Goal: Contribute content: Contribute content

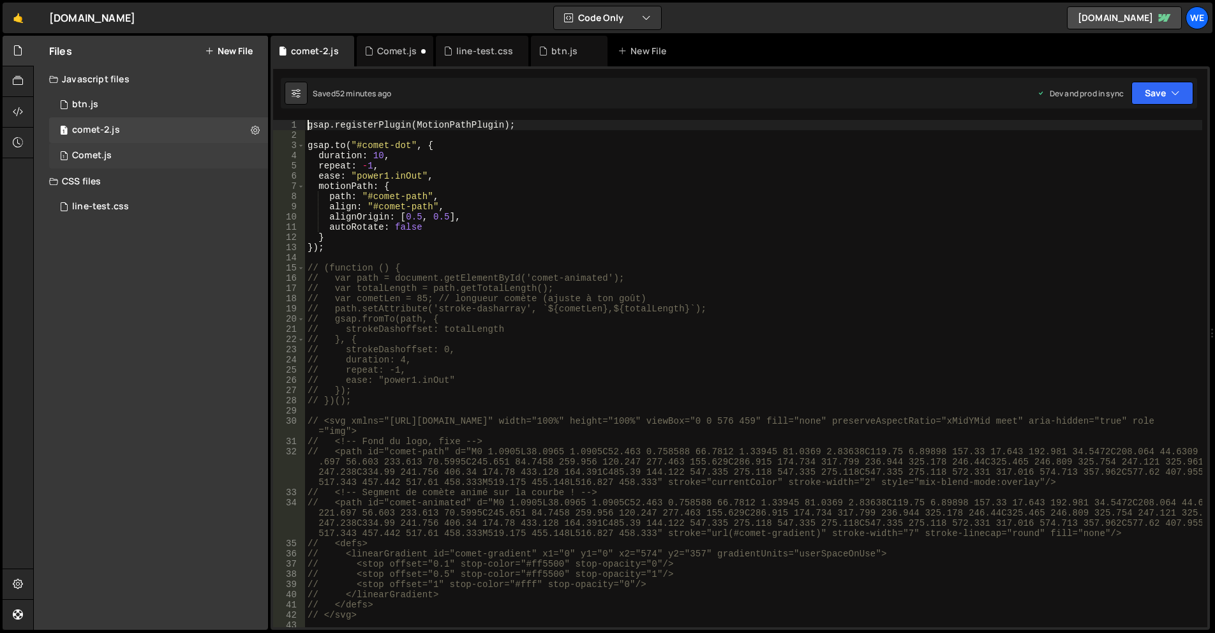
click at [167, 161] on div "1 Comet.js 0" at bounding box center [158, 156] width 219 height 26
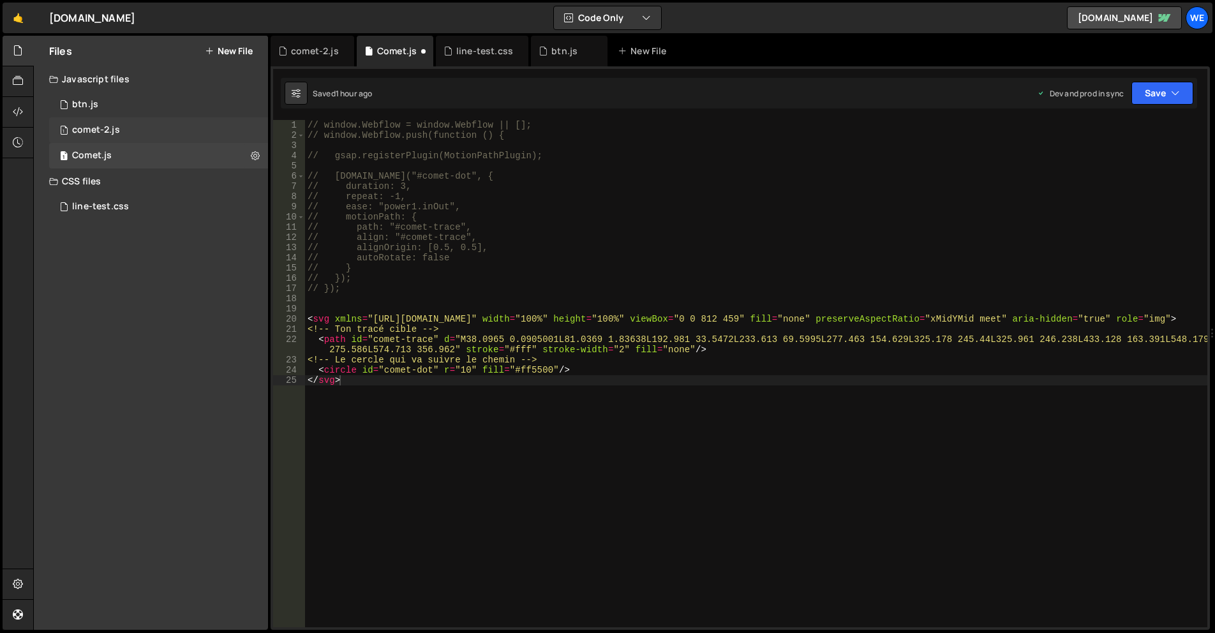
click at [180, 124] on div "1 comet-2.js 0" at bounding box center [158, 130] width 219 height 26
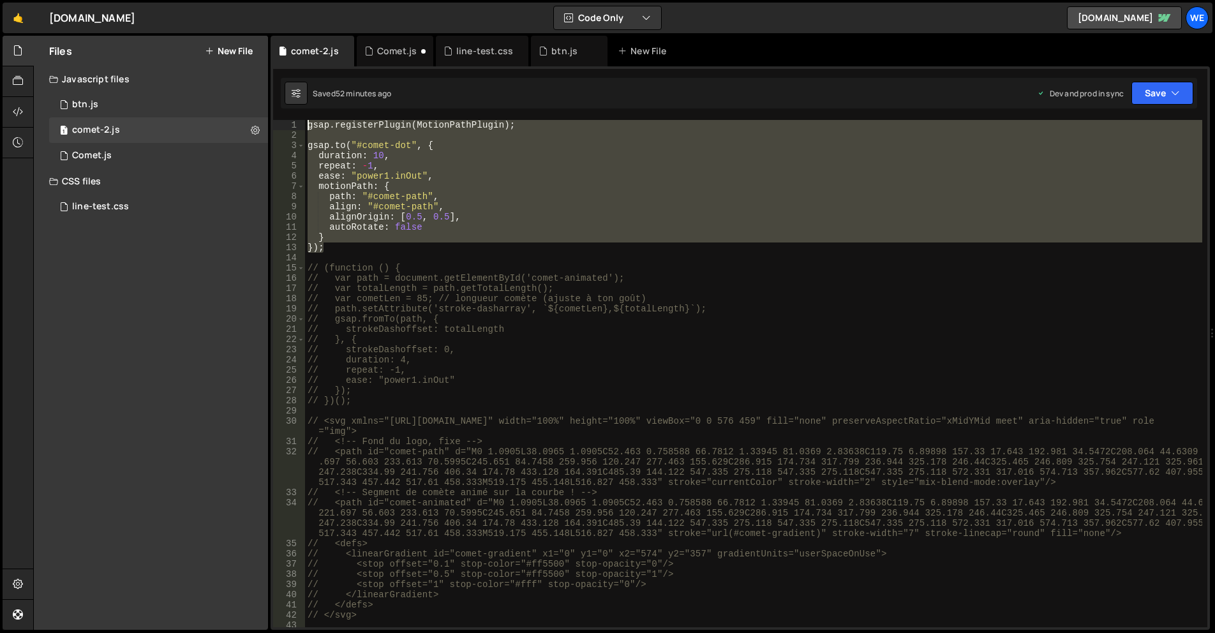
drag, startPoint x: 331, startPoint y: 248, endPoint x: 297, endPoint y: 129, distance: 123.2
click at [297, 129] on div "}); 1 2 3 4 5 6 7 8 9 10 11 12 13 14 15 16 17 18 19 20 21 22 23 24 25 26 27 28 …" at bounding box center [740, 373] width 934 height 507
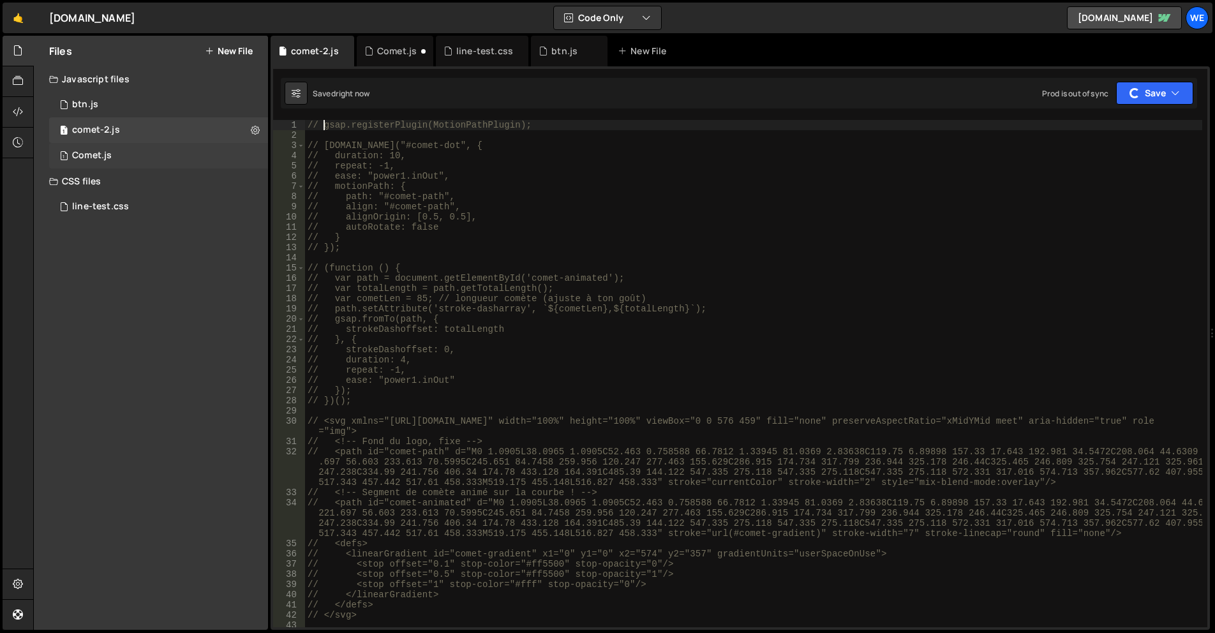
click at [172, 145] on div "1 Comet.js 0" at bounding box center [158, 156] width 219 height 26
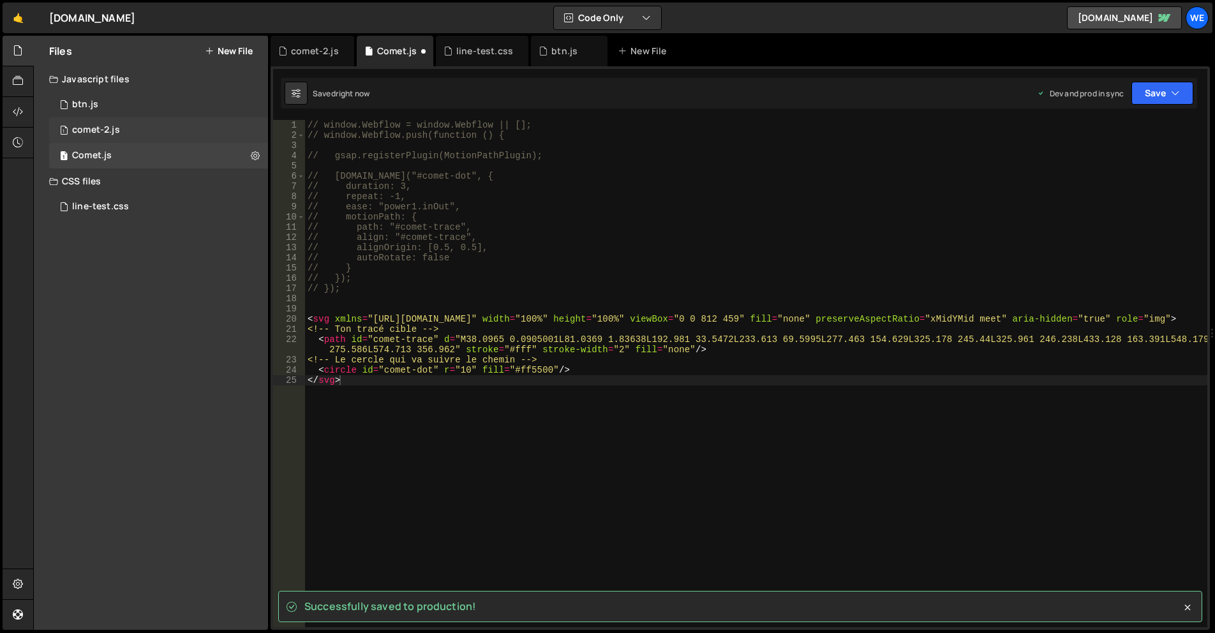
drag, startPoint x: 154, startPoint y: 130, endPoint x: 207, endPoint y: 138, distance: 53.6
click at [154, 130] on div "1 comet-2.js 0" at bounding box center [158, 130] width 219 height 26
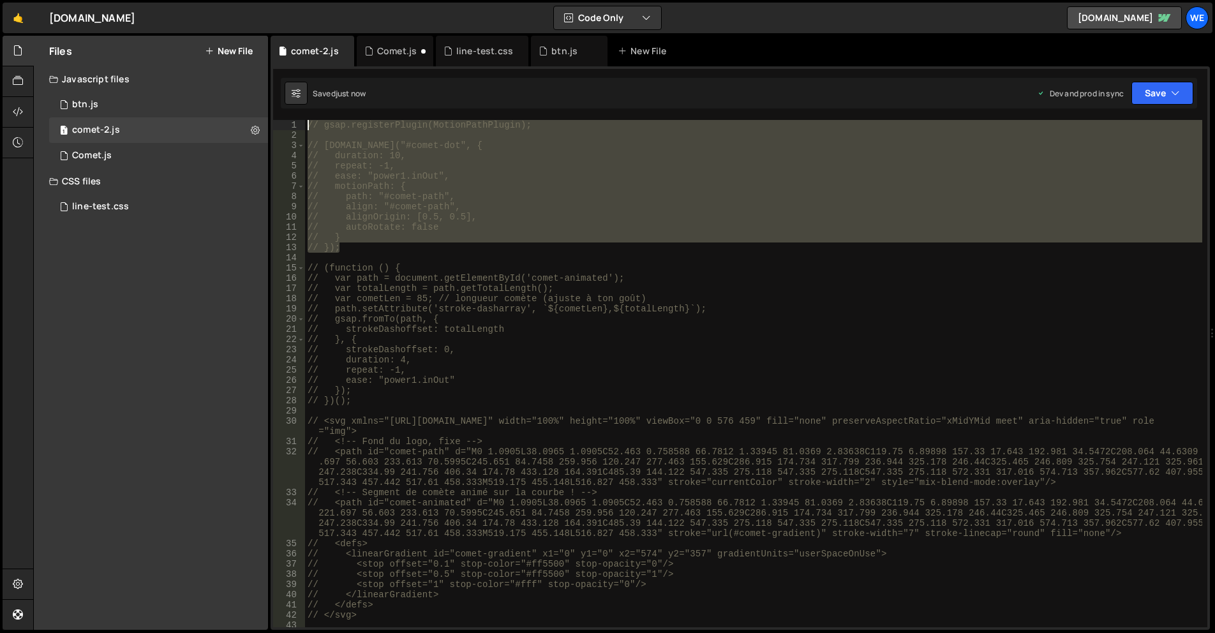
drag, startPoint x: 341, startPoint y: 248, endPoint x: 301, endPoint y: 121, distance: 133.6
click at [301, 121] on div "// }); 1 2 3 4 5 6 7 8 9 10 11 12 13 14 15 16 17 18 19 20 21 22 23 24 25 26 27 …" at bounding box center [740, 373] width 934 height 507
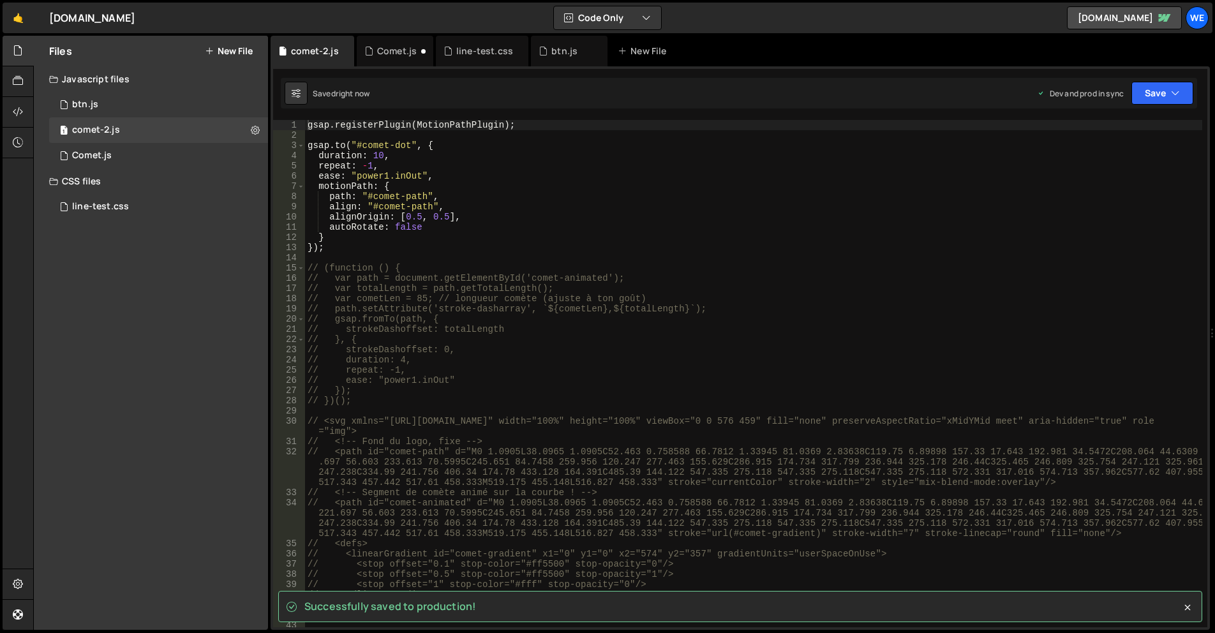
click at [470, 223] on div "gsap . registerPlugin ( MotionPathPlugin ) ; gsap . to ( "#comet-dot" , { durat…" at bounding box center [753, 384] width 897 height 528
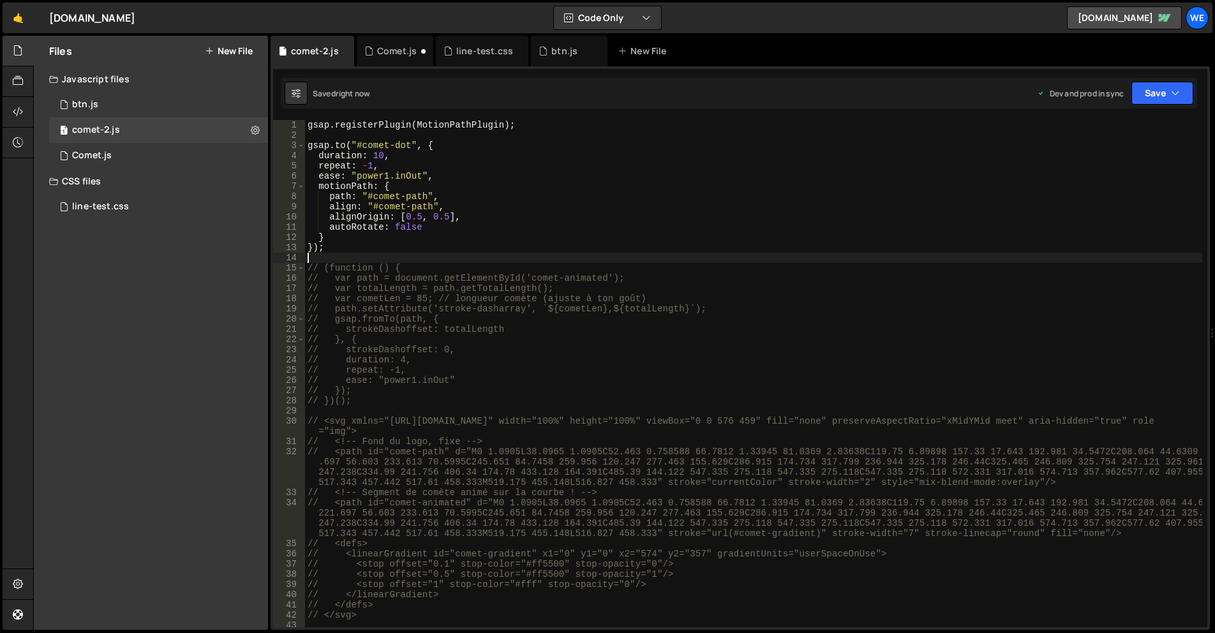
drag, startPoint x: 322, startPoint y: 253, endPoint x: 316, endPoint y: 221, distance: 33.0
click at [316, 221] on div "gsap . registerPlugin ( MotionPathPlugin ) ; gsap . to ( "#comet-dot" , { durat…" at bounding box center [753, 384] width 897 height 528
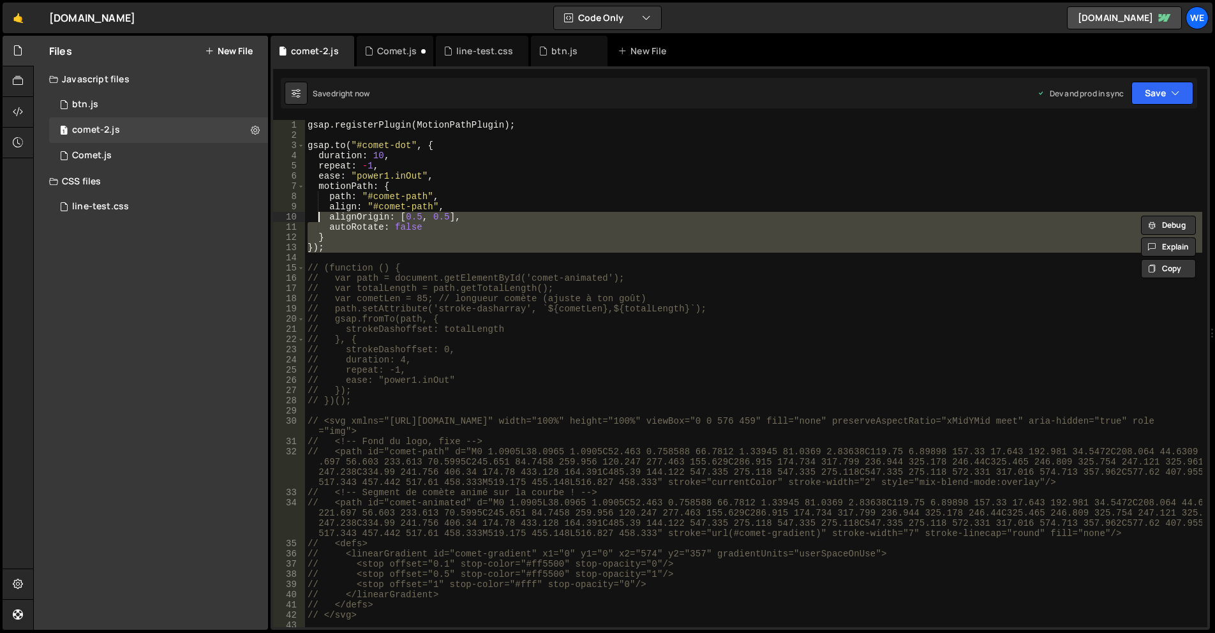
click at [339, 249] on div "gsap . registerPlugin ( MotionPathPlugin ) ; gsap . to ( "#comet-dot" , { durat…" at bounding box center [753, 373] width 897 height 507
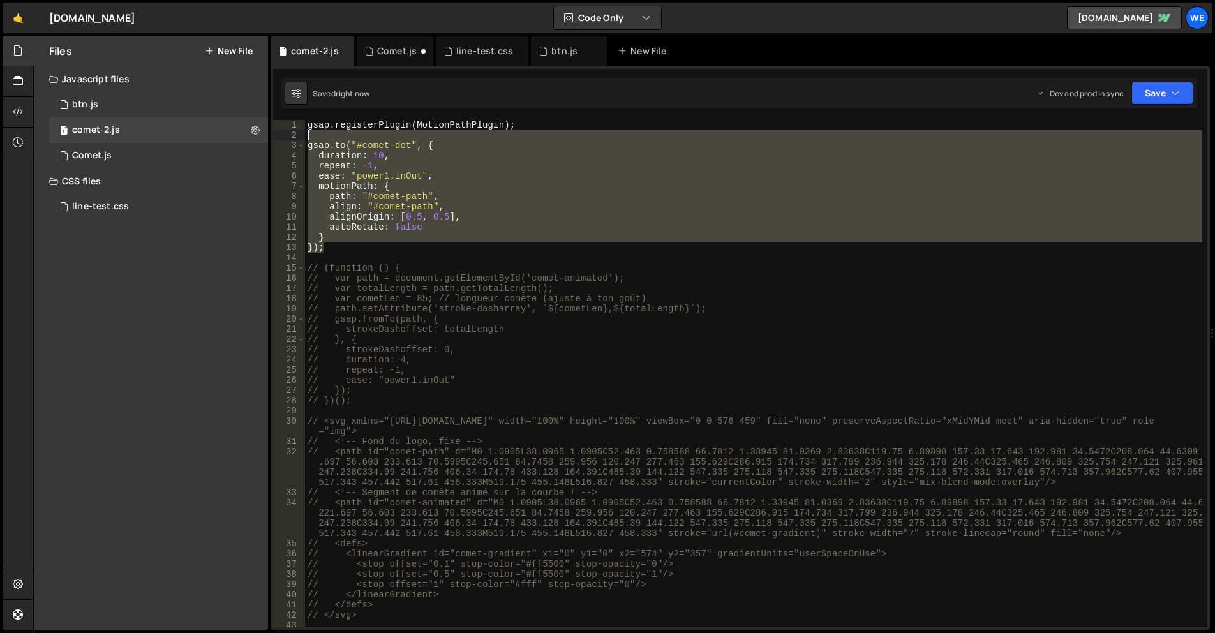
drag, startPoint x: 315, startPoint y: 220, endPoint x: 302, endPoint y: 130, distance: 90.3
click at [302, 130] on div "}); 1 2 3 4 5 6 7 8 9 10 11 12 13 14 15 16 17 18 19 20 21 22 23 24 25 26 27 28 …" at bounding box center [740, 373] width 934 height 507
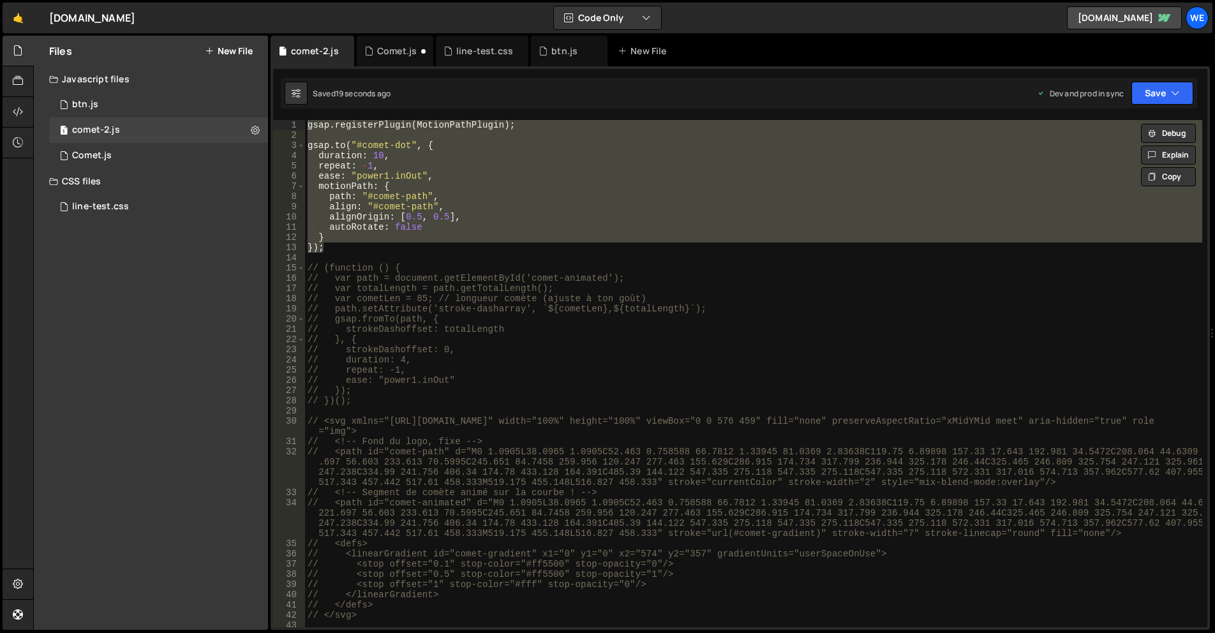
drag, startPoint x: 361, startPoint y: 249, endPoint x: 352, endPoint y: 247, distance: 8.5
click at [361, 249] on div "gsap . registerPlugin ( MotionPathPlugin ) ; gsap . to ( "#comet-dot" , { durat…" at bounding box center [753, 373] width 897 height 507
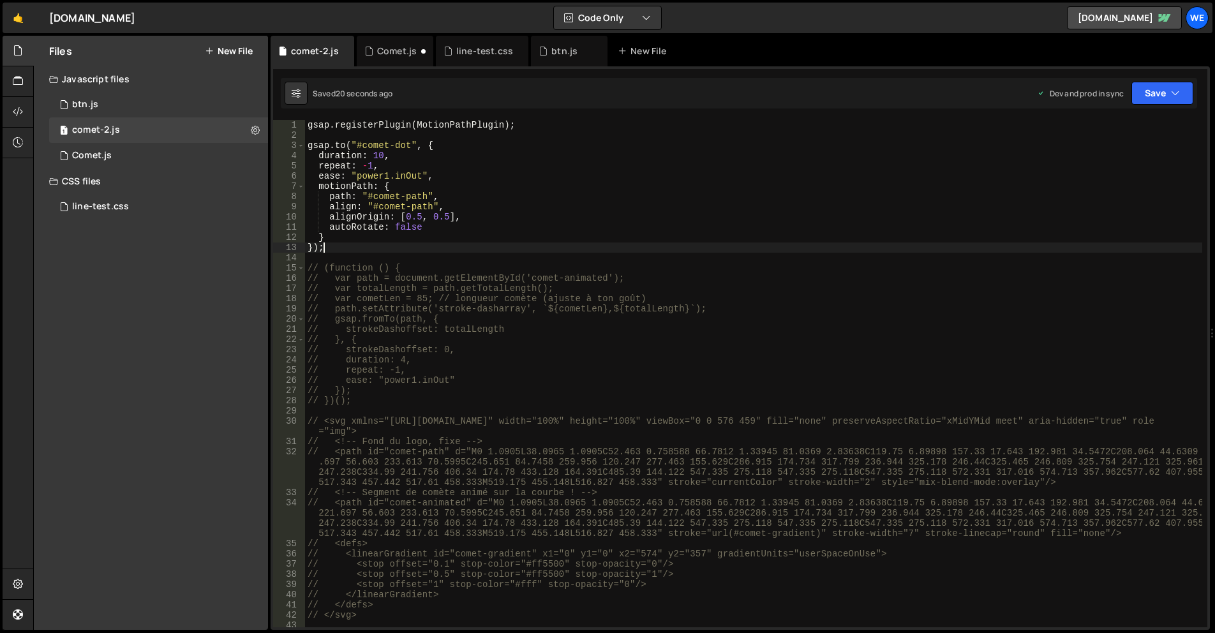
click at [334, 247] on div "gsap . registerPlugin ( MotionPathPlugin ) ; gsap . to ( "#comet-dot" , { durat…" at bounding box center [753, 384] width 897 height 528
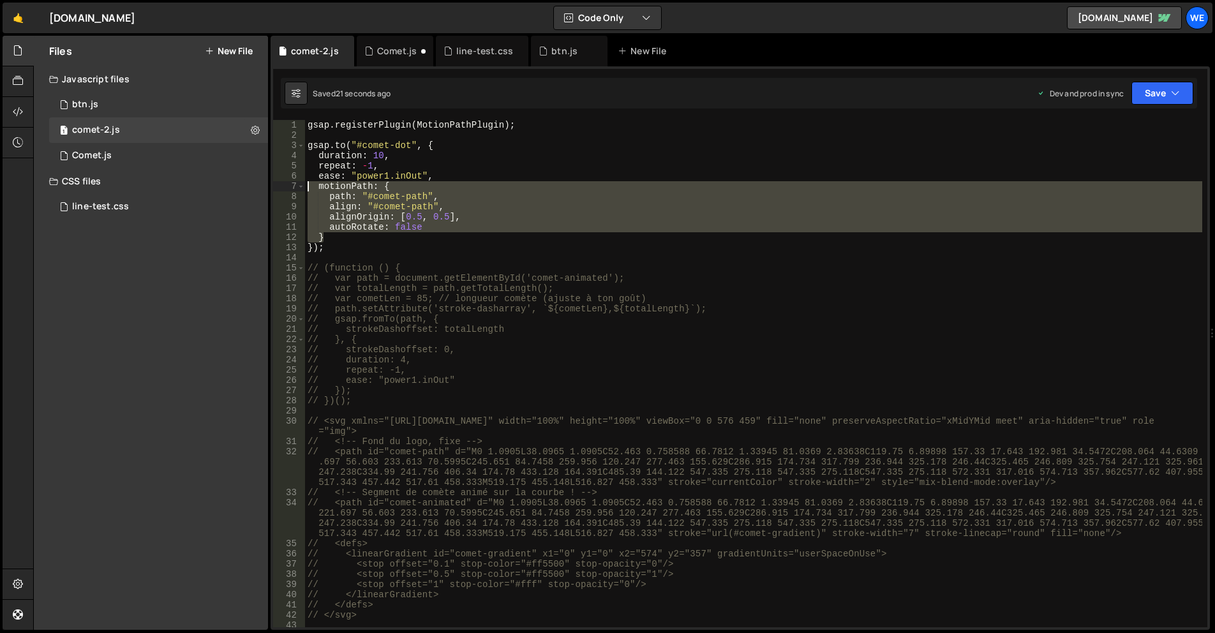
drag, startPoint x: 336, startPoint y: 242, endPoint x: 336, endPoint y: 197, distance: 45.3
click at [280, 156] on div "}); 1 2 3 4 5 6 7 8 9 10 11 12 13 14 15 16 17 18 19 20 21 22 23 24 25 26 27 28 …" at bounding box center [740, 373] width 934 height 507
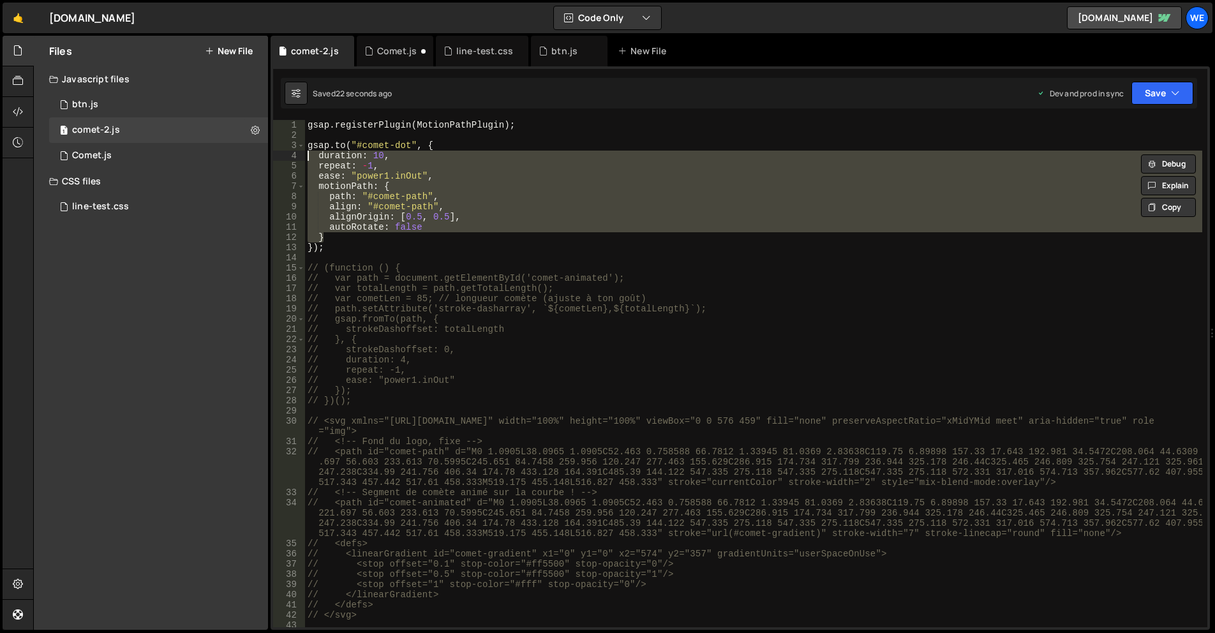
click at [350, 214] on div "gsap . registerPlugin ( MotionPathPlugin ) ; gsap . to ( "#comet-dot" , { durat…" at bounding box center [753, 373] width 897 height 507
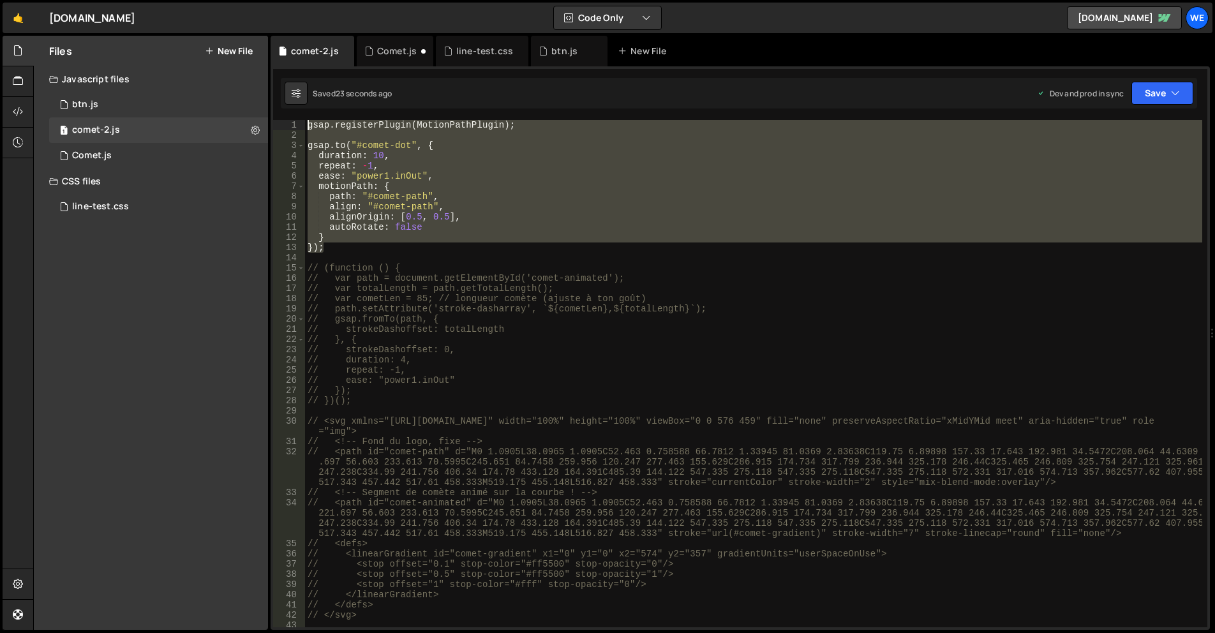
drag, startPoint x: 325, startPoint y: 247, endPoint x: 288, endPoint y: 129, distance: 123.9
click at [288, 129] on div "alignOrigin: [0.5, 0.5], 1 2 3 4 5 6 7 8 9 10 11 12 13 14 15 16 17 18 19 20 21 …" at bounding box center [740, 373] width 934 height 507
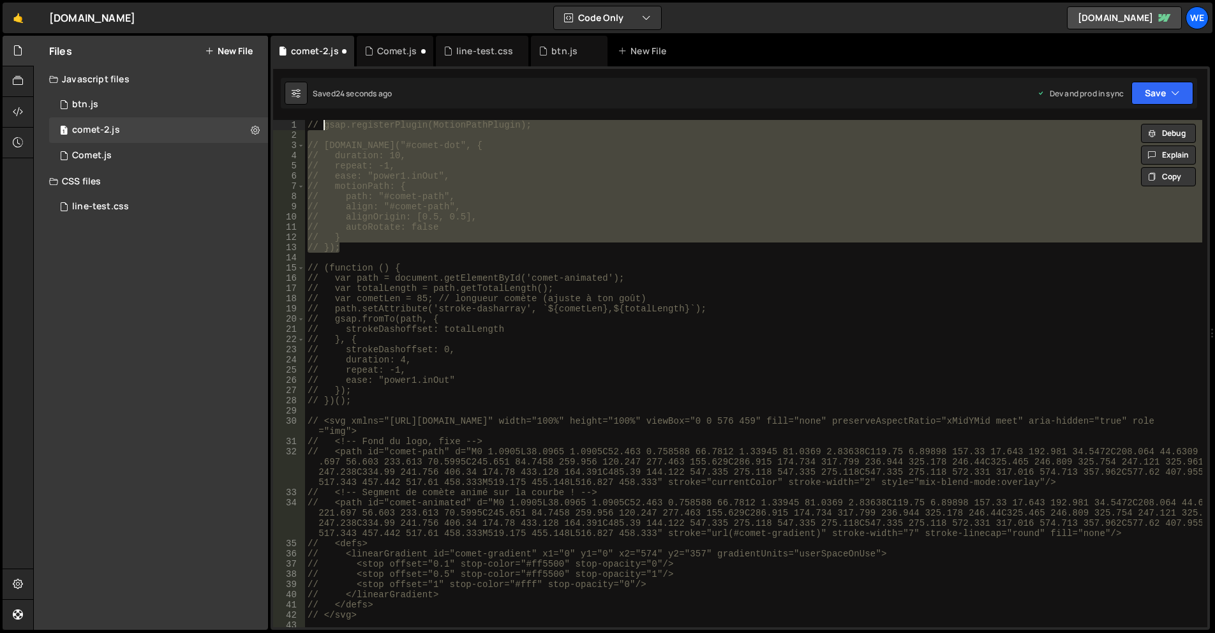
type textarea "// gsap.registerPlugin(MotionPathPlugin);"
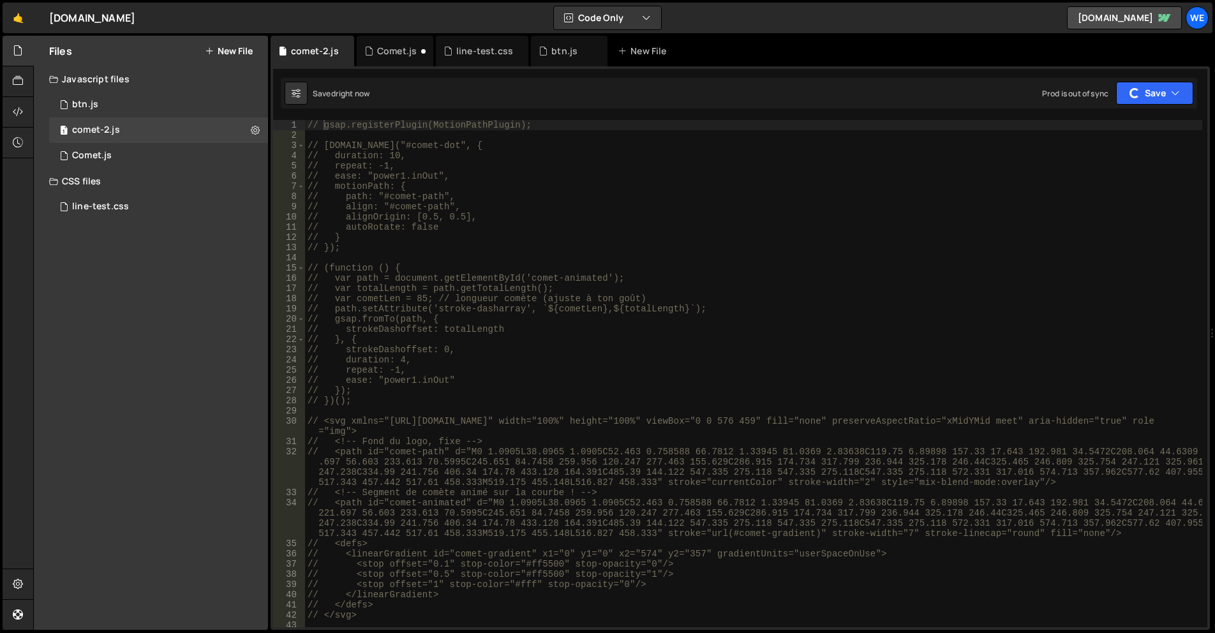
click at [241, 51] on button "New File" at bounding box center [229, 51] width 48 height 10
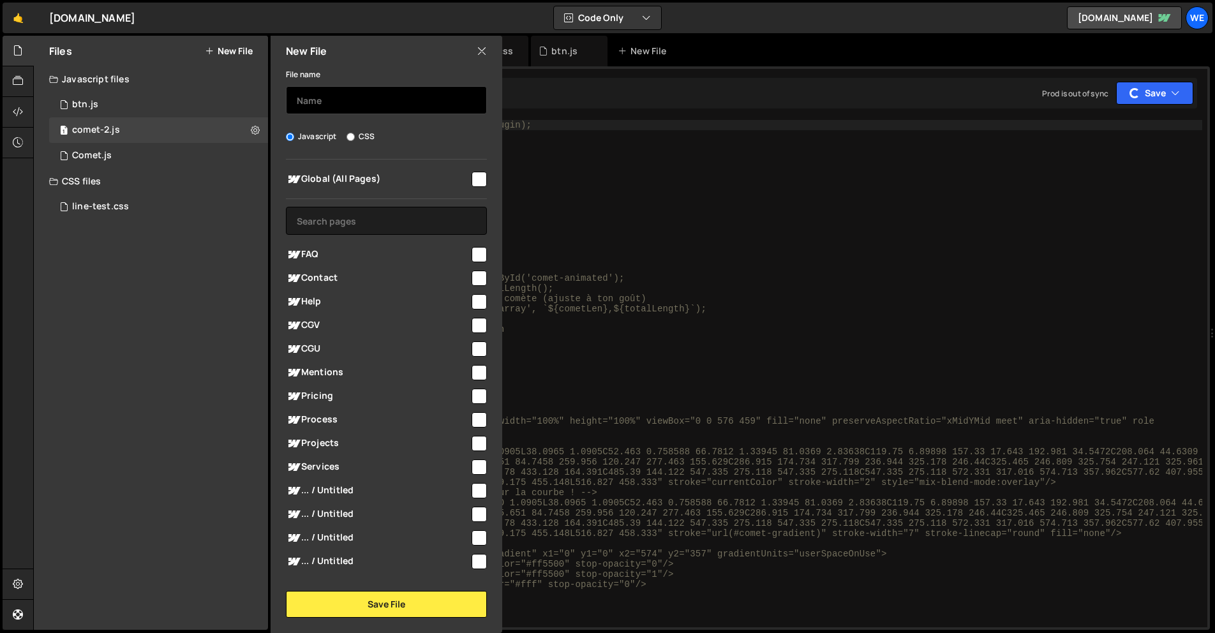
click at [331, 98] on input "text" at bounding box center [386, 100] width 201 height 28
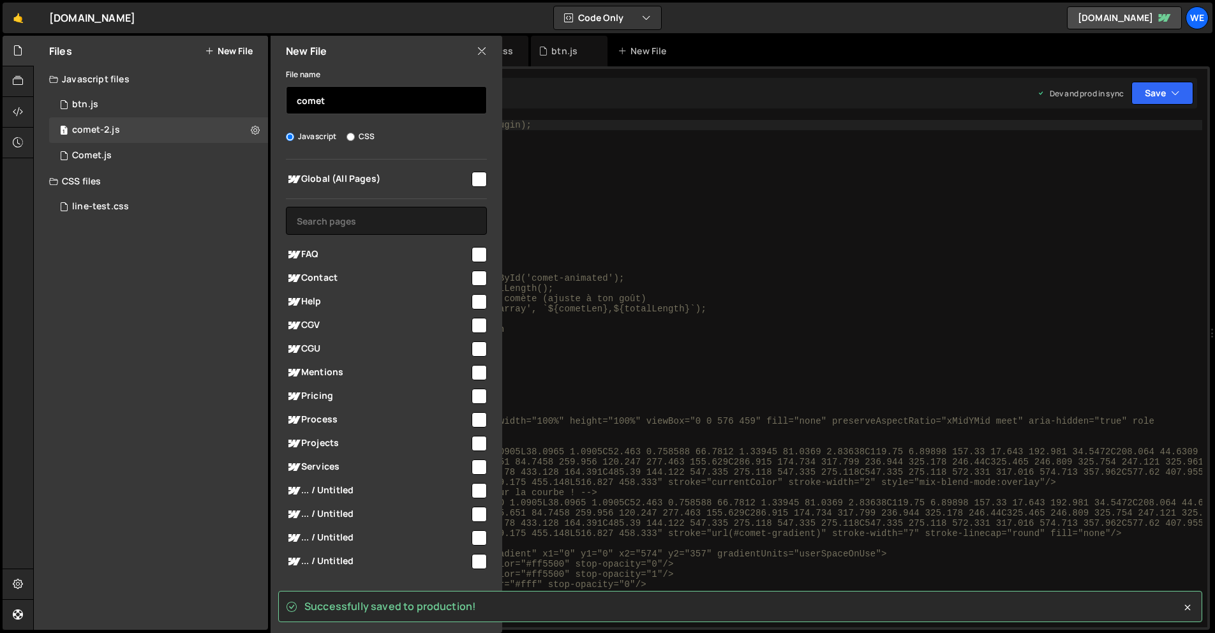
type input "comet"
click at [473, 180] on input "checkbox" at bounding box center [479, 179] width 15 height 15
checkbox input "true"
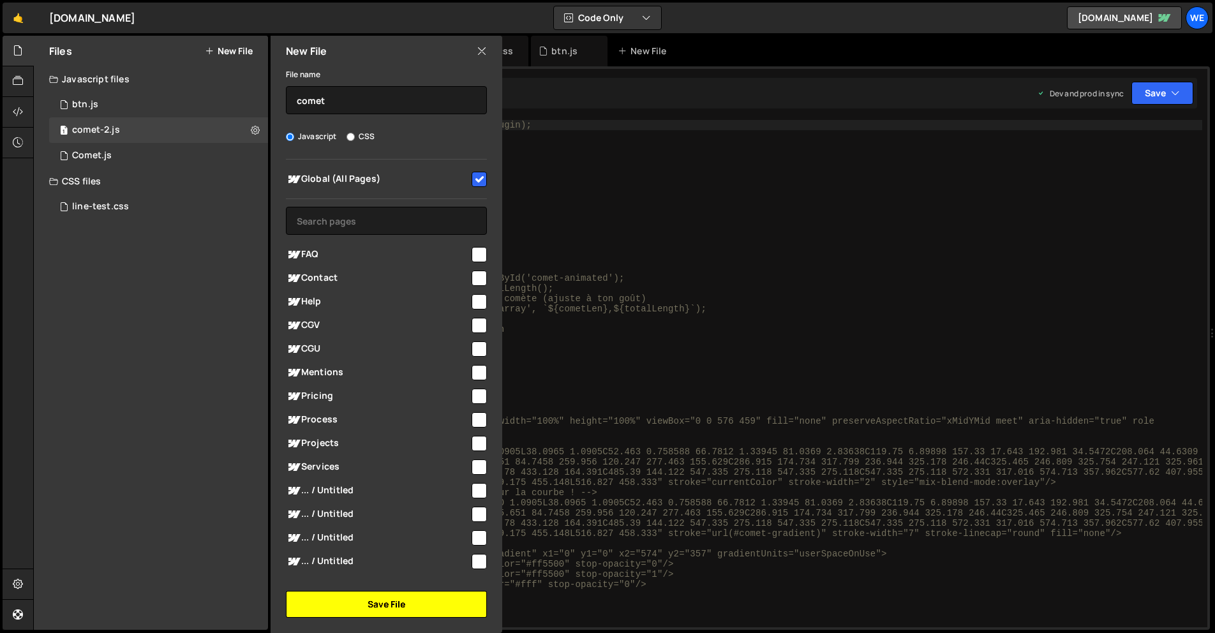
drag, startPoint x: 418, startPoint y: 595, endPoint x: 422, endPoint y: 589, distance: 7.8
click at [418, 595] on button "Save File" at bounding box center [386, 604] width 201 height 27
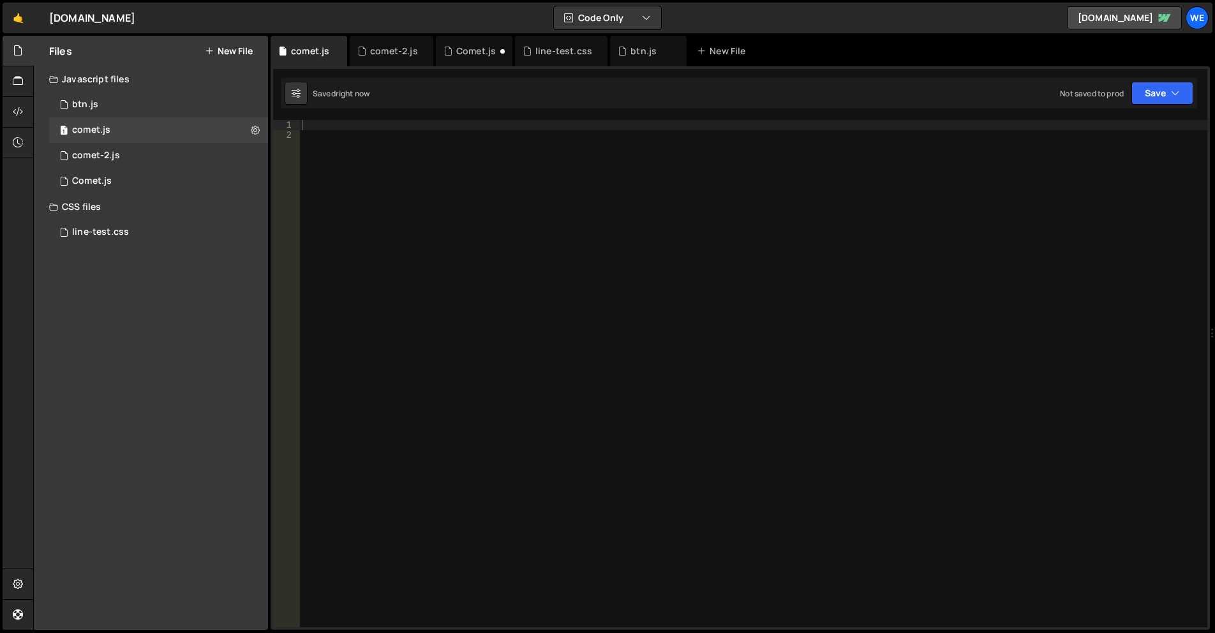
click at [578, 230] on div at bounding box center [753, 384] width 908 height 528
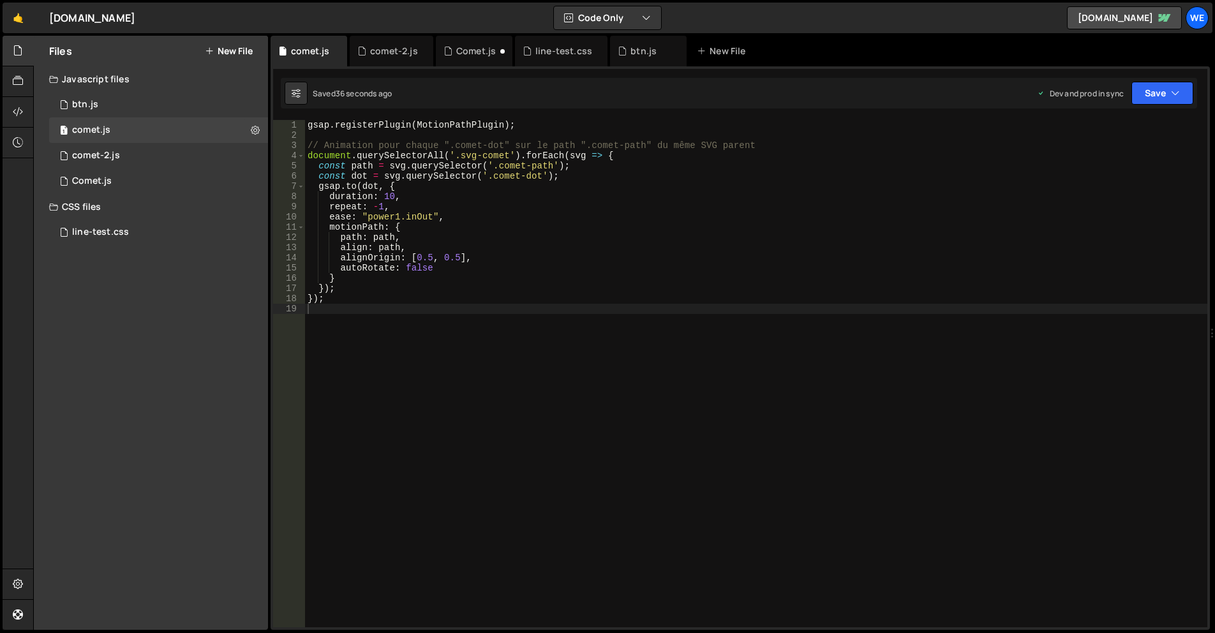
drag, startPoint x: 494, startPoint y: 167, endPoint x: 538, endPoint y: 167, distance: 44.0
click at [494, 167] on div "gsap . registerPlugin ( MotionPathPlugin ) ; // Animation pour chaque ".comet-d…" at bounding box center [756, 384] width 902 height 528
click at [550, 165] on div "gsap . registerPlugin ( MotionPathPlugin ) ; // Animation pour chaque ".comet-d…" at bounding box center [756, 384] width 902 height 528
drag, startPoint x: 546, startPoint y: 165, endPoint x: 533, endPoint y: 171, distance: 14.0
click at [546, 165] on div "gsap . registerPlugin ( MotionPathPlugin ) ; // Animation pour chaque ".comet-d…" at bounding box center [756, 373] width 902 height 507
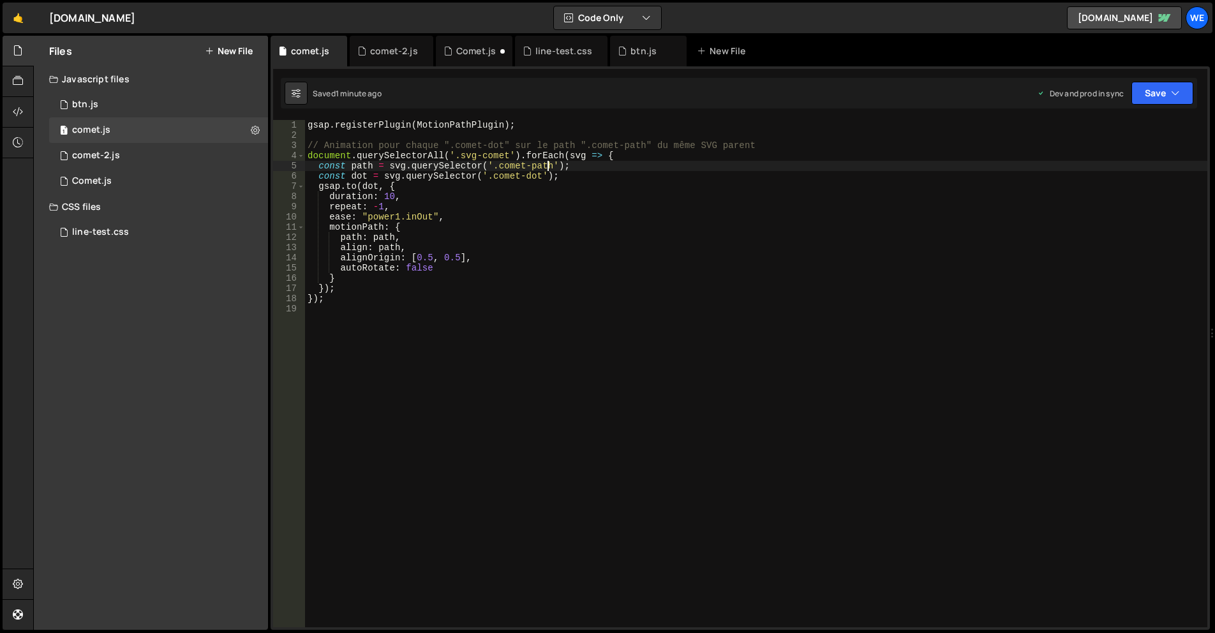
click at [488, 174] on div "gsap . registerPlugin ( MotionPathPlugin ) ; // Animation pour chaque ".comet-d…" at bounding box center [756, 384] width 902 height 528
click at [525, 175] on div "gsap . registerPlugin ( MotionPathPlugin ) ; // Animation pour chaque ".comet-d…" at bounding box center [756, 384] width 902 height 528
click at [524, 175] on div "gsap . registerPlugin ( MotionPathPlugin ) ; // Animation pour chaque ".comet-d…" at bounding box center [756, 384] width 902 height 528
click at [536, 174] on div "gsap . registerPlugin ( MotionPathPlugin ) ; // Animation pour chaque ".comet-d…" at bounding box center [756, 384] width 902 height 528
click at [503, 179] on div "gsap . registerPlugin ( MotionPathPlugin ) ; // Animation pour chaque ".comet-d…" at bounding box center [756, 373] width 902 height 507
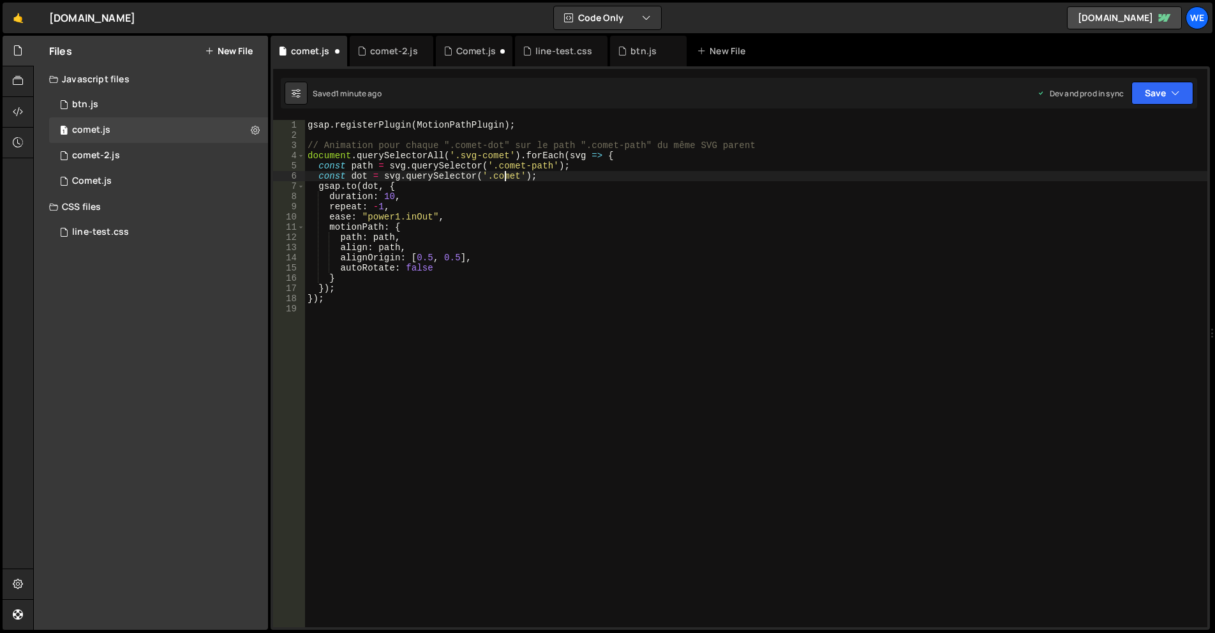
click at [503, 179] on div "gsap . registerPlugin ( MotionPathPlugin ) ; // Animation pour chaque ".comet-d…" at bounding box center [756, 384] width 902 height 528
paste textarea "-segment-1"
type textarea "const dot = svg.querySelector('.comet-segment-1');"
click at [520, 382] on div "gsap . registerPlugin ( MotionPathPlugin ) ; // Animation pour chaque ".comet-d…" at bounding box center [756, 384] width 902 height 528
click at [577, 258] on div "gsap . registerPlugin ( MotionPathPlugin ) ; // Animation pour chaque ".comet-d…" at bounding box center [756, 384] width 902 height 528
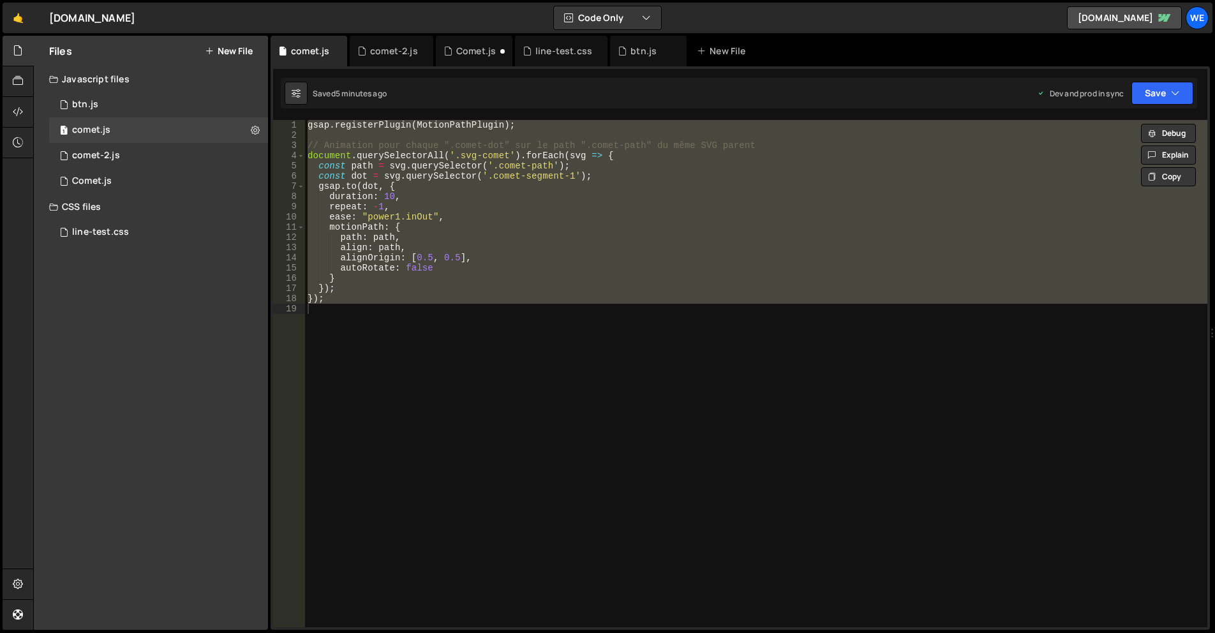
click at [706, 177] on div "gsap . registerPlugin ( MotionPathPlugin ) ; // Animation pour chaque ".comet-d…" at bounding box center [756, 373] width 902 height 507
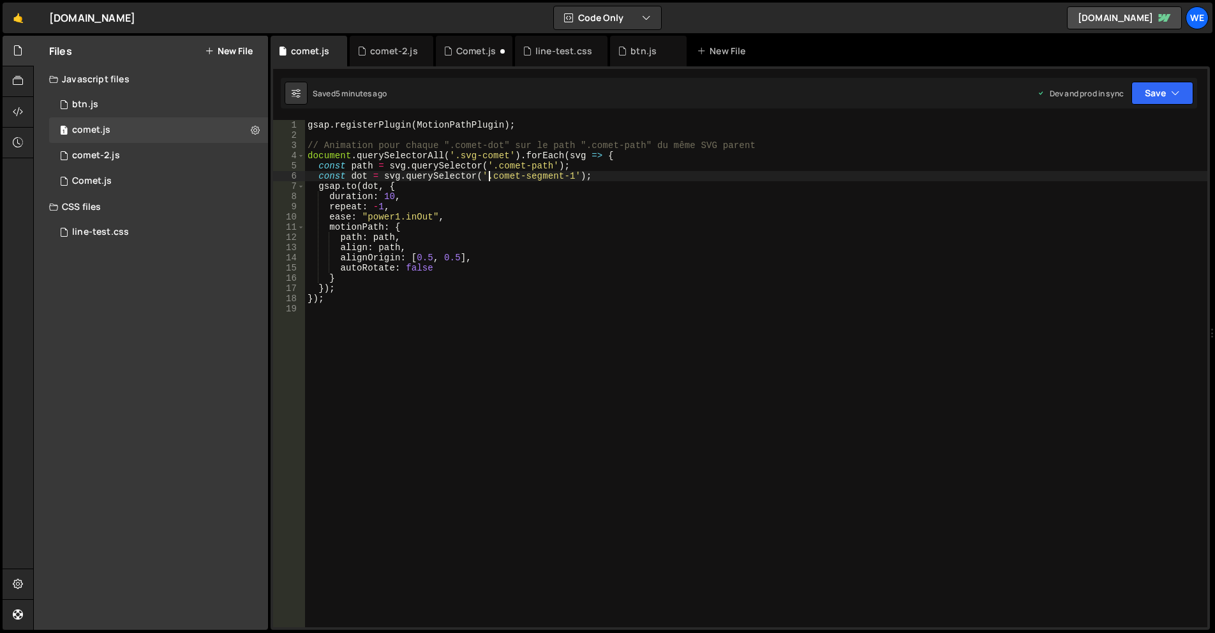
click at [490, 178] on div "gsap . registerPlugin ( MotionPathPlugin ) ; // Animation pour chaque ".comet-d…" at bounding box center [756, 384] width 902 height 528
drag, startPoint x: 567, startPoint y: 175, endPoint x: 570, endPoint y: 183, distance: 9.1
click at [567, 175] on div "gsap . registerPlugin ( MotionPathPlugin ) ; // Animation pour chaque ".comet-d…" at bounding box center [756, 384] width 902 height 528
click at [471, 270] on div "gsap . registerPlugin ( MotionPathPlugin ) ; // Animation pour chaque ".comet-d…" at bounding box center [756, 384] width 902 height 528
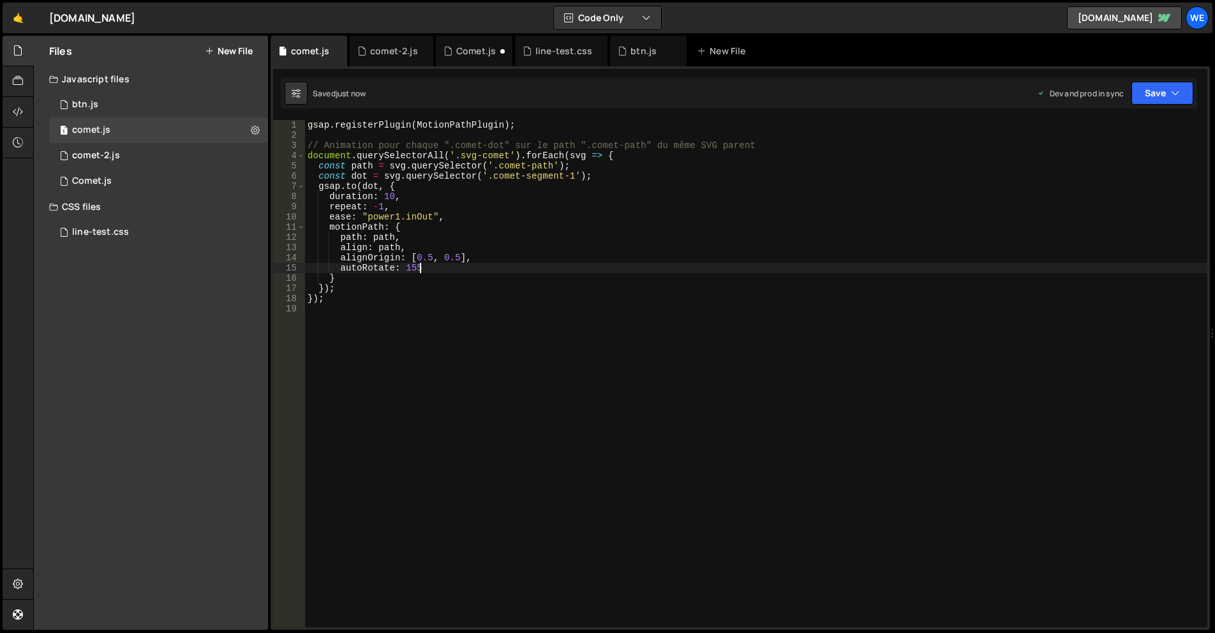
click at [426, 267] on div "gsap . registerPlugin ( MotionPathPlugin ) ; // Animation pour chaque ".comet-d…" at bounding box center [756, 384] width 902 height 528
click at [444, 269] on div "gsap . registerPlugin ( MotionPathPlugin ) ; // Animation pour chaque ".comet-d…" at bounding box center [756, 384] width 902 height 528
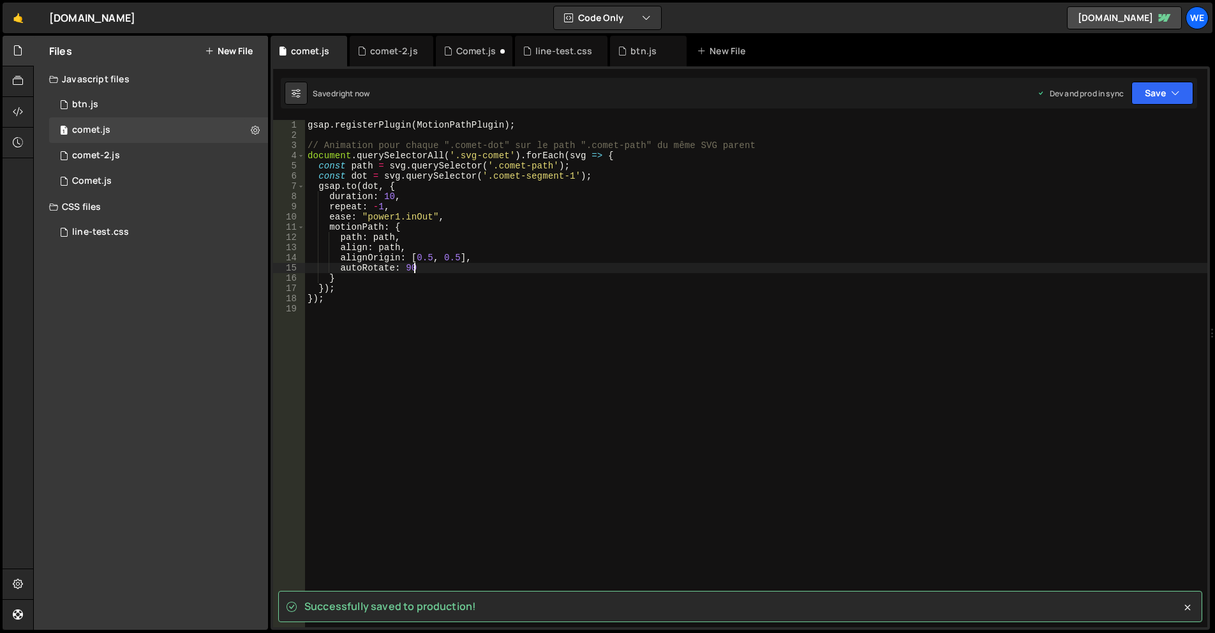
type textarea "autoRotate: 90"
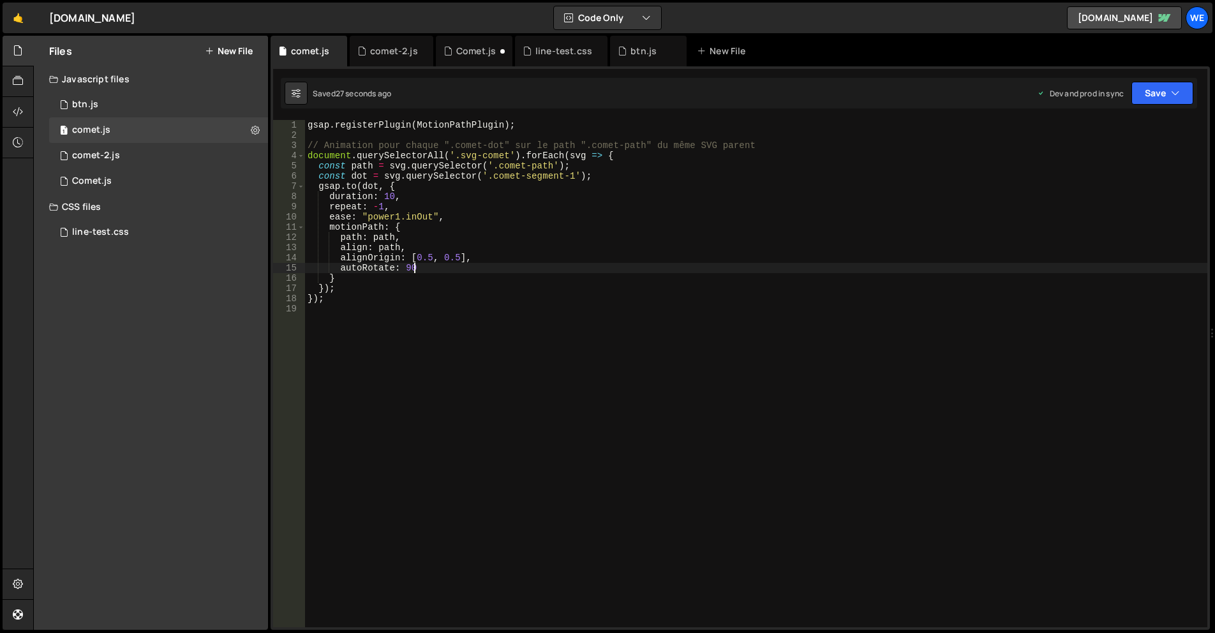
click at [516, 364] on div "gsap . registerPlugin ( MotionPathPlugin ) ; // Animation pour chaque ".comet-d…" at bounding box center [756, 384] width 902 height 528
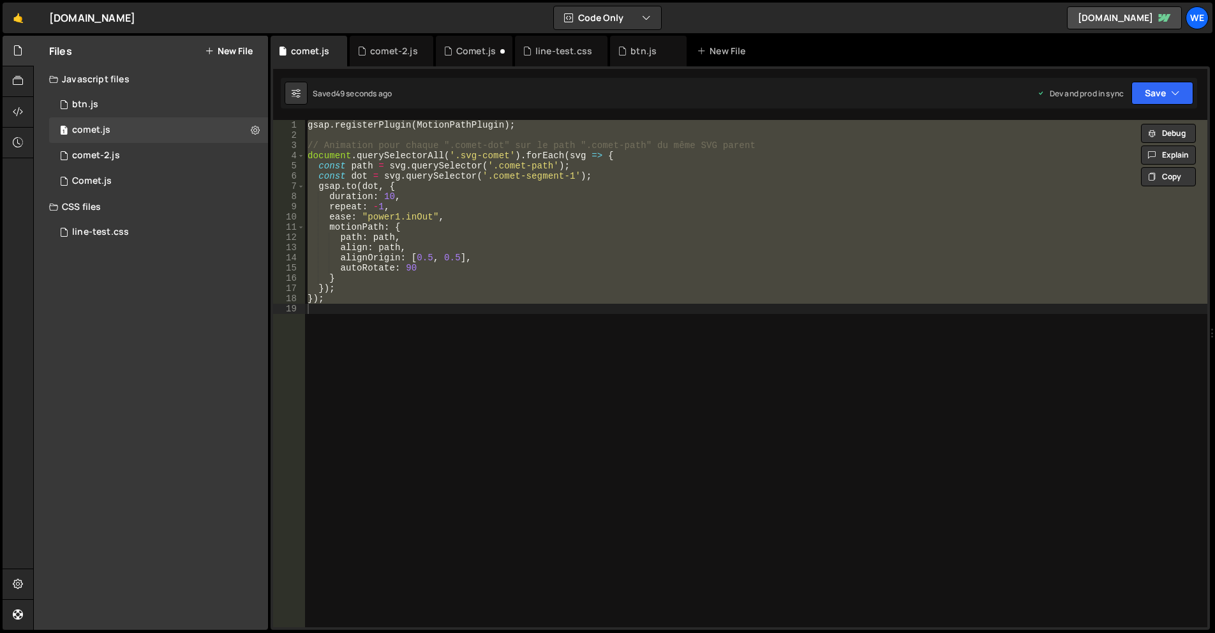
click at [614, 290] on div "gsap . registerPlugin ( MotionPathPlugin ) ; // Animation pour chaque ".comet-d…" at bounding box center [756, 384] width 902 height 528
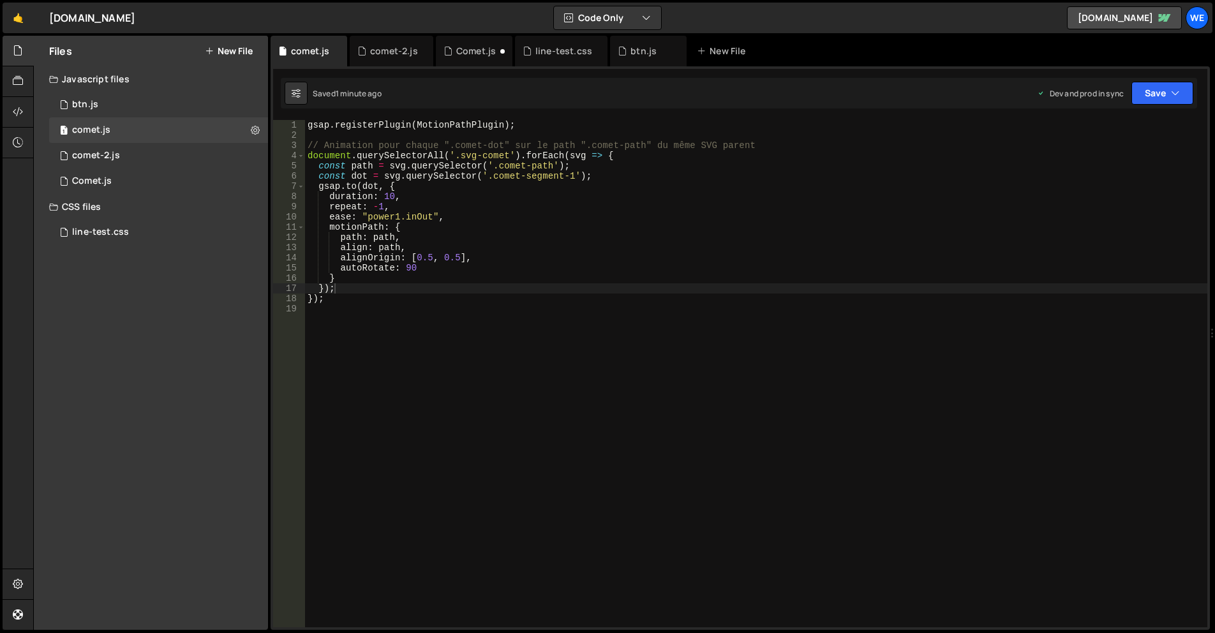
click at [433, 268] on div "gsap . registerPlugin ( MotionPathPlugin ) ; // Animation pour chaque ".comet-d…" at bounding box center [756, 384] width 902 height 528
type textarea "autoRotate: 90,"
paste textarea "start: 0.1"
click at [404, 280] on div "gsap . registerPlugin ( MotionPathPlugin ) ; // Animation pour chaque ".comet-d…" at bounding box center [756, 384] width 902 height 528
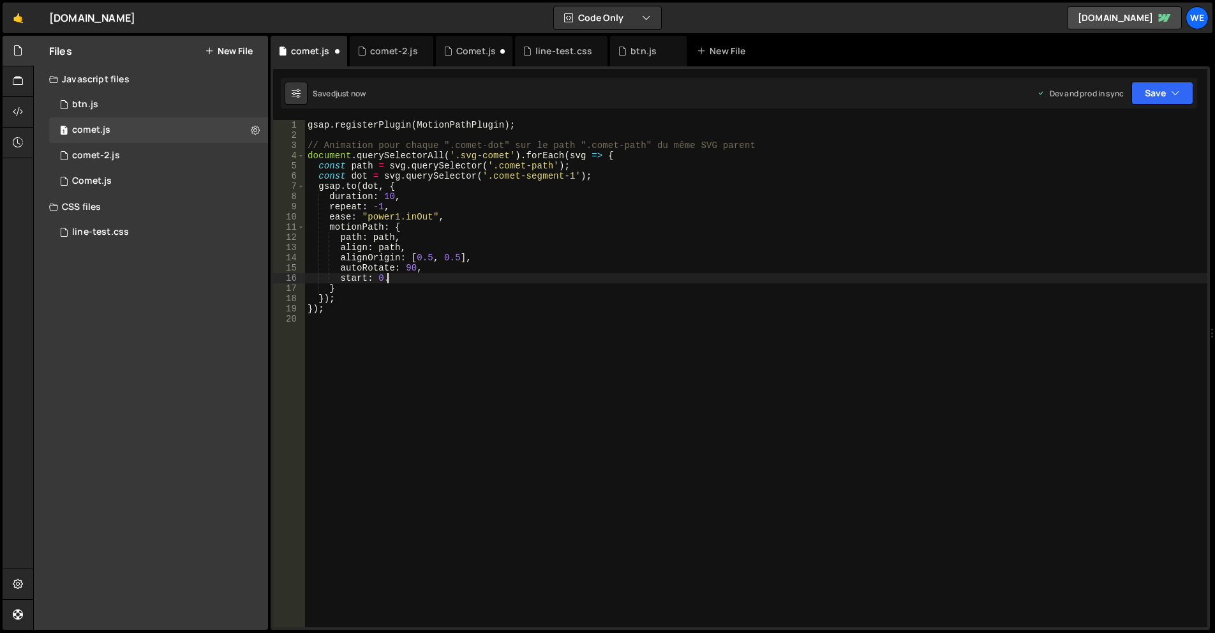
scroll to position [0, 5]
click at [379, 281] on div "gsap . registerPlugin ( MotionPathPlugin ) ; // Animation pour chaque ".comet-d…" at bounding box center [756, 384] width 902 height 528
click at [507, 292] on div "gsap . registerPlugin ( MotionPathPlugin ) ; // Animation pour chaque ".comet-d…" at bounding box center [756, 384] width 902 height 528
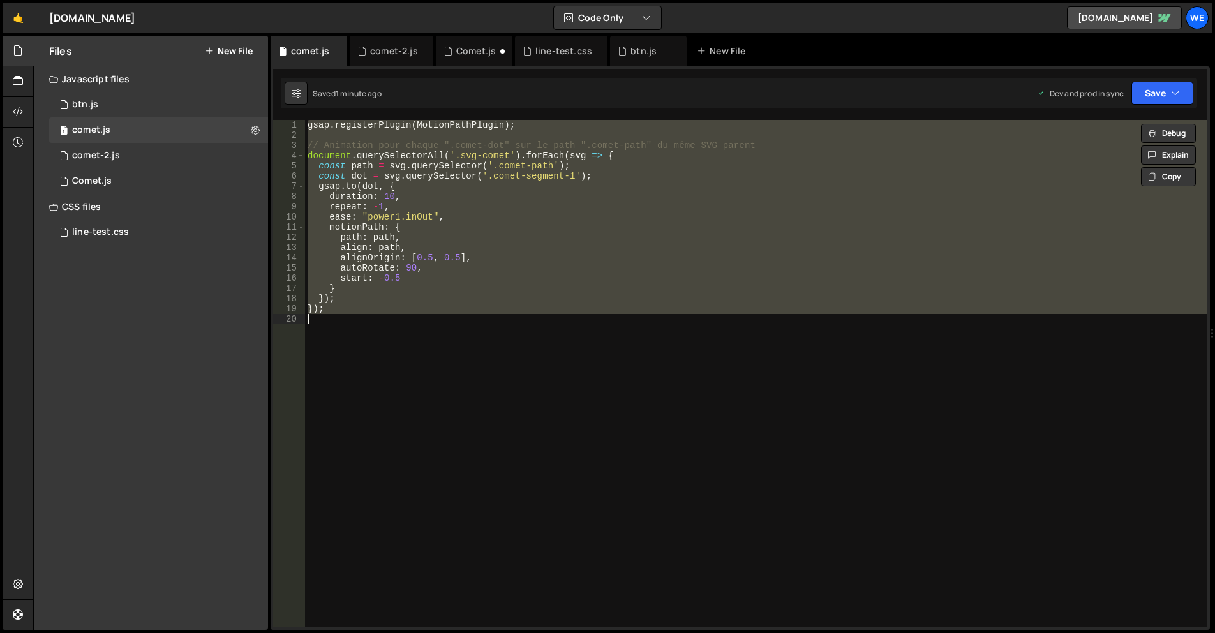
click at [418, 276] on div "gsap . registerPlugin ( MotionPathPlugin ) ; // Animation pour chaque ".comet-d…" at bounding box center [756, 373] width 902 height 507
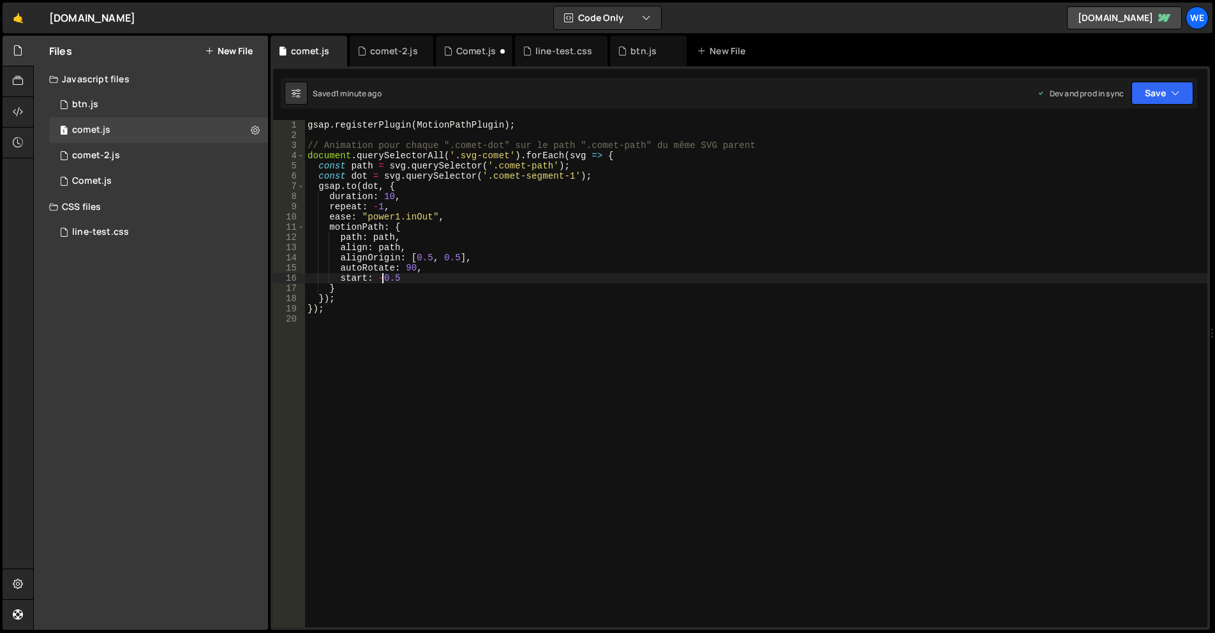
click at [382, 276] on div "gsap . registerPlugin ( MotionPathPlugin ) ; // Animation pour chaque ".comet-d…" at bounding box center [756, 384] width 902 height 528
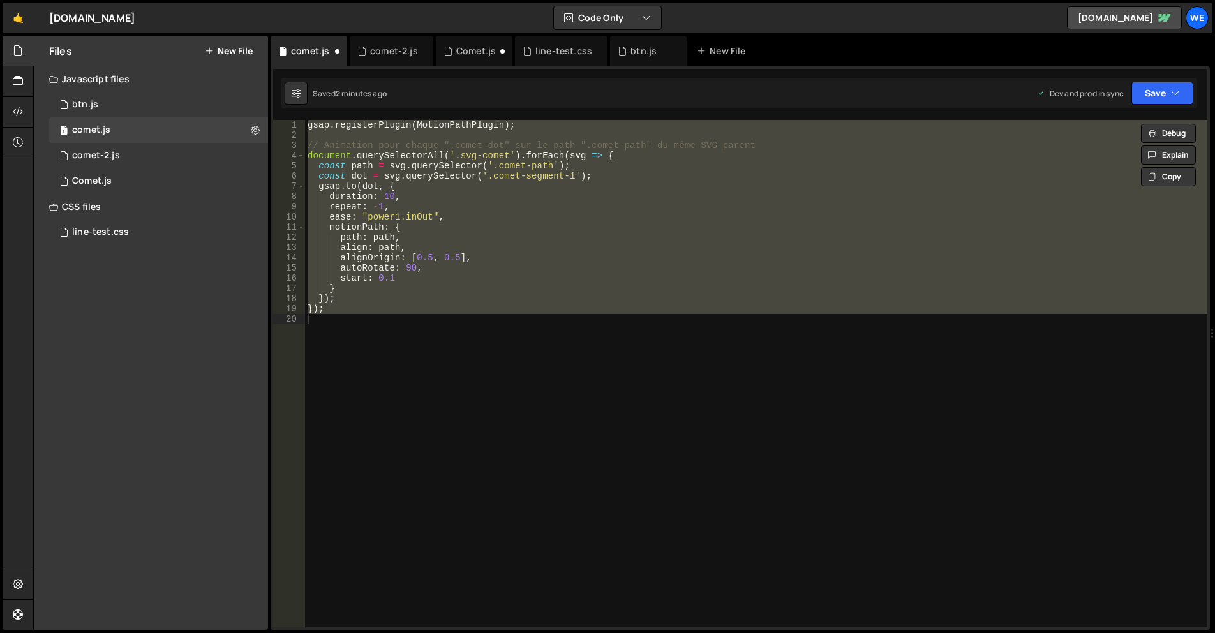
click at [645, 266] on div "gsap . registerPlugin ( MotionPathPlugin ) ; // Animation pour chaque ".comet-d…" at bounding box center [756, 373] width 902 height 507
type textarea "autoRotate: 90,"
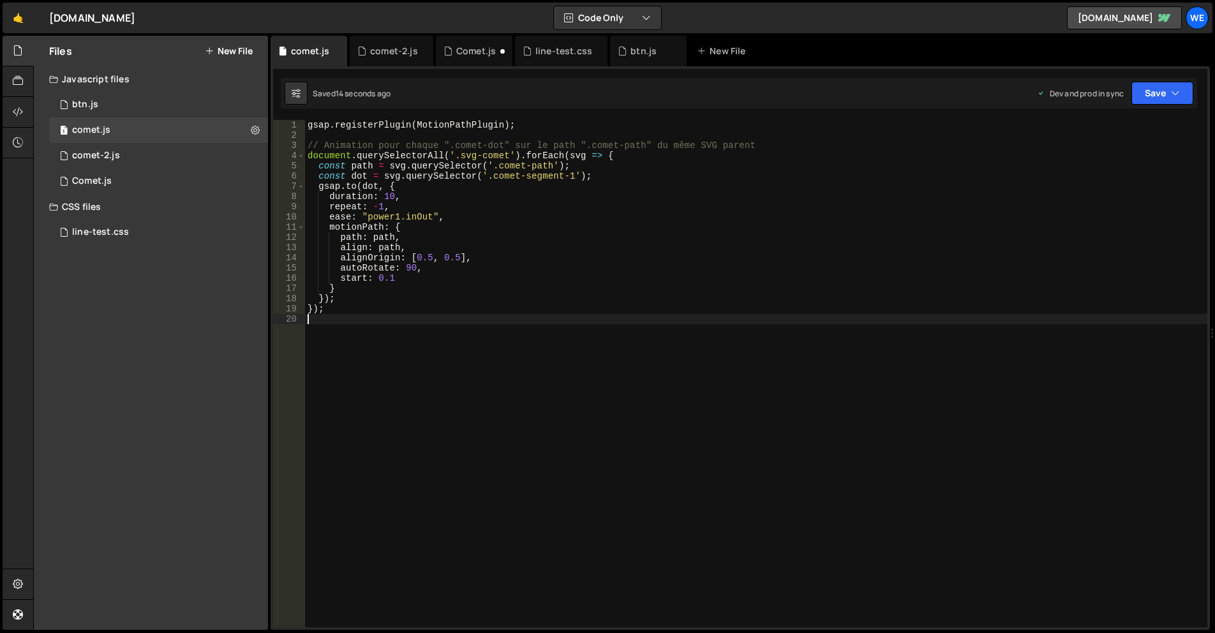
click at [618, 347] on div "gsap . registerPlugin ( MotionPathPlugin ) ; // Animation pour chaque ".comet-d…" at bounding box center [756, 384] width 902 height 528
type textarea "});"
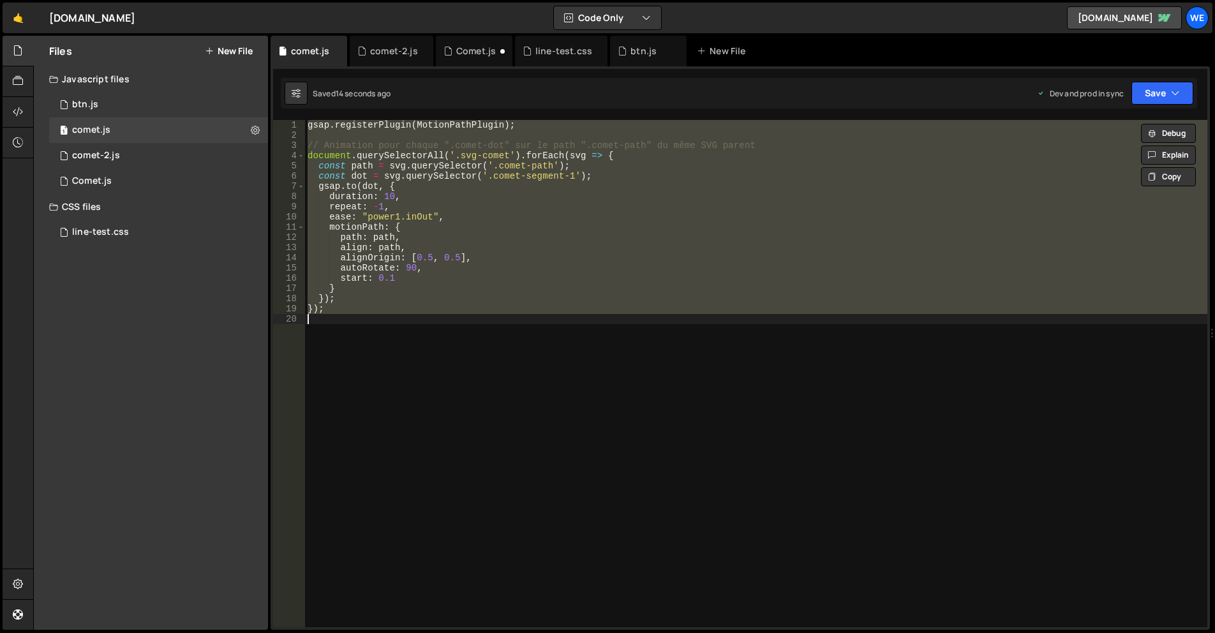
paste textarea
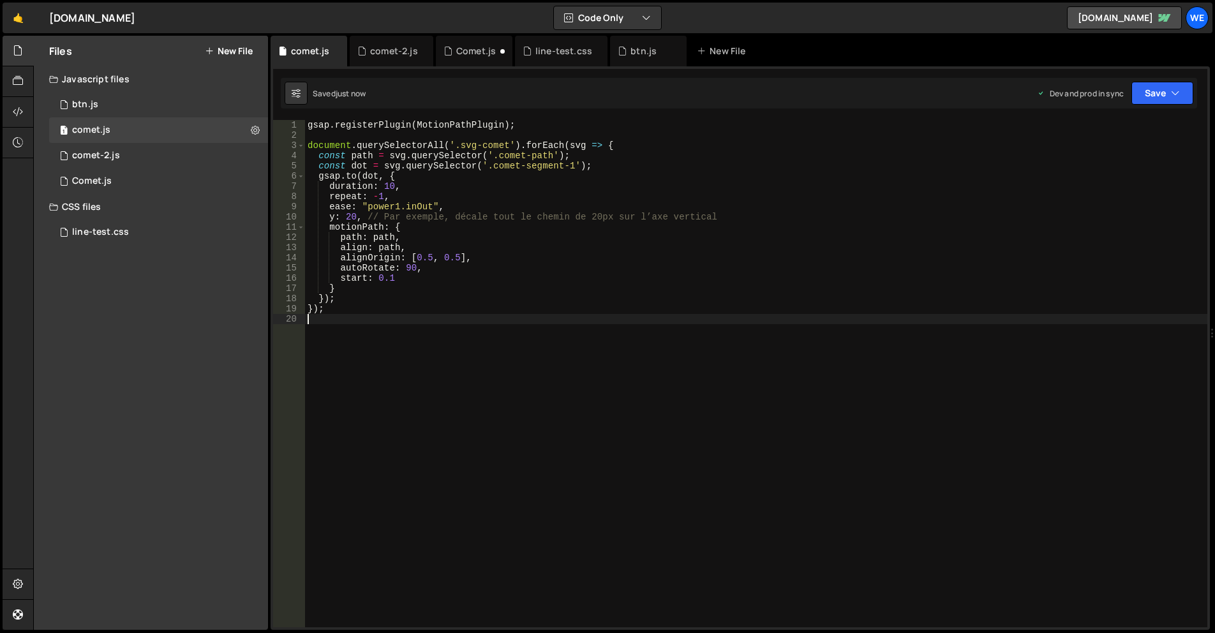
click at [356, 216] on div "gsap . registerPlugin ( MotionPathPlugin ) ; document . querySelectorAll ( '.sv…" at bounding box center [756, 384] width 902 height 528
click at [587, 288] on div "gsap . registerPlugin ( MotionPathPlugin ) ; document . querySelectorAll ( '.sv…" at bounding box center [756, 384] width 902 height 528
type textarea "});"
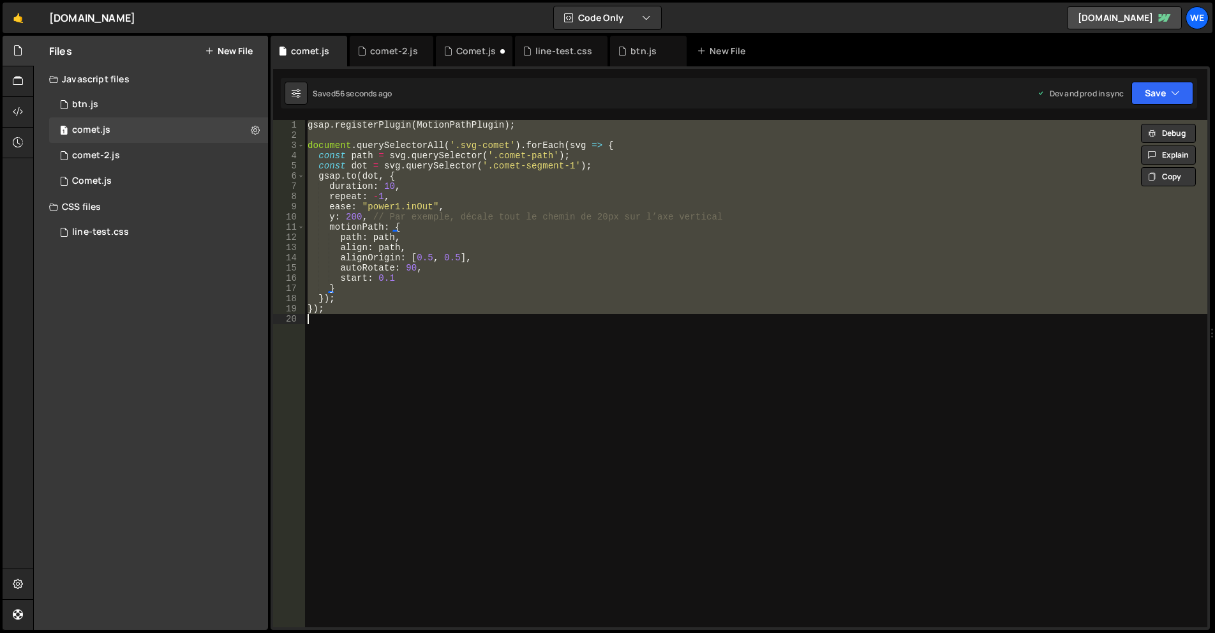
scroll to position [0, 1]
paste textarea
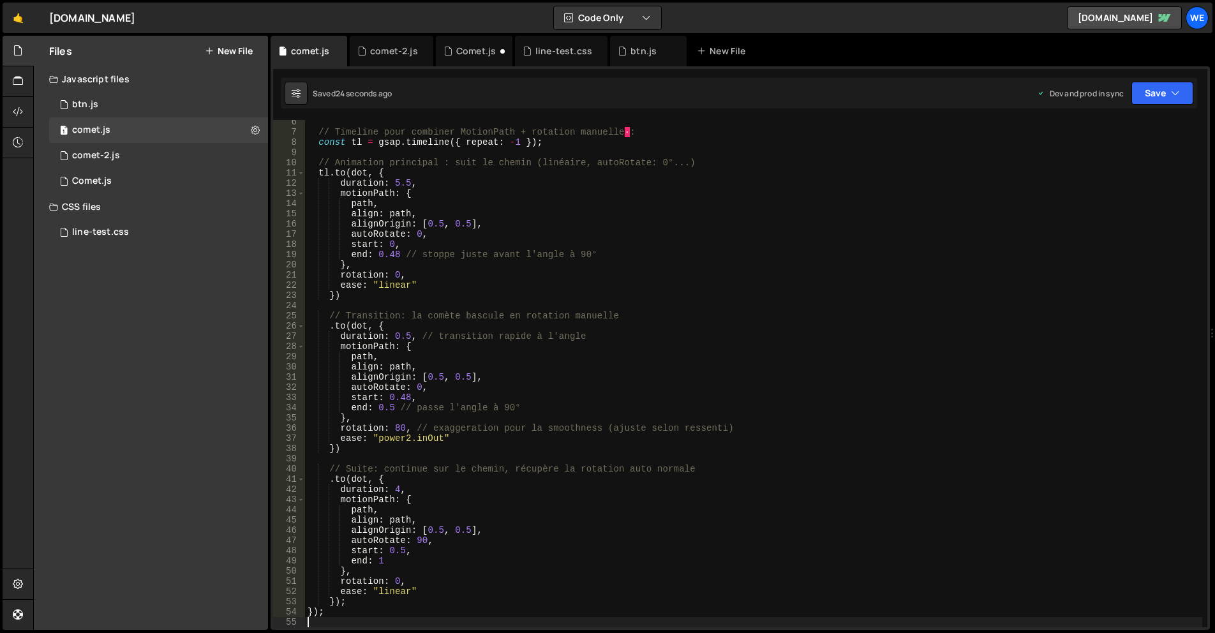
scroll to position [0, 0]
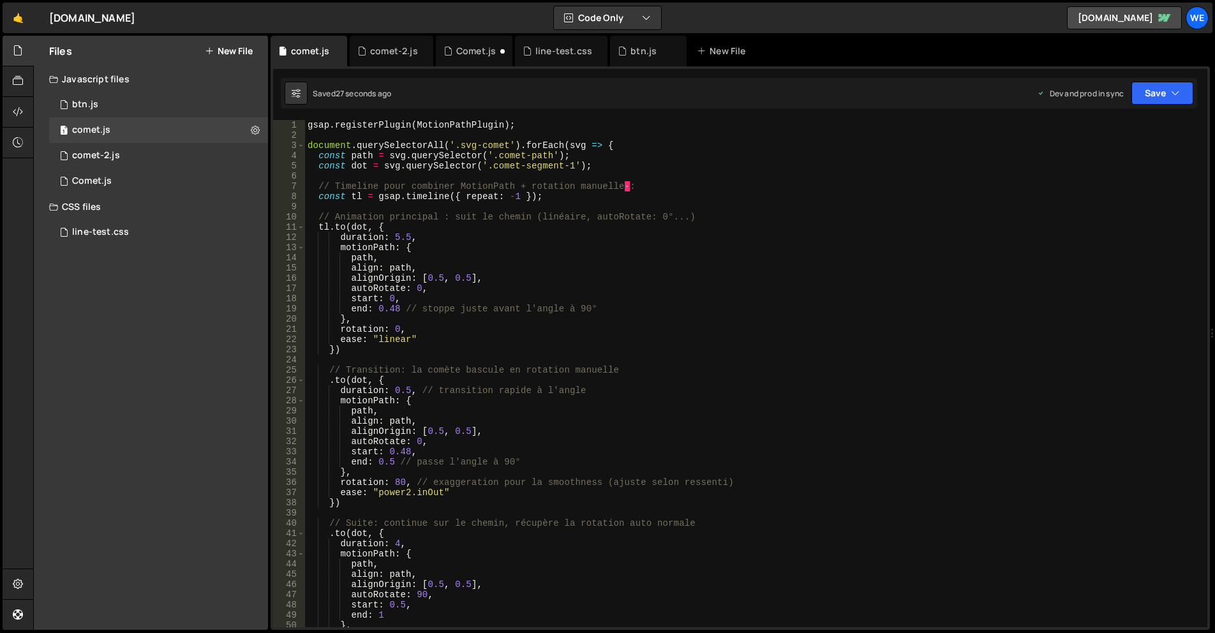
click at [475, 356] on div "gsap . registerPlugin ( MotionPathPlugin ) ; document . querySelectorAll ( '.sv…" at bounding box center [753, 384] width 897 height 528
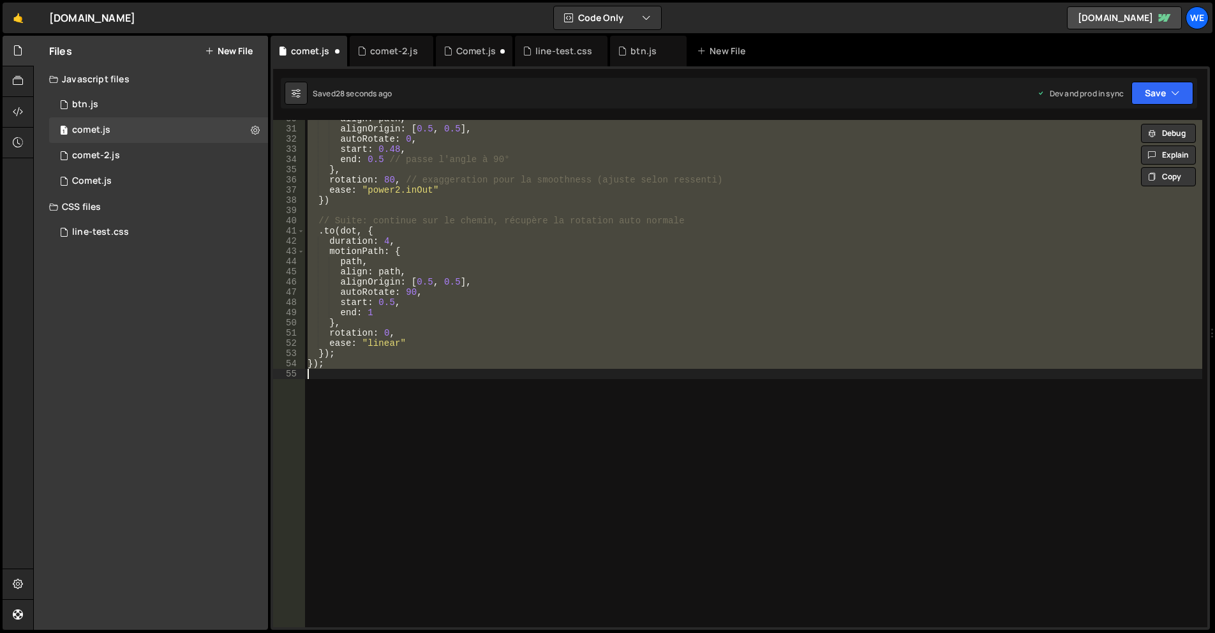
scroll to position [303, 0]
type textarea "// });"
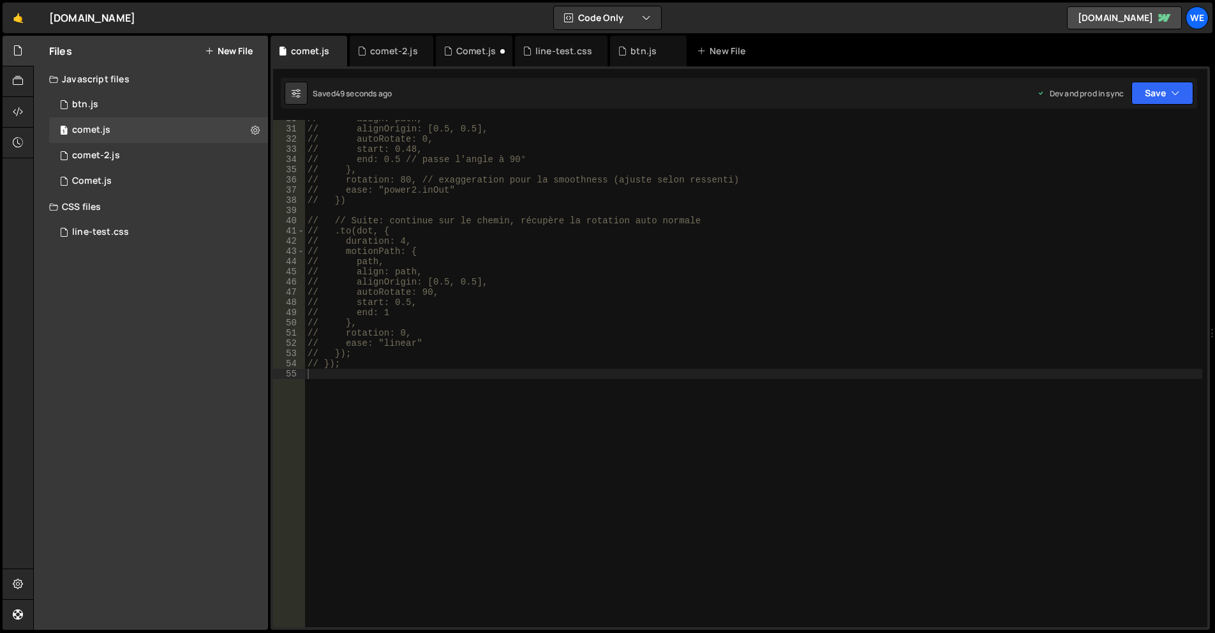
click at [133, 236] on div "1 line-test.css 0" at bounding box center [158, 233] width 219 height 26
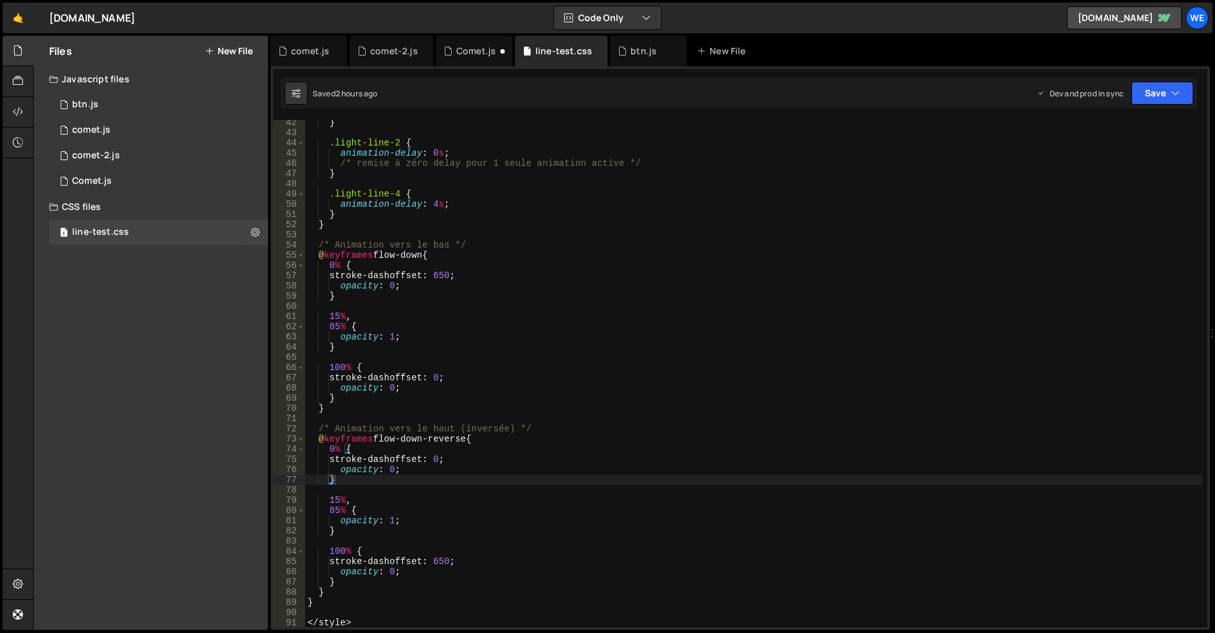
scroll to position [0, 0]
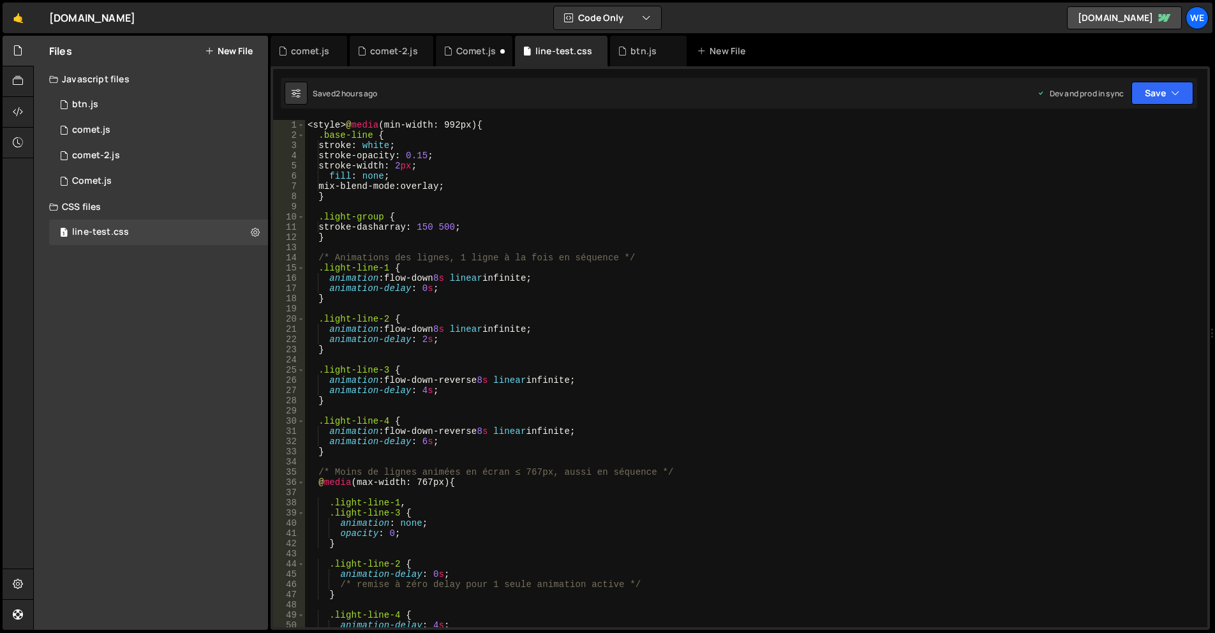
click at [229, 44] on div "Files New File" at bounding box center [151, 51] width 234 height 31
click at [236, 47] on button "New File" at bounding box center [229, 51] width 48 height 10
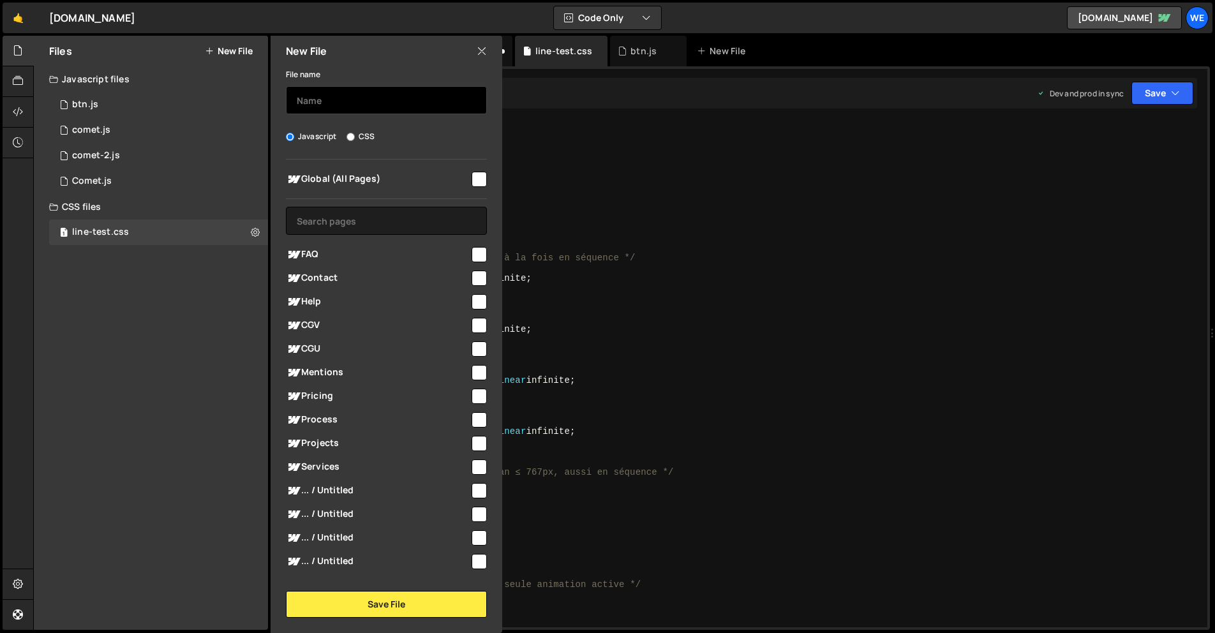
click at [336, 100] on input "text" at bounding box center [386, 100] width 201 height 28
type input "comet"
drag, startPoint x: 348, startPoint y: 134, endPoint x: 394, endPoint y: 149, distance: 48.8
click at [348, 134] on input "CSS" at bounding box center [351, 137] width 8 height 8
radio input "true"
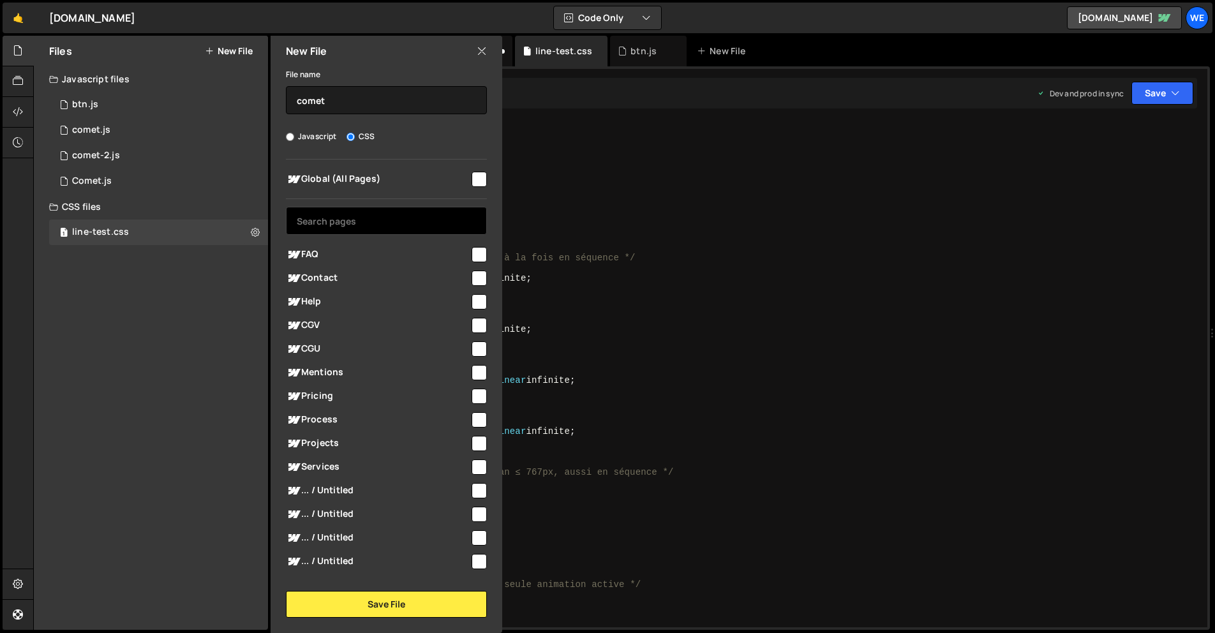
drag, startPoint x: 480, startPoint y: 182, endPoint x: 478, endPoint y: 207, distance: 25.0
click at [480, 182] on input "checkbox" at bounding box center [479, 179] width 15 height 15
checkbox input "true"
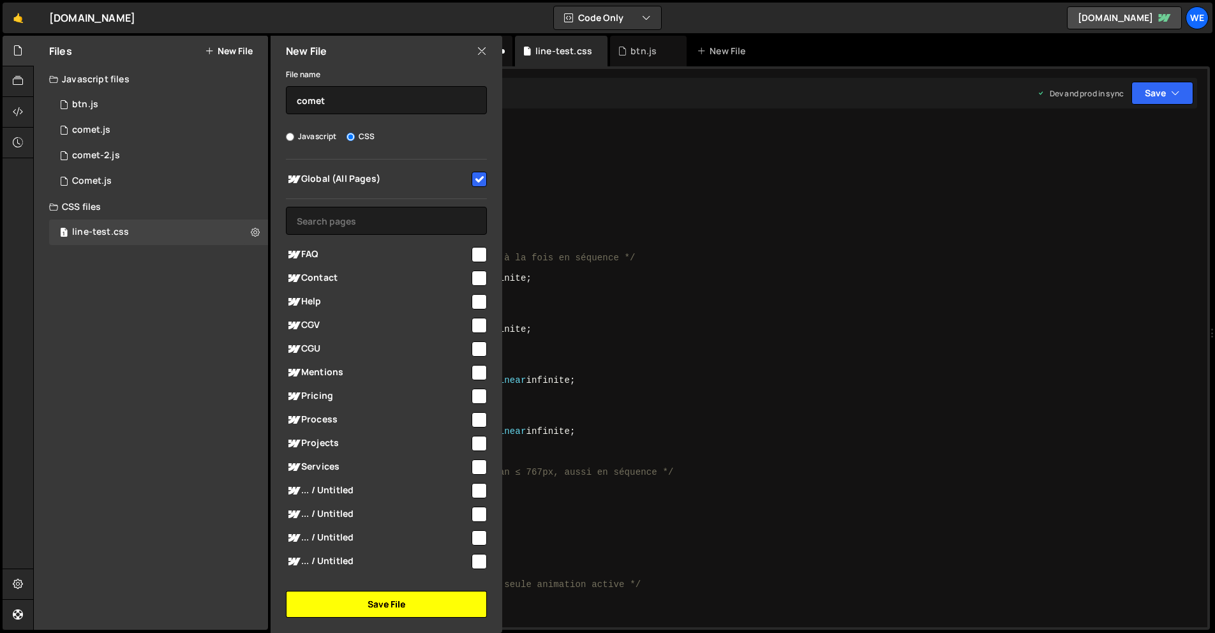
click at [384, 613] on button "Save File" at bounding box center [386, 604] width 201 height 27
type textarea "}"
click at [622, 69] on div "1 Type cmd + s to save your Javascript file. הההההההההההההההההההההההההההההההההה…" at bounding box center [740, 69] width 934 height 0
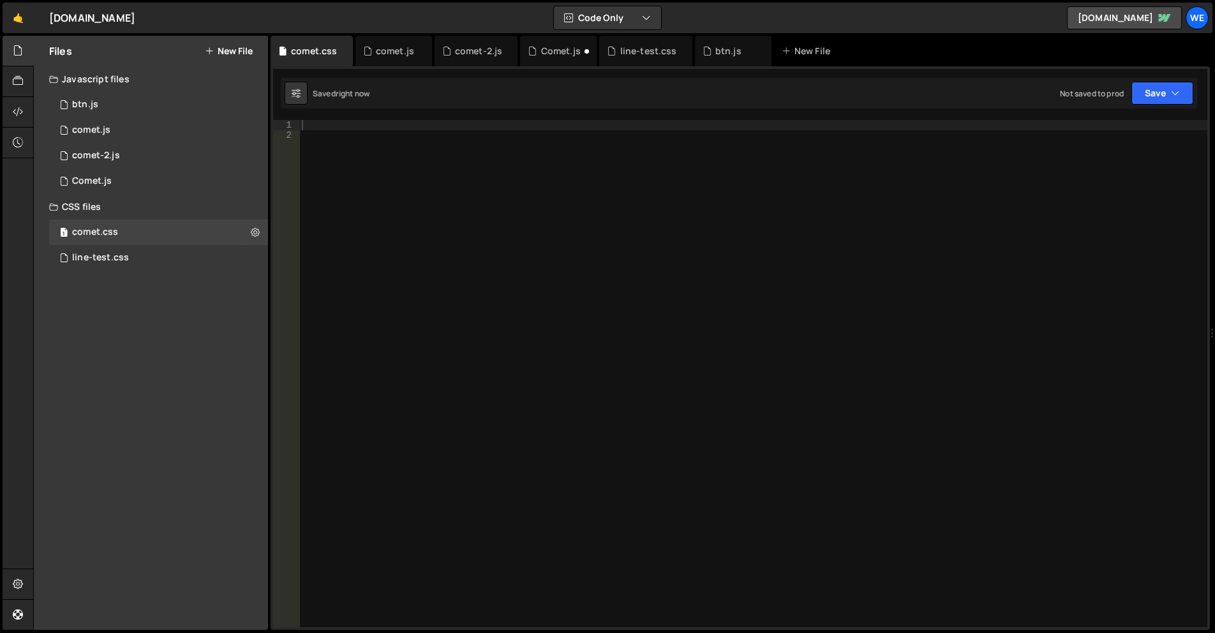
click at [520, 156] on div at bounding box center [753, 384] width 908 height 528
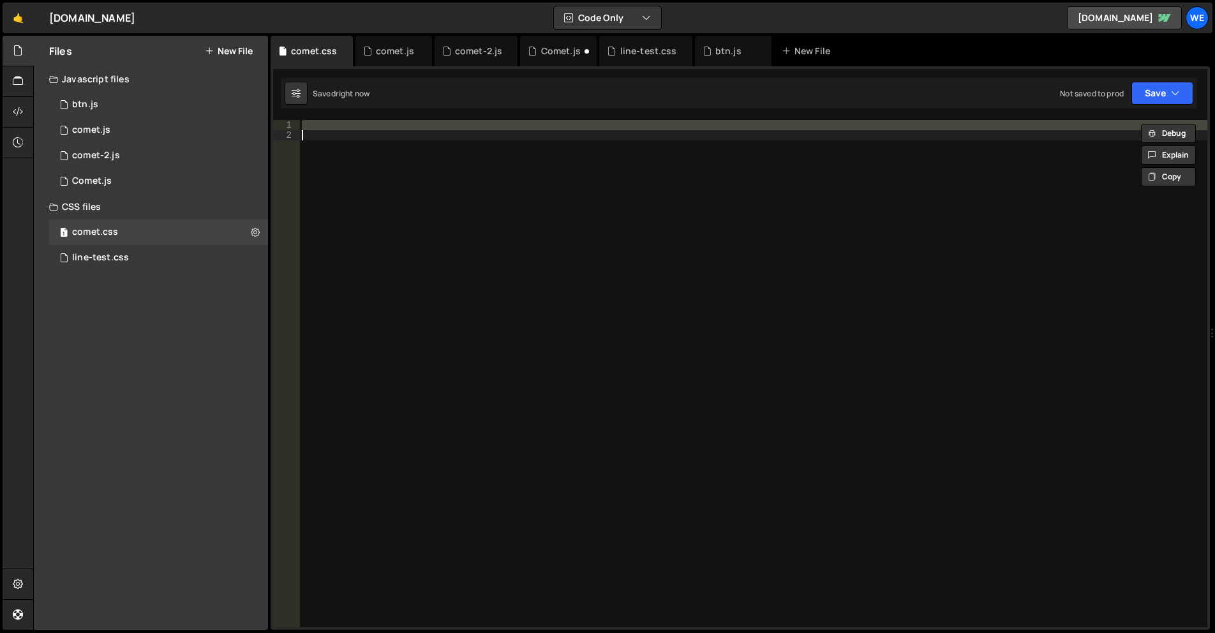
paste textarea "</style>"
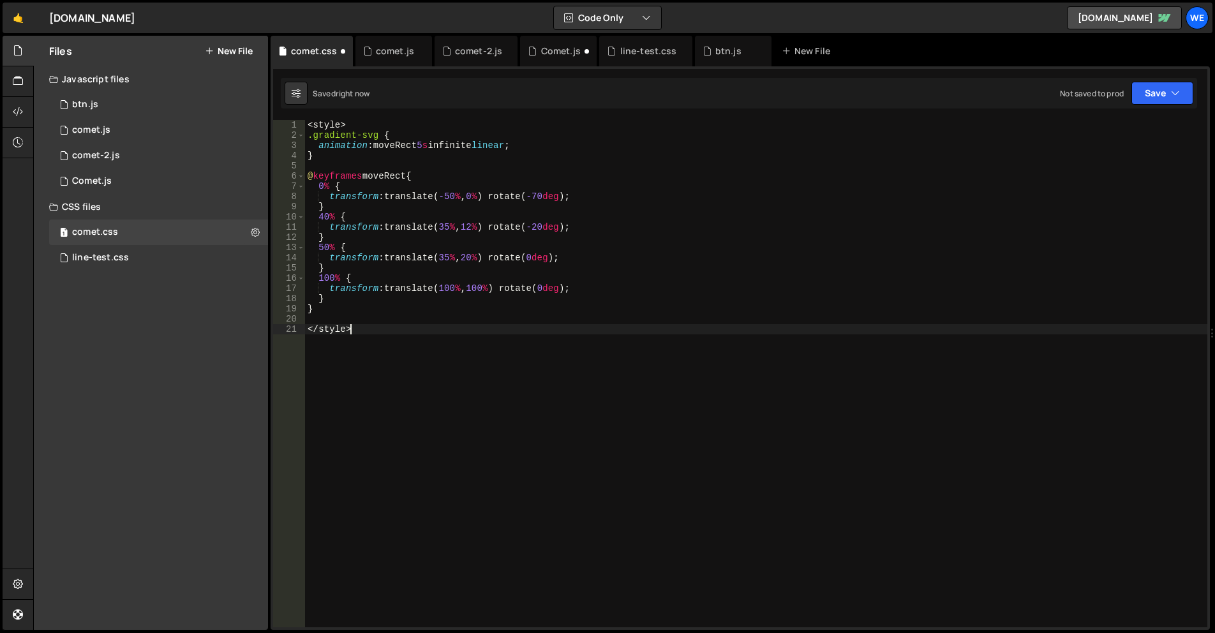
click at [375, 127] on div "< style > .gradient-svg { animation : moveRect 5 s infinite linear ; } @ keyfra…" at bounding box center [756, 384] width 902 height 528
type textarea "<style>"
drag, startPoint x: 351, startPoint y: 121, endPoint x: 278, endPoint y: 121, distance: 72.7
click at [278, 121] on div "<style> 1 2 3 4 5 6 7 8 9 10 11 12 13 14 15 16 17 18 19 20 21 < style > .gradie…" at bounding box center [740, 373] width 934 height 507
drag, startPoint x: 315, startPoint y: 334, endPoint x: 293, endPoint y: 334, distance: 21.7
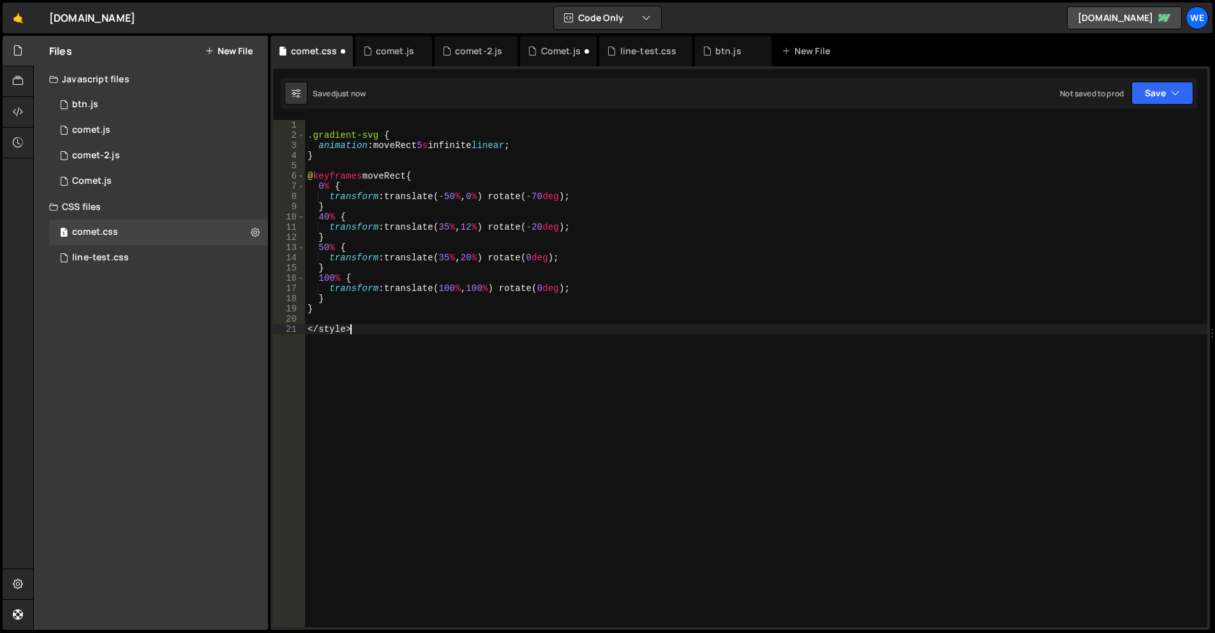
click at [293, 334] on div "1 2 3 4 5 6 7 8 9 10 11 12 13 14 15 16 17 18 19 20 21 .gradient-svg { animation…" at bounding box center [740, 373] width 934 height 507
type textarea "</style"
drag, startPoint x: 385, startPoint y: 332, endPoint x: 304, endPoint y: 327, distance: 81.2
click at [304, 327] on div "</style 1 2 3 4 5 6 7 8 9 10 11 12 13 14 15 16 17 18 19 20 21 .gradient-svg { a…" at bounding box center [740, 373] width 934 height 507
click at [127, 177] on div "1 Comet.js 0" at bounding box center [158, 181] width 219 height 26
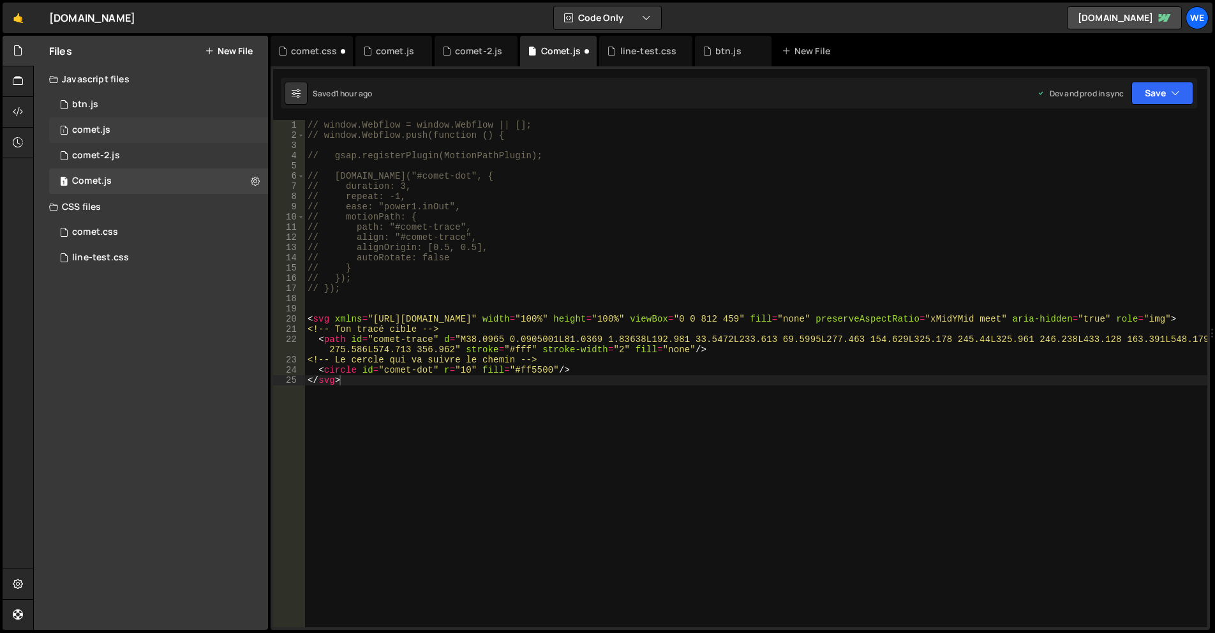
click at [140, 131] on div "1 comet.js 0" at bounding box center [158, 130] width 219 height 26
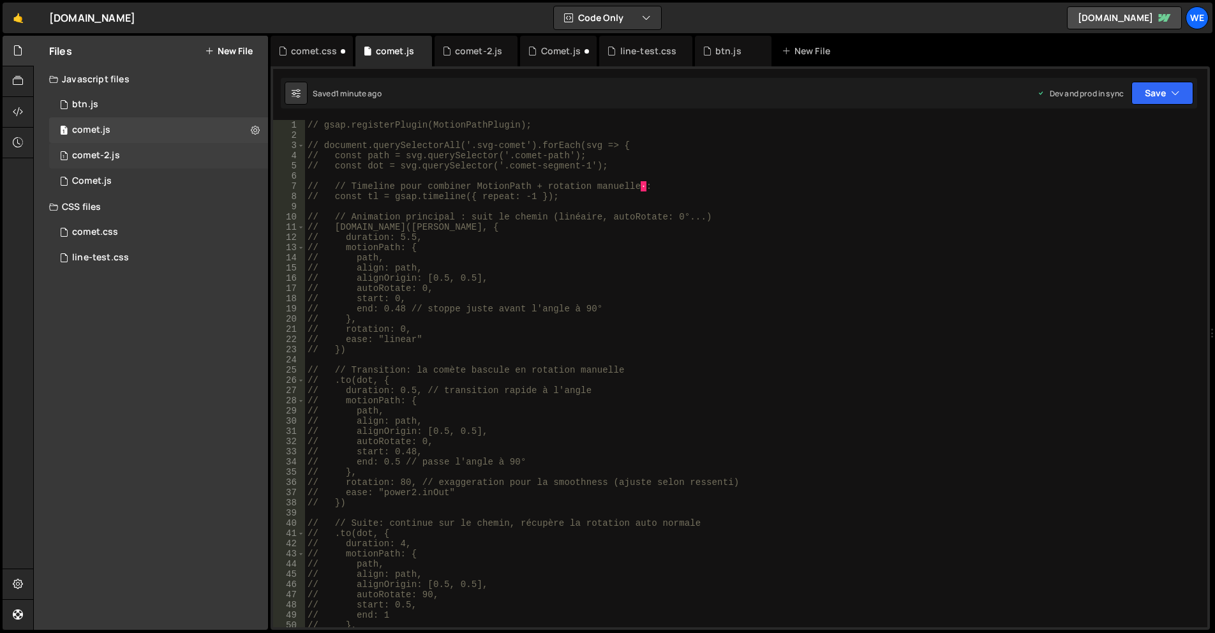
click at [143, 154] on div "1 comet-2.js 0" at bounding box center [158, 156] width 219 height 26
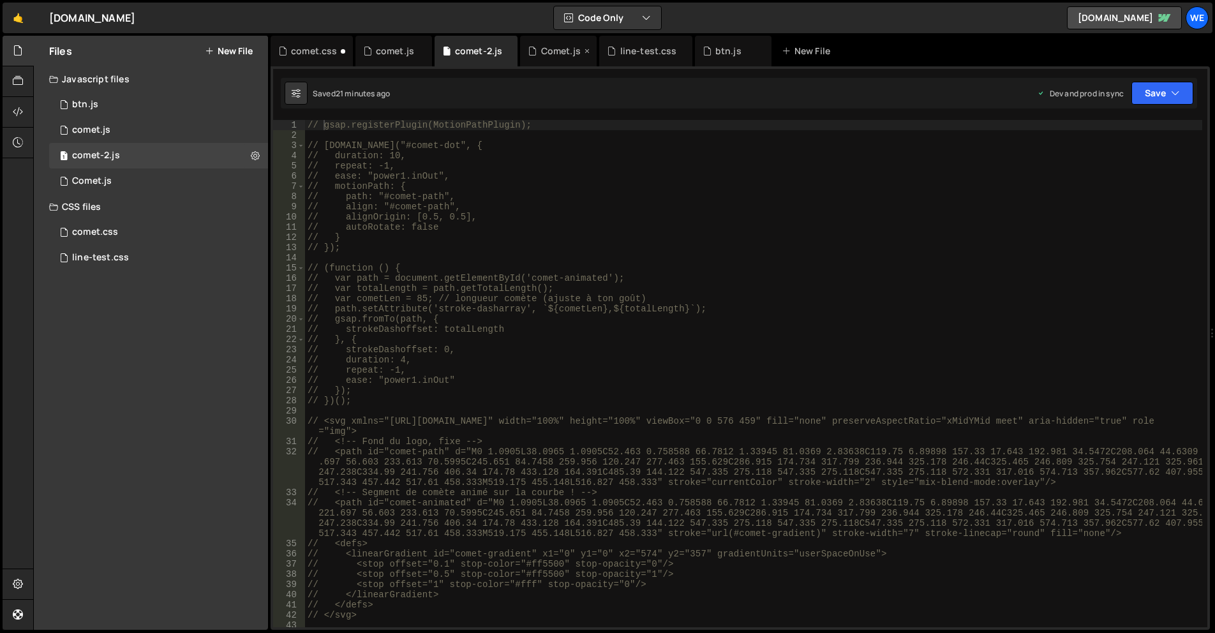
click at [545, 48] on div "Comet.js" at bounding box center [561, 51] width 40 height 13
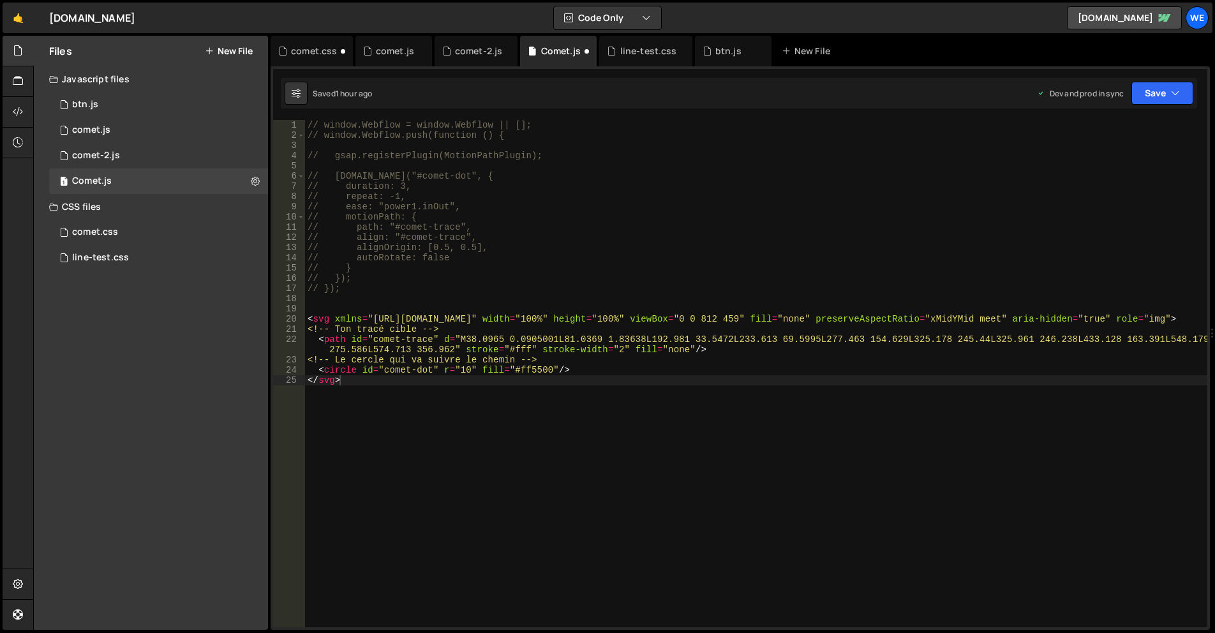
click at [618, 156] on div "// window.Webflow = window.Webflow || []; // window.Webflow.push(function () { …" at bounding box center [756, 384] width 902 height 528
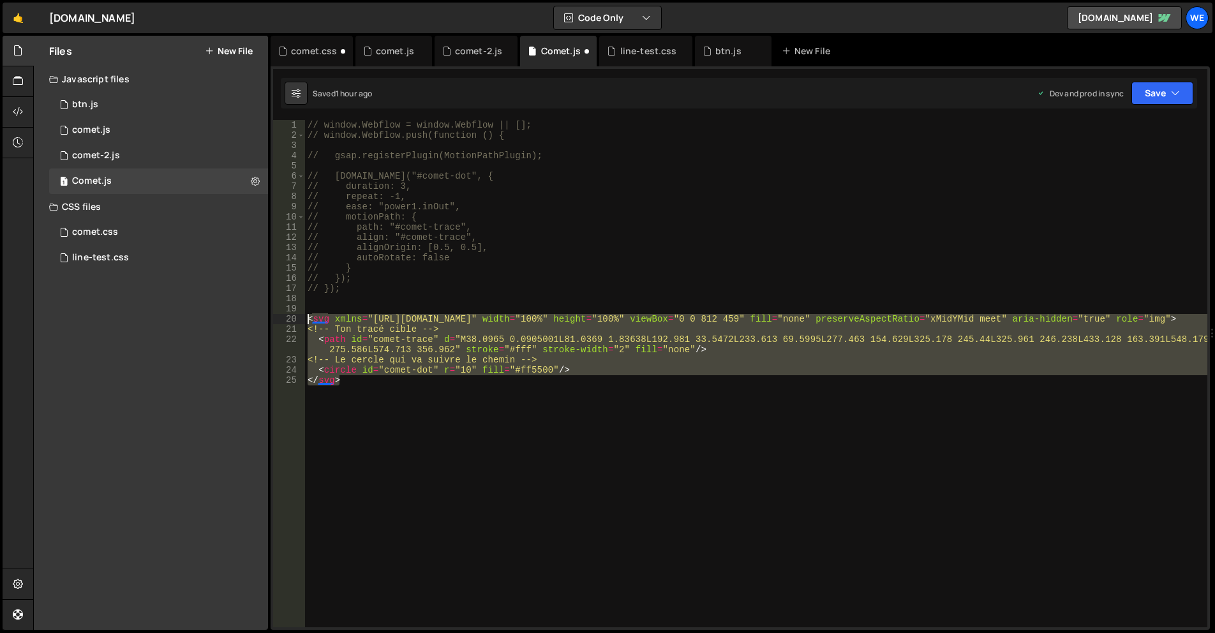
drag, startPoint x: 344, startPoint y: 378, endPoint x: 287, endPoint y: 315, distance: 85.0
click at [287, 315] on div "// gsap.registerPlugin(MotionPathPlugin); 1 2 3 4 5 6 7 8 9 10 11 12 13 14 15 1…" at bounding box center [740, 373] width 934 height 507
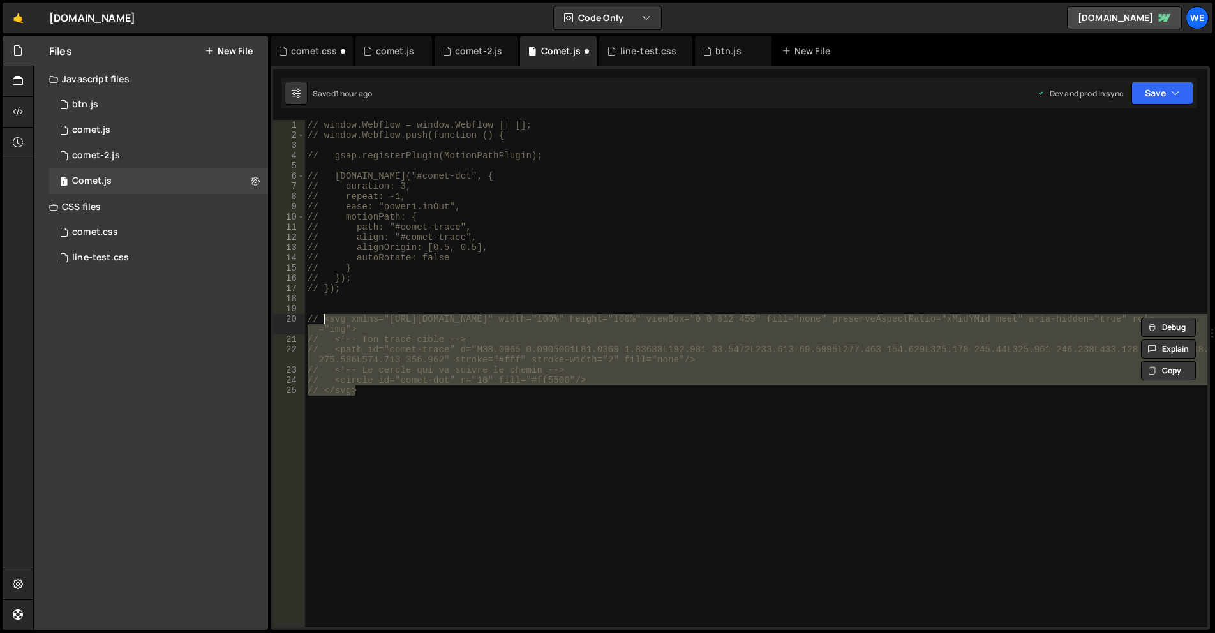
type textarea "// <!-- Ton tracé cible -->"
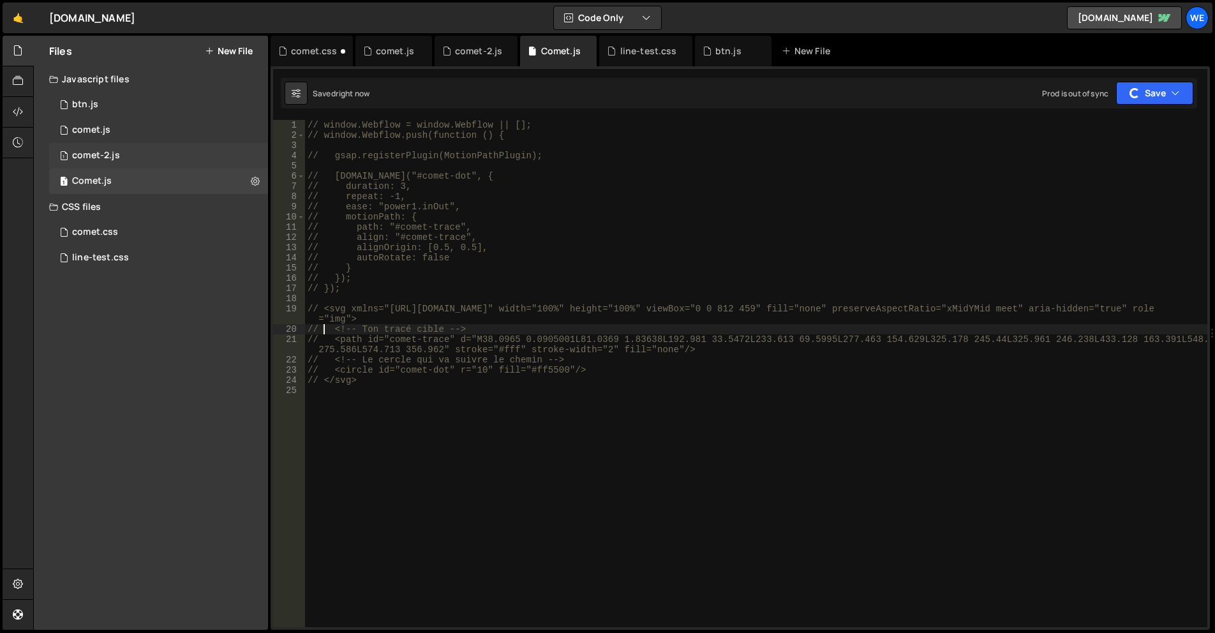
click at [183, 152] on div "1 comet-2.js 0" at bounding box center [158, 156] width 219 height 26
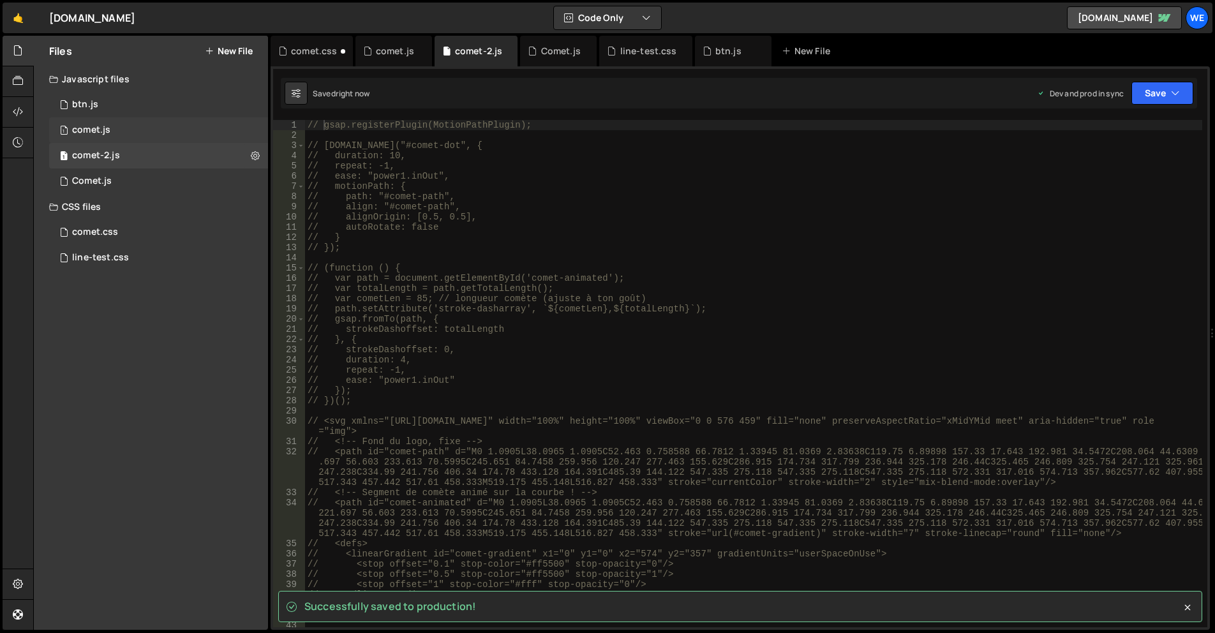
click at [156, 134] on div "1 comet.js 0" at bounding box center [158, 130] width 219 height 26
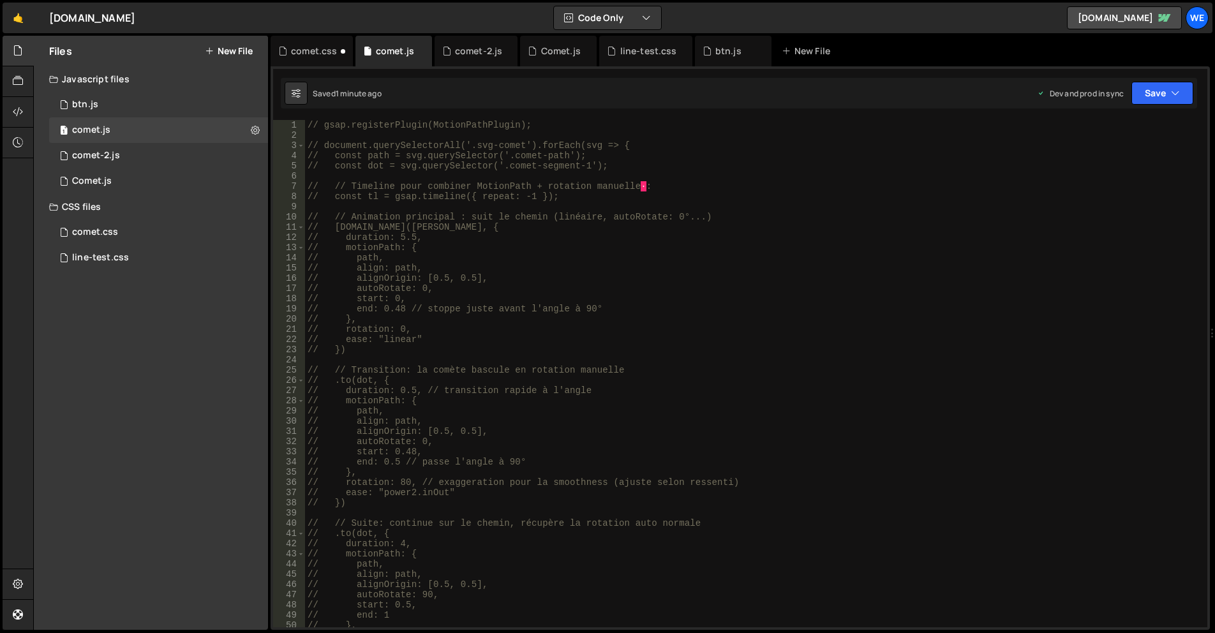
scroll to position [230, 0]
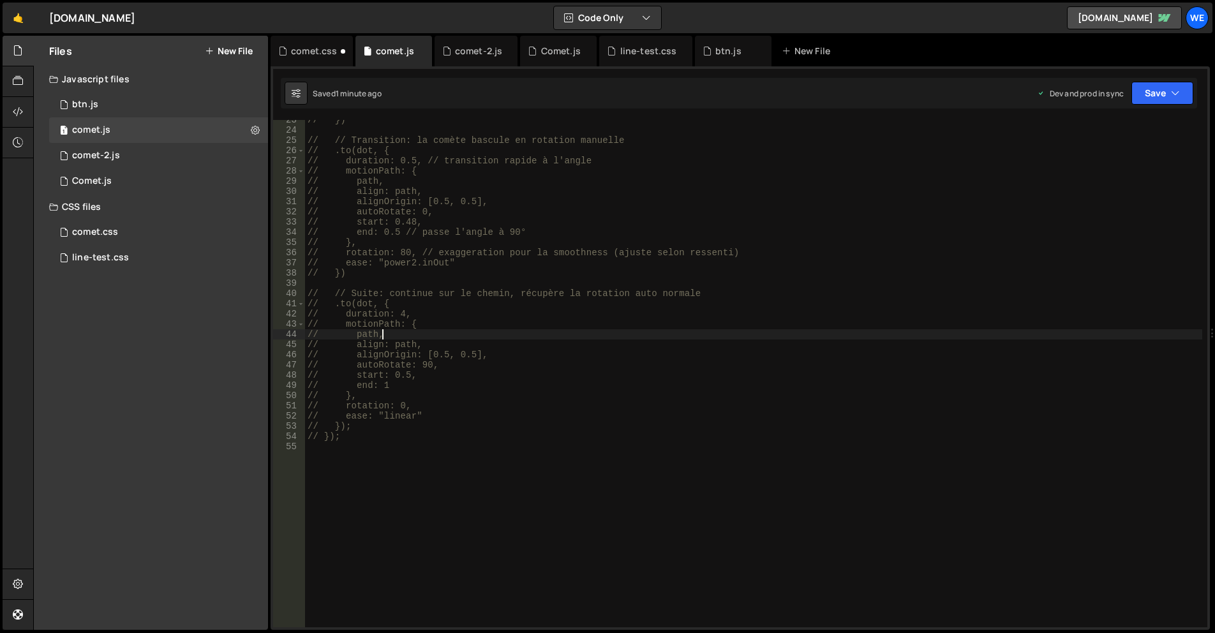
click at [625, 329] on div "// }) // // Transition: la comète bascule en rotation manuelle // .to(dot, { //…" at bounding box center [753, 379] width 897 height 528
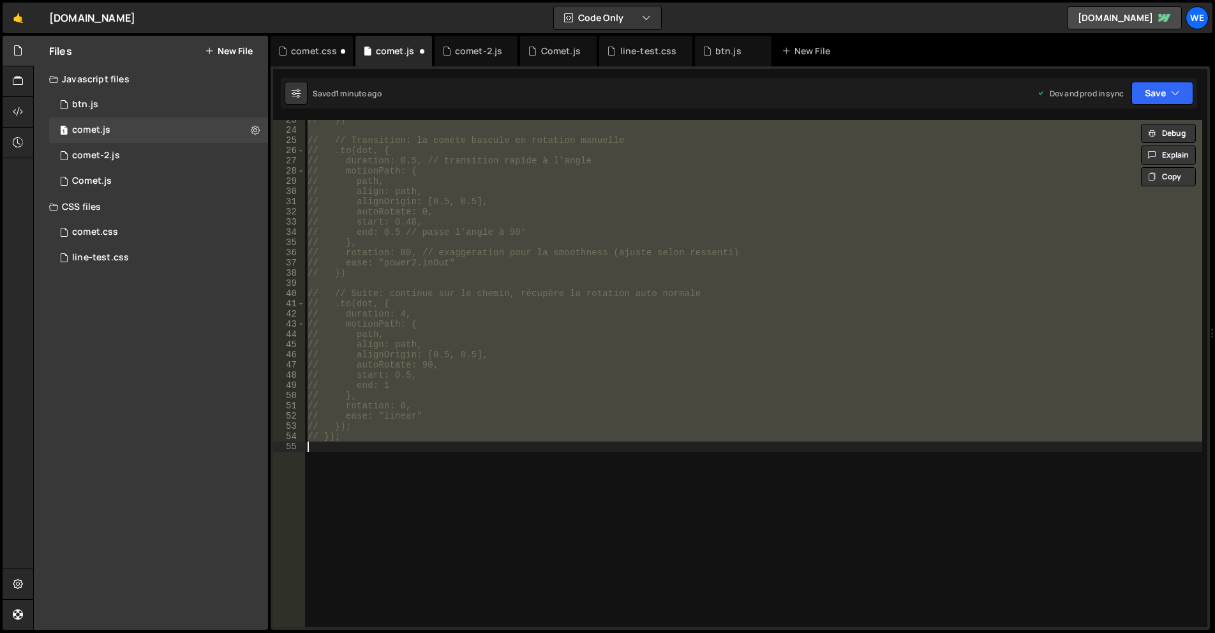
scroll to position [0, 0]
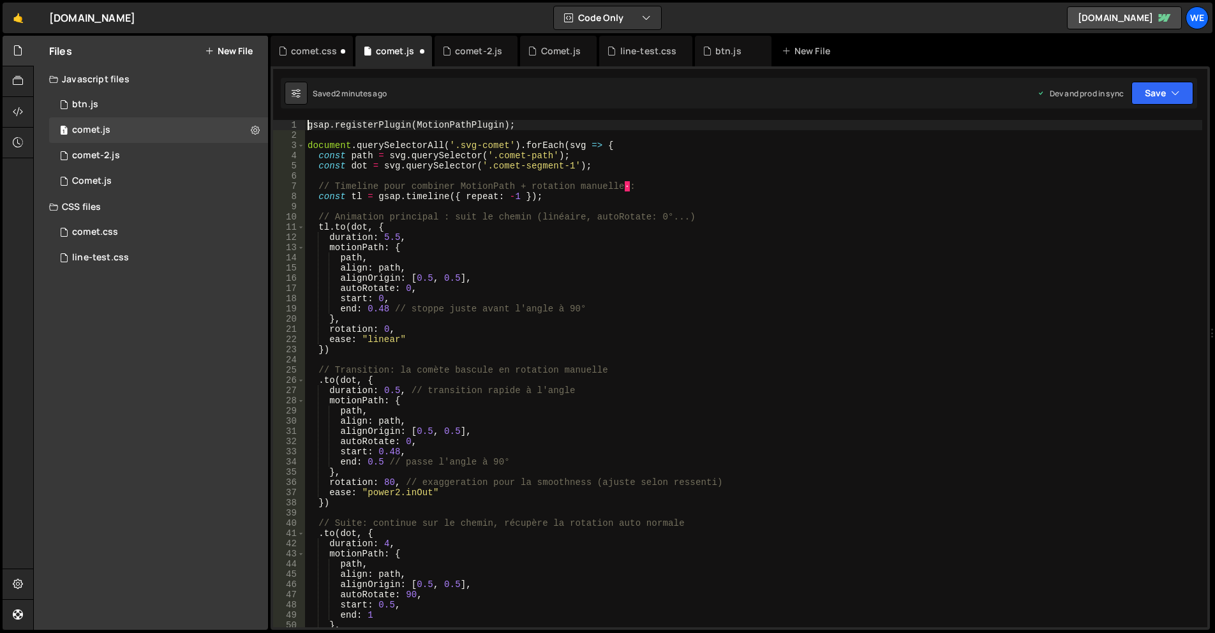
type textarea "});"
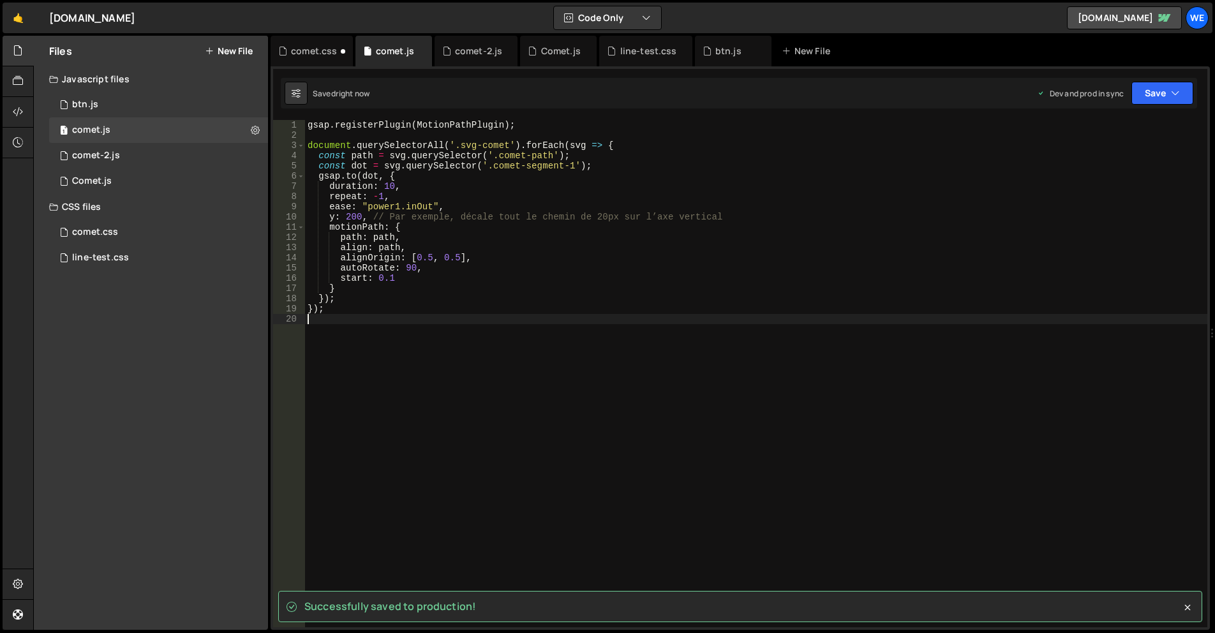
drag, startPoint x: 490, startPoint y: 165, endPoint x: 526, endPoint y: 170, distance: 36.7
click at [490, 165] on div "gsap . registerPlugin ( MotionPathPlugin ) ; document . querySelectorAll ( '.sv…" at bounding box center [756, 384] width 902 height 528
click at [570, 167] on div "gsap . registerPlugin ( MotionPathPlugin ) ; document . querySelectorAll ( '.sv…" at bounding box center [756, 384] width 902 height 528
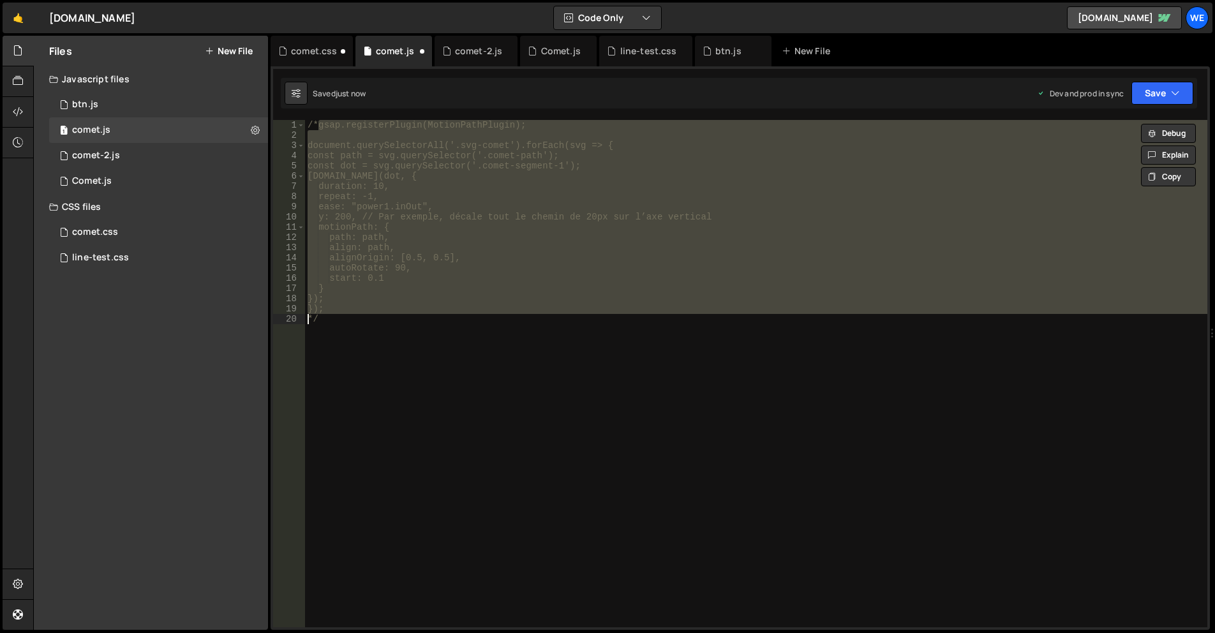
type textarea "*/"
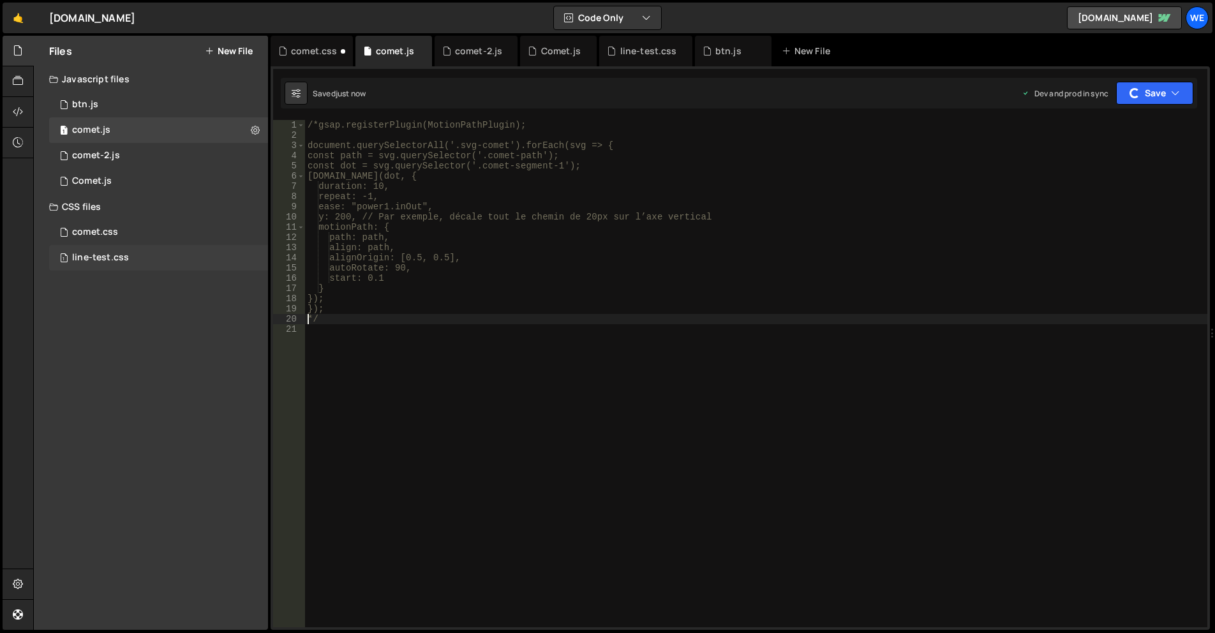
click at [118, 252] on div "line-test.css" at bounding box center [100, 257] width 57 height 11
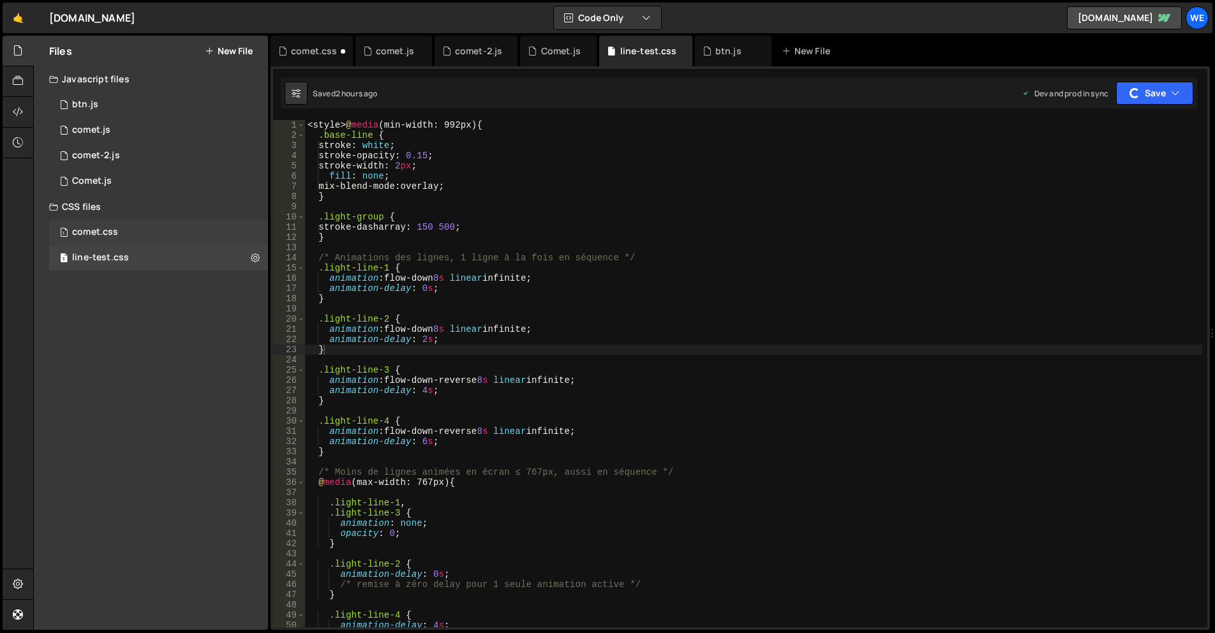
click at [120, 230] on div "1 comet.css 0" at bounding box center [158, 233] width 219 height 26
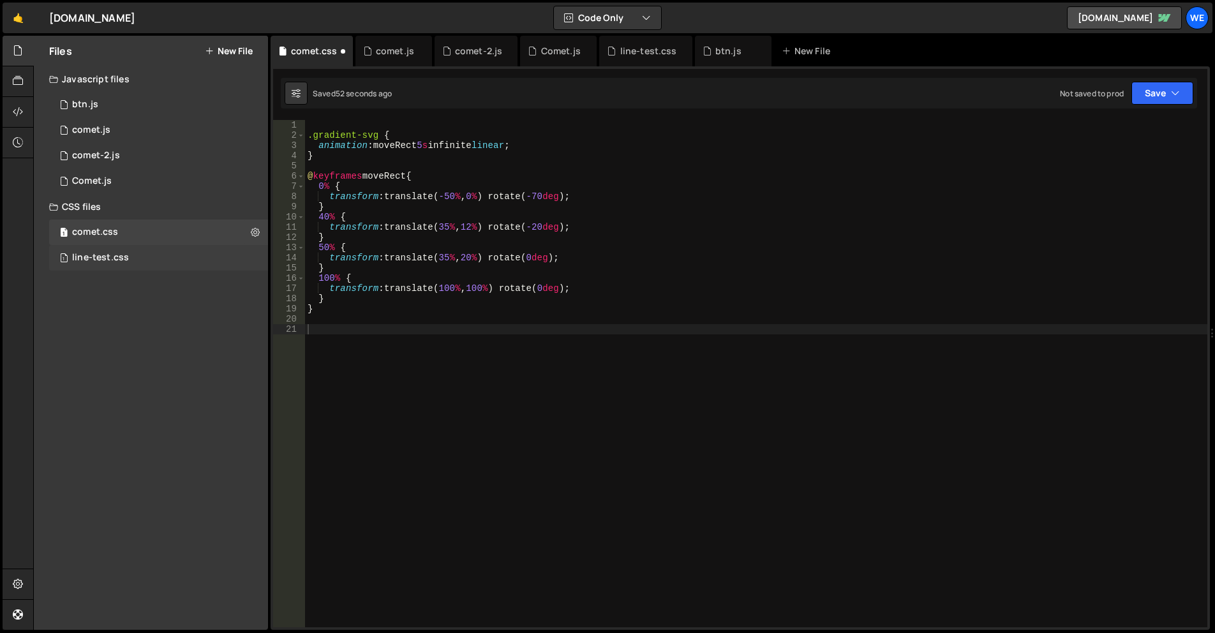
click at [121, 257] on div "line-test.css" at bounding box center [100, 257] width 57 height 11
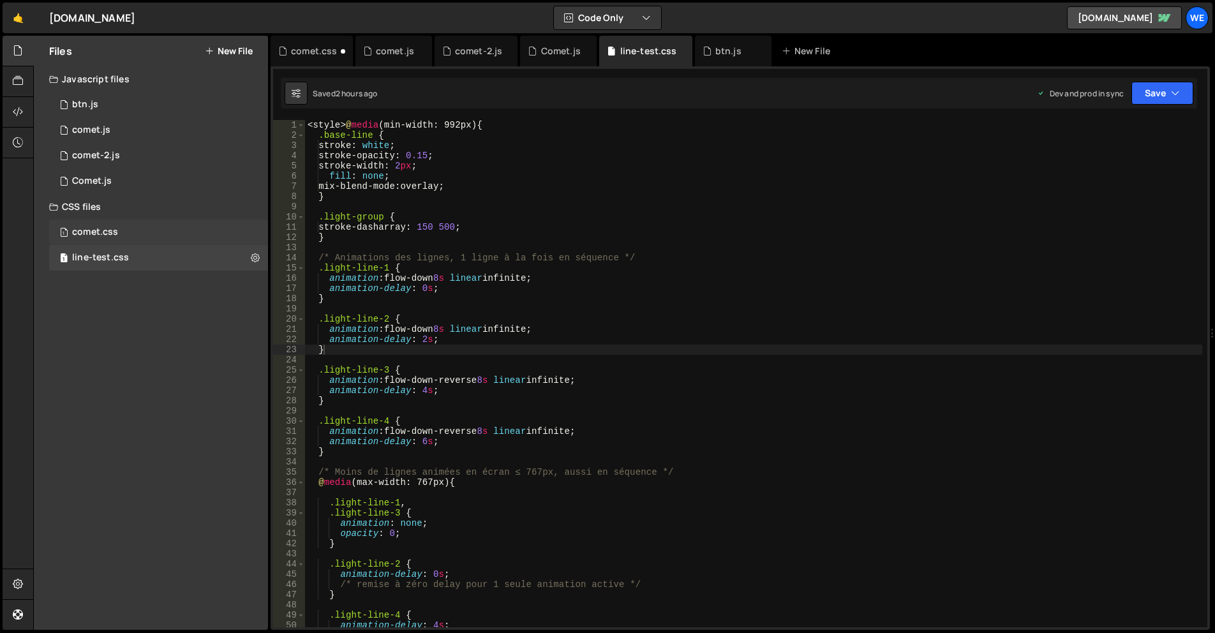
click at [127, 231] on div "1 comet.css 0" at bounding box center [158, 233] width 219 height 26
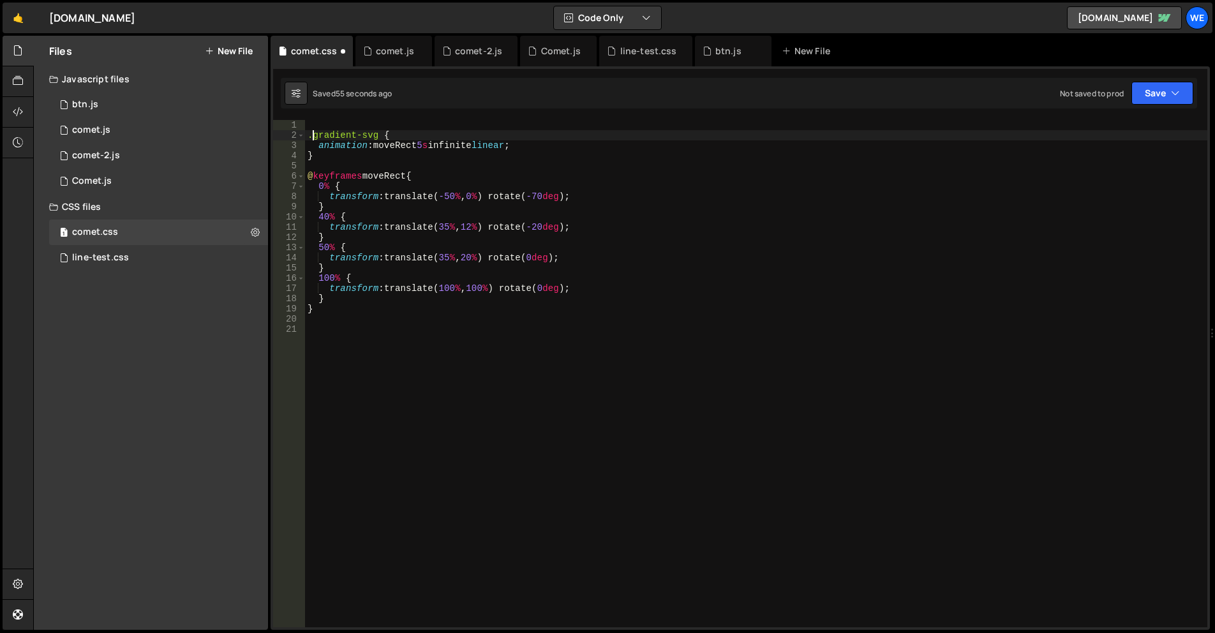
click at [315, 134] on div ".gradient-svg { animation : moveRect 5 s infinite linear ; } @ keyframes moveRe…" at bounding box center [756, 384] width 902 height 528
click at [376, 134] on div ".gradient-svg { animation : moveRect 5 s infinite linear ; } @ keyframes moveRe…" at bounding box center [756, 384] width 902 height 528
paste textarea "comet-segment-1"
click at [399, 146] on div ".comet-segment-1 { animation : moveRect 5 s infinite linear ; } @ keyframes mov…" at bounding box center [756, 384] width 902 height 528
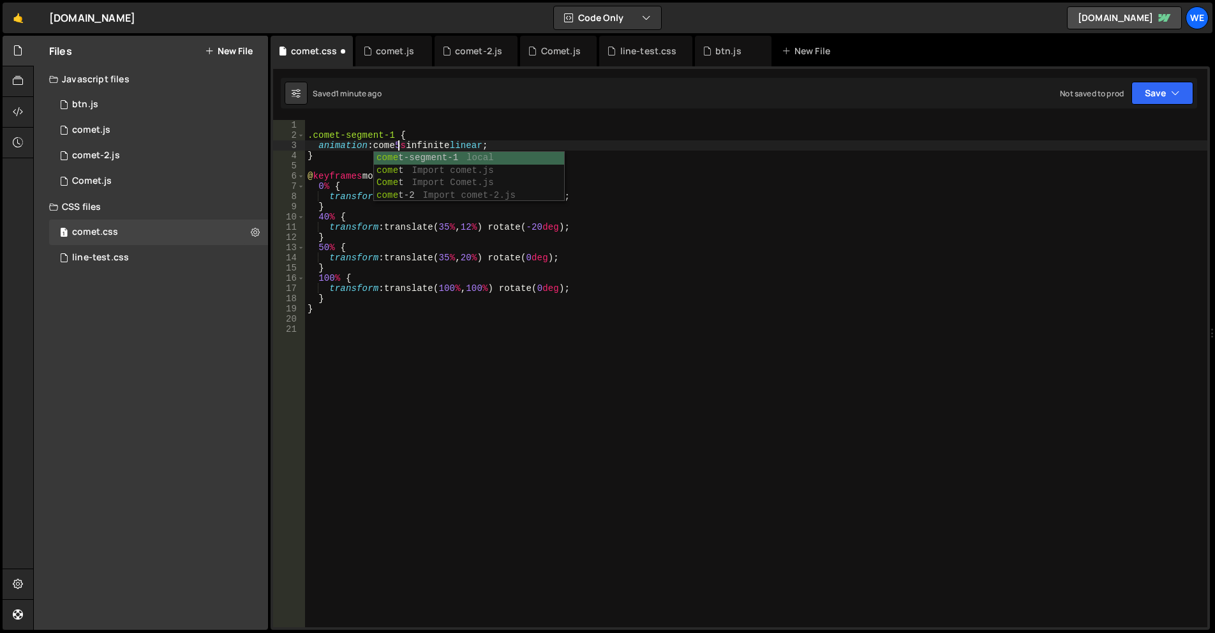
scroll to position [0, 6]
drag, startPoint x: 380, startPoint y: 144, endPoint x: 401, endPoint y: 144, distance: 21.1
click at [380, 144] on div ".comet-segment-1 { animation : comet-segment-1 5 s infinite linear ; } @ keyfra…" at bounding box center [756, 384] width 902 height 528
click at [378, 144] on div ".comet-segment-1 { animation : comet-segment-1 5 s infinite linear ; } @ keyfra…" at bounding box center [756, 384] width 902 height 528
click at [456, 145] on div ".comet-segment-1 { animation : comet-segment-1 5 s infinite linear ; } @ keyfra…" at bounding box center [756, 384] width 902 height 528
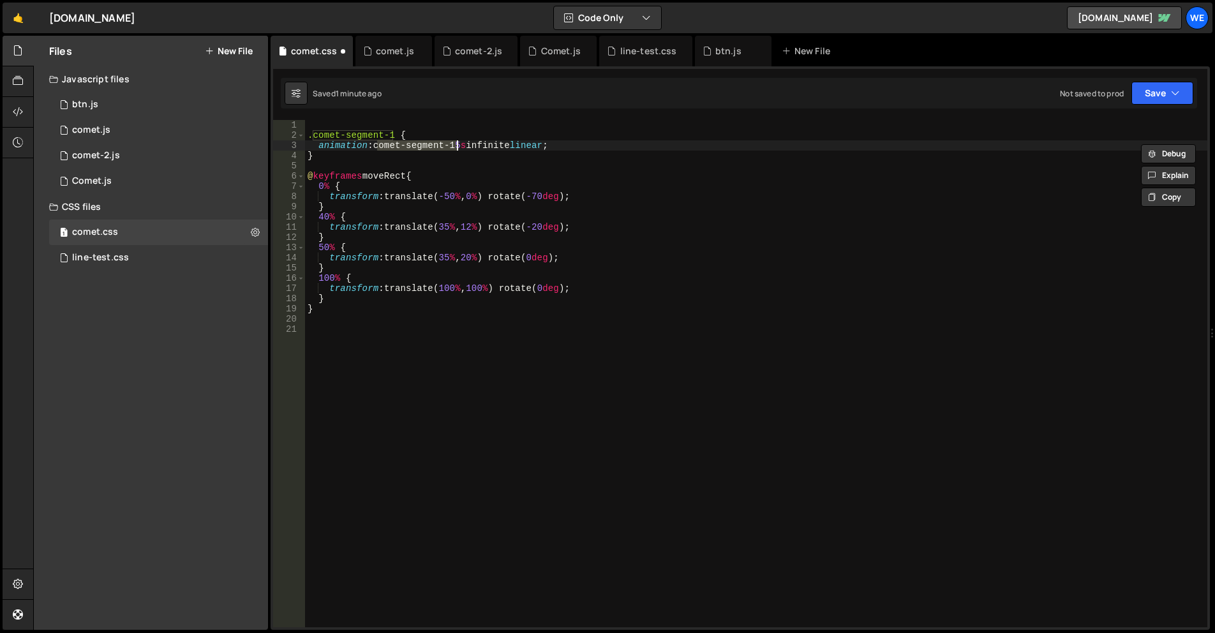
click at [388, 174] on div ".comet-segment-1 { animation : comet-segment-1 5 s infinite linear ; } @ keyfra…" at bounding box center [756, 384] width 902 height 528
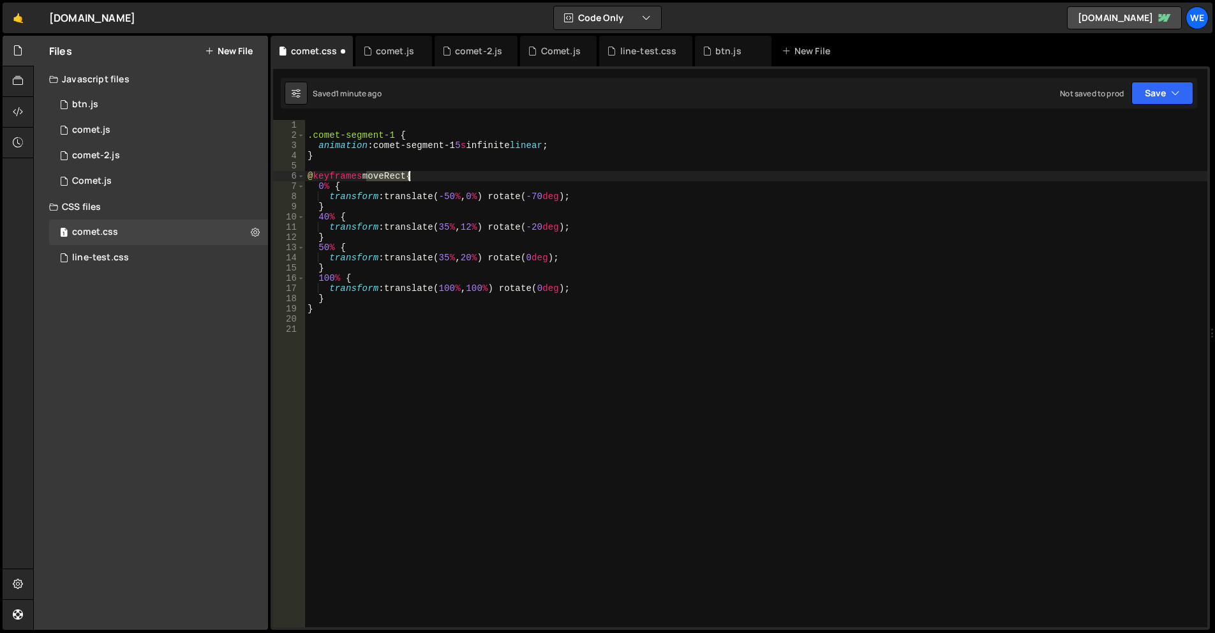
click at [388, 174] on div ".comet-segment-1 { animation : comet-segment-1 5 s infinite linear ; } @ keyfra…" at bounding box center [756, 384] width 902 height 528
paste textarea "comet-segment-1"
type textarea "@keyframes comet-segment-1 {"
click at [550, 165] on div ".comet-segment-1 { animation : comet-segment-1 5 s infinite linear ; } @ keyfra…" at bounding box center [756, 384] width 902 height 528
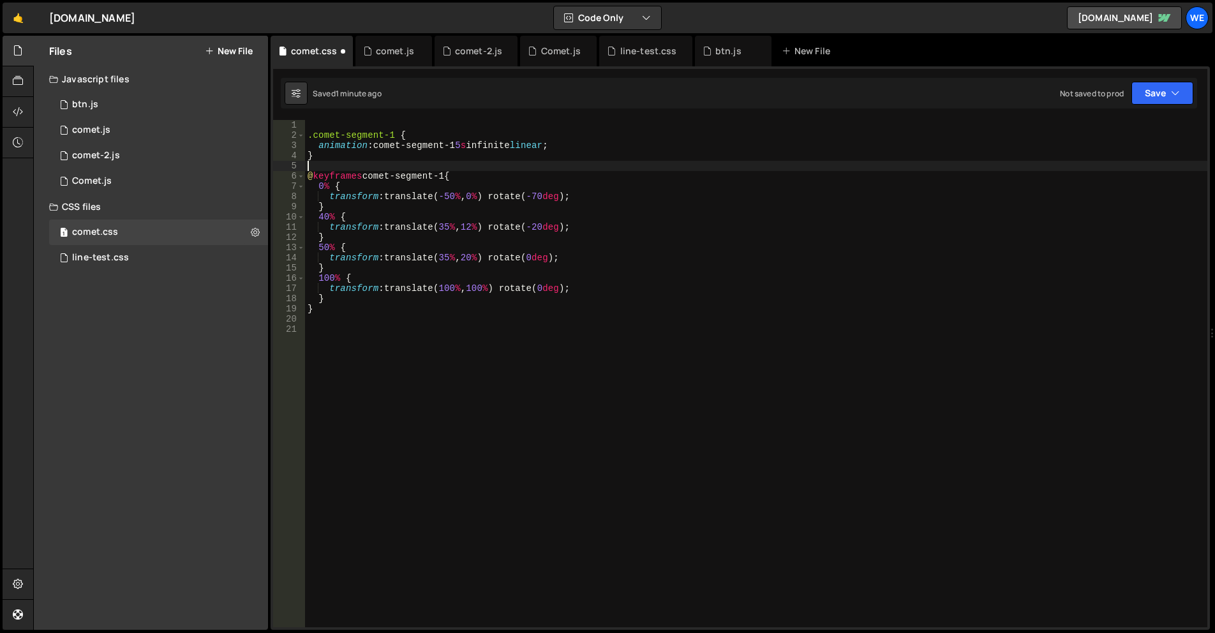
click at [421, 369] on div ".comet-segment-1 { animation : comet-segment-1 5 s infinite linear ; } @ keyfra…" at bounding box center [756, 384] width 902 height 528
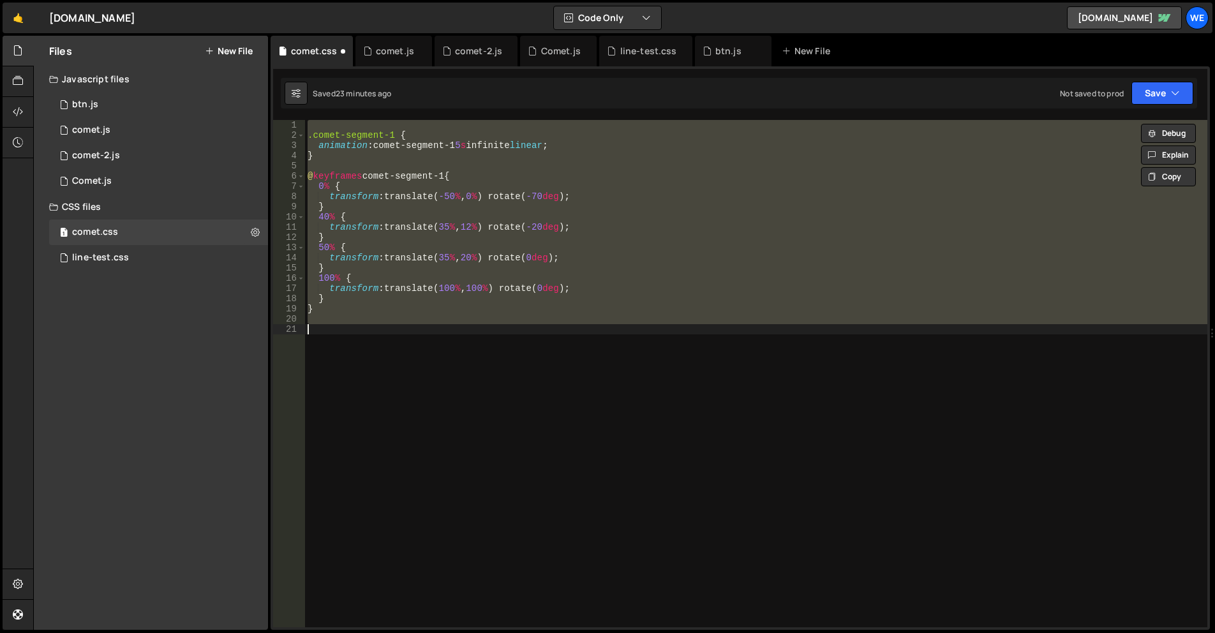
click at [454, 375] on div ".comet-segment-1 { animation : comet-segment-1 5 s infinite linear ; } @ keyfra…" at bounding box center [756, 373] width 902 height 507
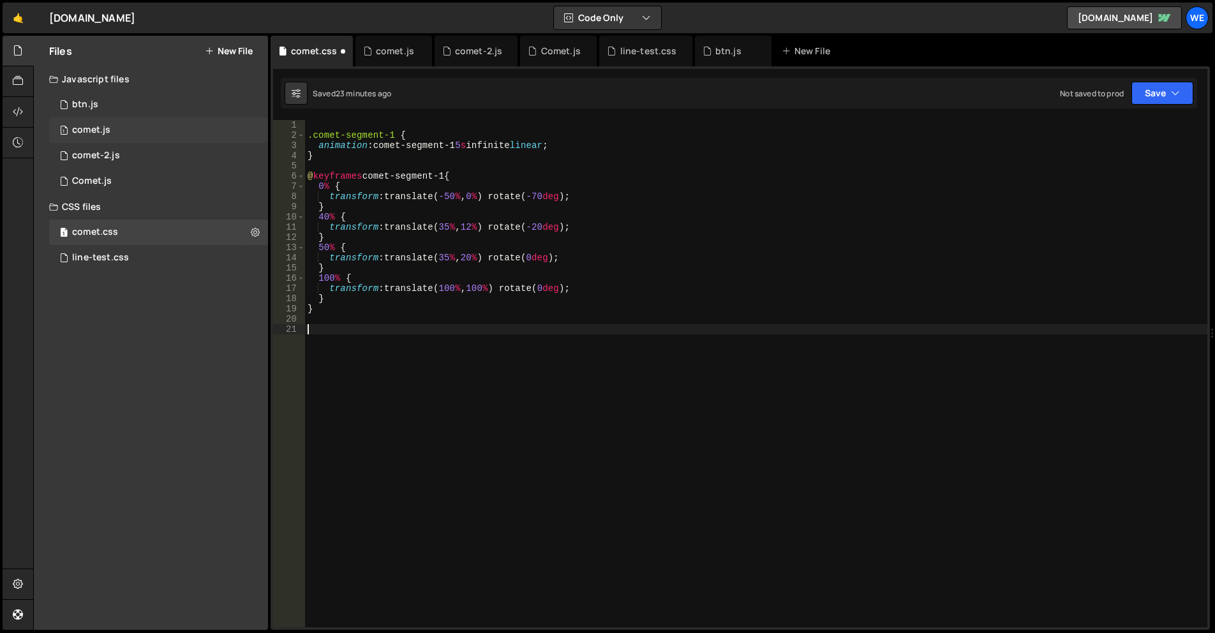
click at [140, 130] on div "1 comet.js 0" at bounding box center [158, 130] width 219 height 26
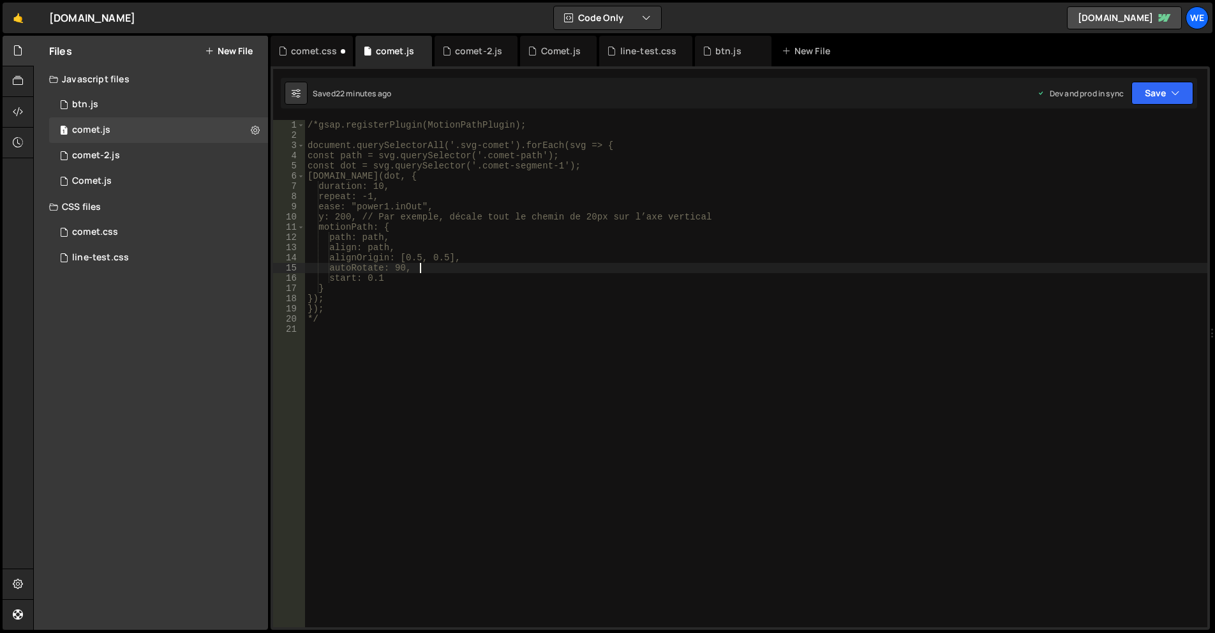
click at [478, 266] on div "/*gsap.registerPlugin(MotionPathPlugin); document.querySelectorAll('.svg-comet'…" at bounding box center [756, 384] width 902 height 528
click at [468, 292] on div "/*gsap.registerPlugin(MotionPathPlugin); document.querySelectorAll('.svg-comet'…" at bounding box center [756, 384] width 902 height 528
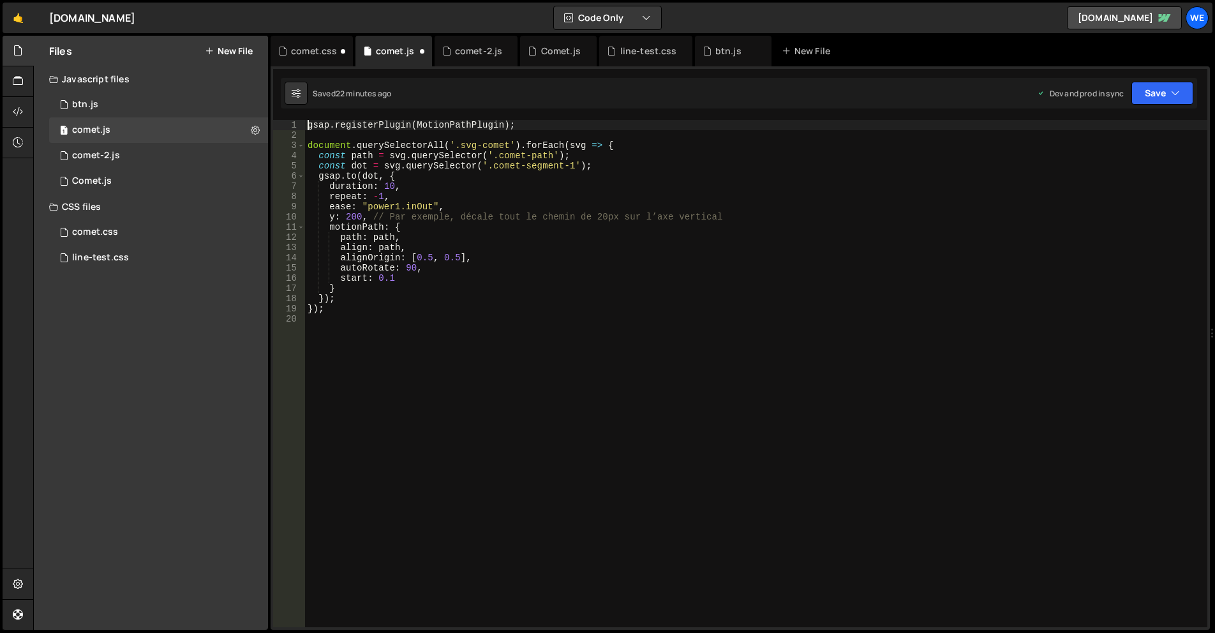
type textarea "});"
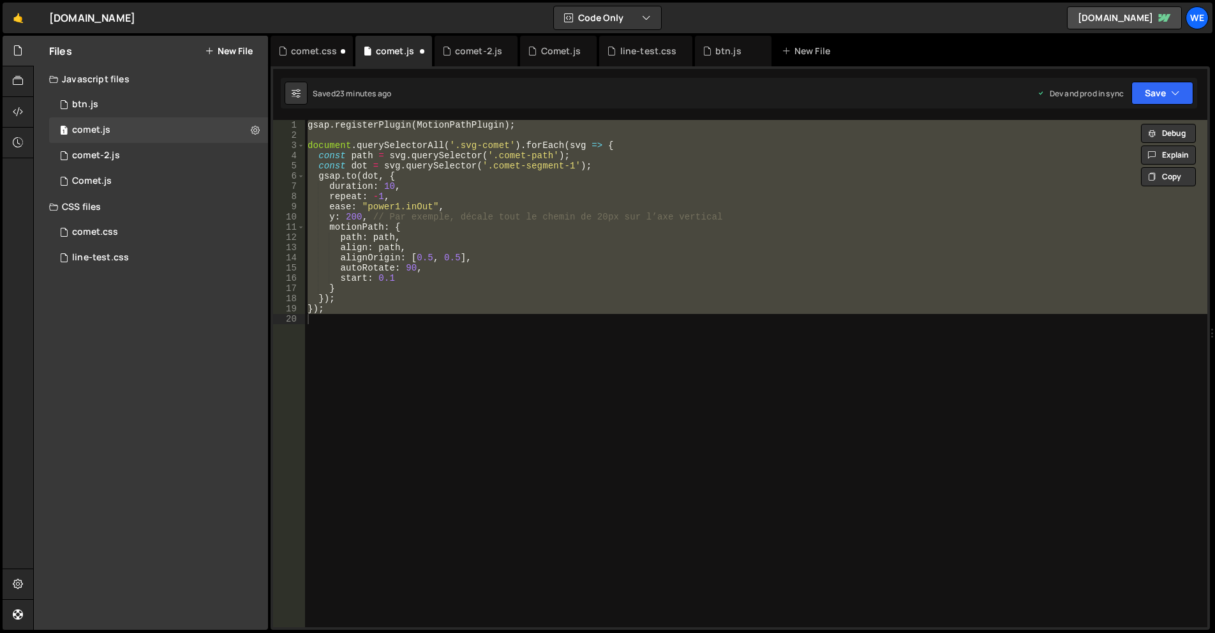
click at [578, 352] on div "gsap . registerPlugin ( MotionPathPlugin ) ; document . querySelectorAll ( '.sv…" at bounding box center [756, 373] width 902 height 507
click at [424, 309] on div "gsap . registerPlugin ( MotionPathPlugin ) ; document . querySelectorAll ( '.sv…" at bounding box center [756, 373] width 902 height 507
type textarea "});"
paste textarea
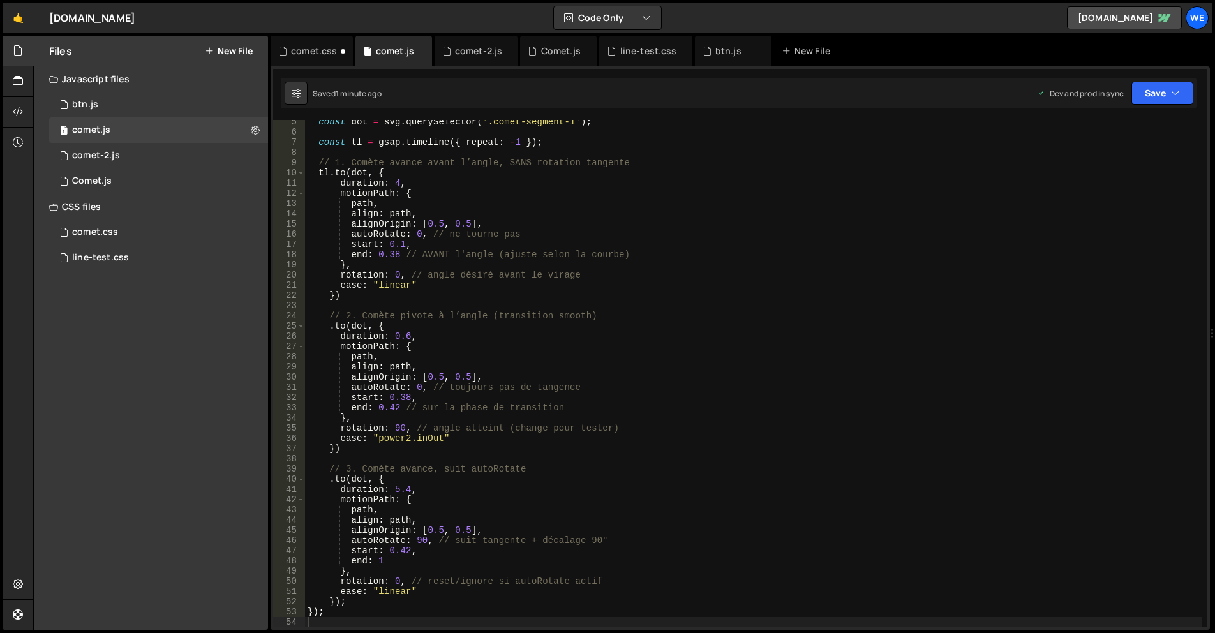
click at [803, 331] on div "const dot = svg . querySelector ( '.comet-segment-1' ) ; const tl = gsap . time…" at bounding box center [753, 381] width 897 height 528
type textarea "});"
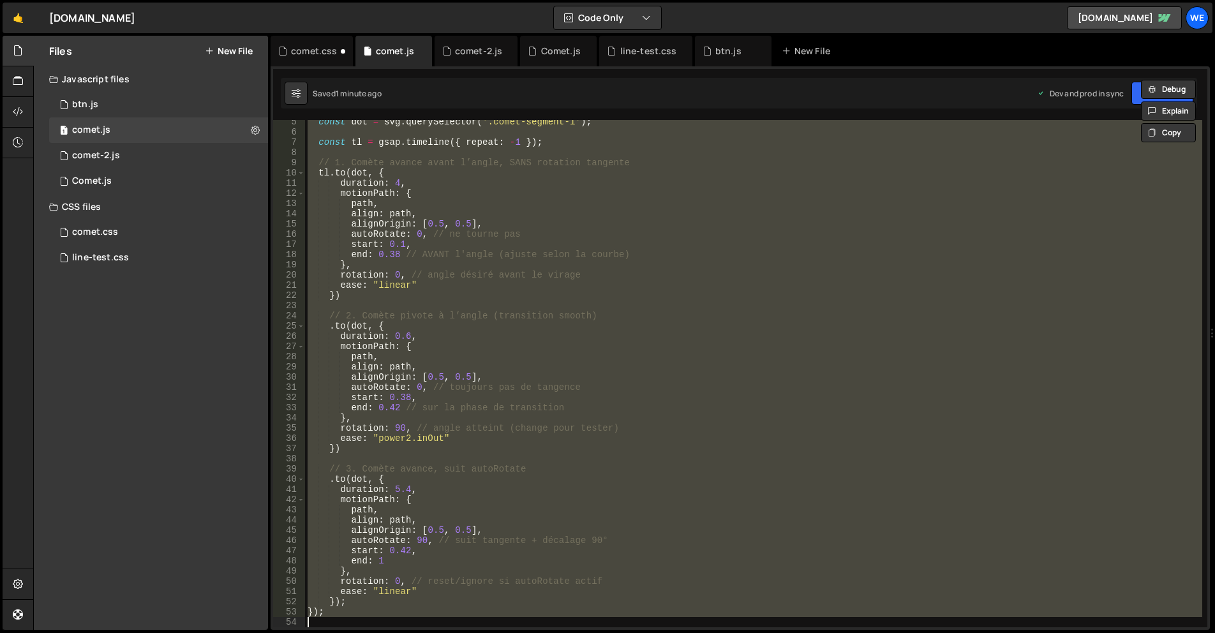
paste textarea
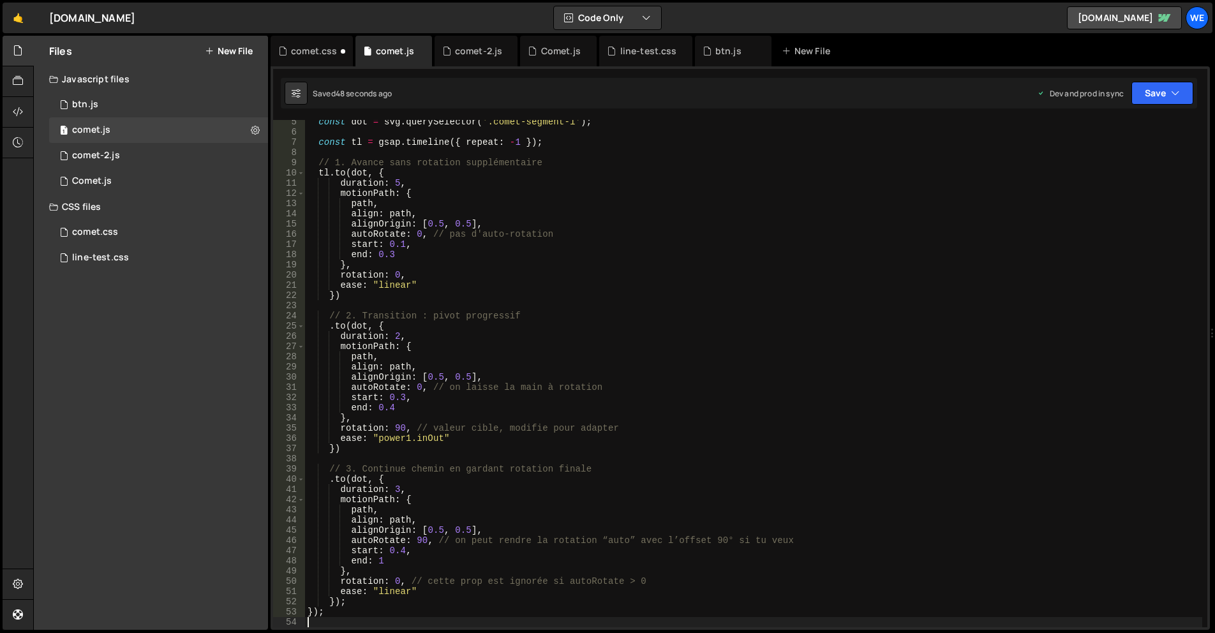
scroll to position [0, 0]
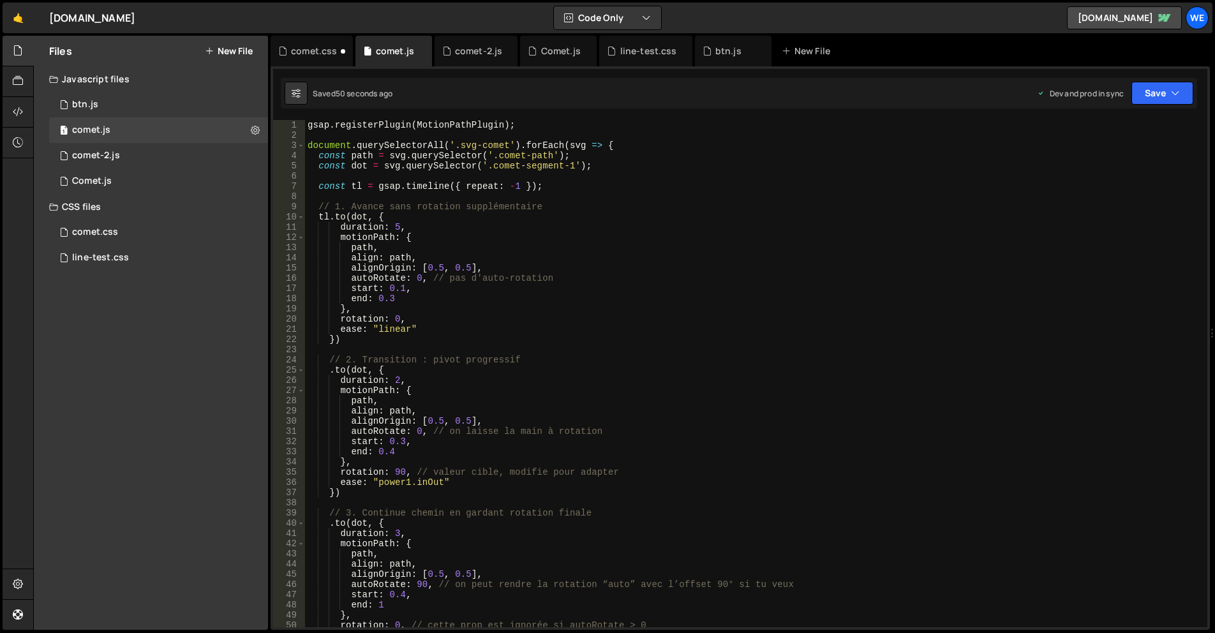
drag, startPoint x: 406, startPoint y: 318, endPoint x: 416, endPoint y: 317, distance: 10.3
click at [406, 318] on div "gsap . registerPlugin ( MotionPathPlugin ) ; document . querySelectorAll ( '.sv…" at bounding box center [753, 384] width 897 height 528
click at [454, 433] on div "gsap . registerPlugin ( MotionPathPlugin ) ; document . querySelectorAll ( '.sv…" at bounding box center [753, 384] width 897 height 528
type textarea "});"
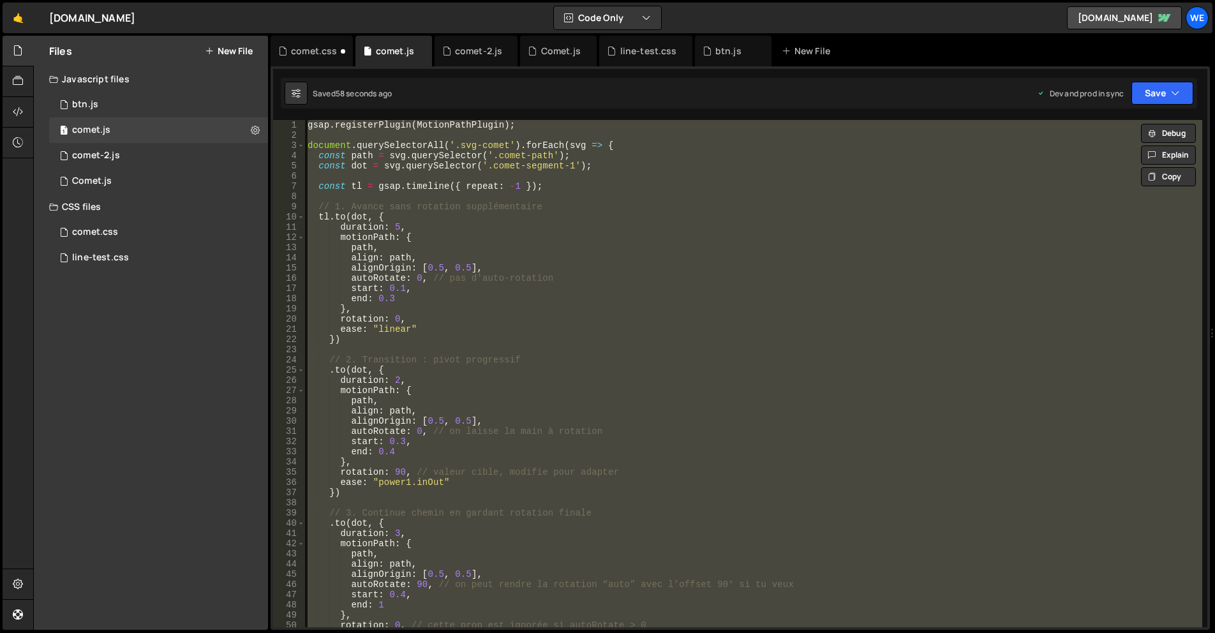
paste textarea
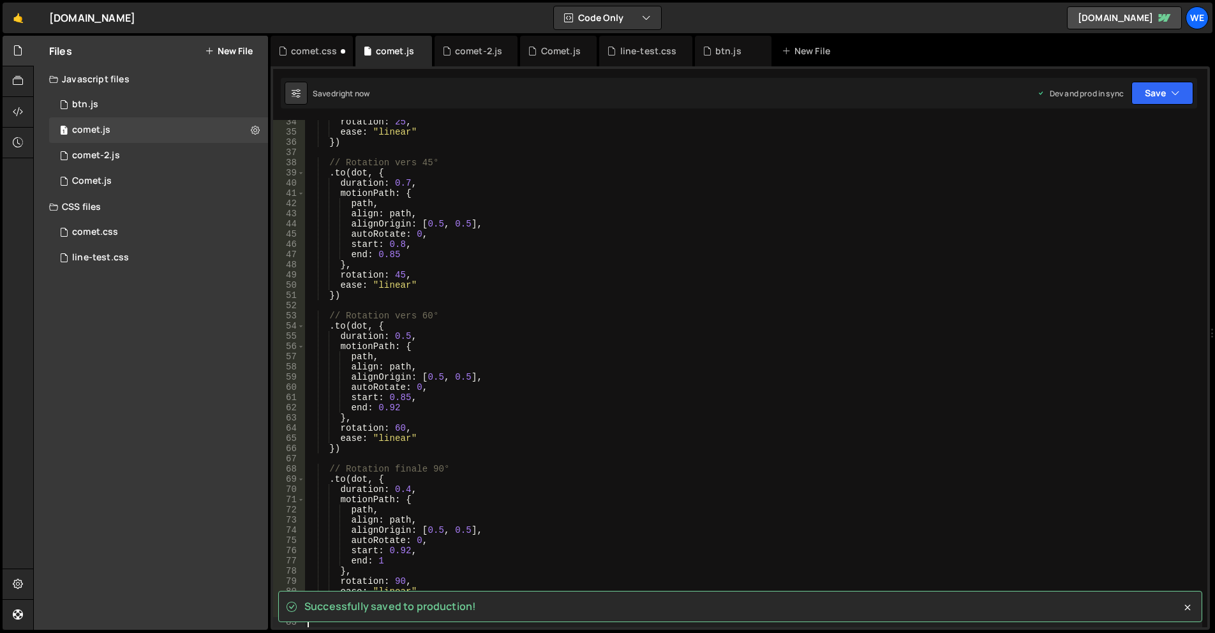
scroll to position [589, 0]
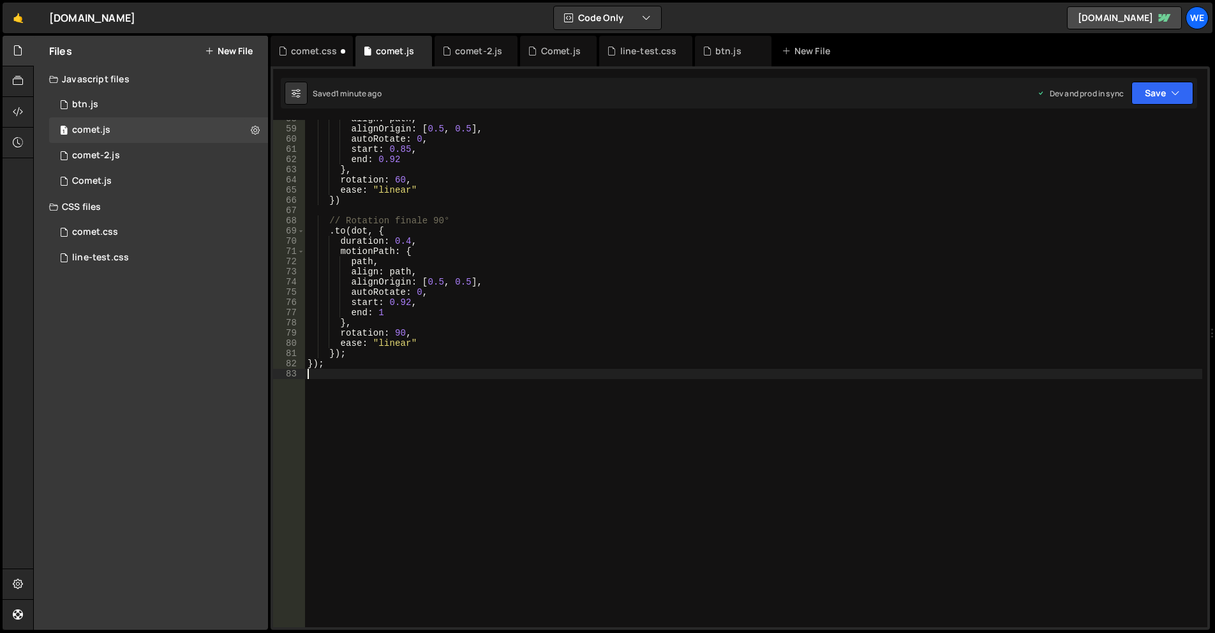
click at [634, 307] on div "align : path , alignOrigin : [ 0.5 , 0.5 ] , autoRotate : 0 , start : 0.85 , en…" at bounding box center [753, 378] width 897 height 528
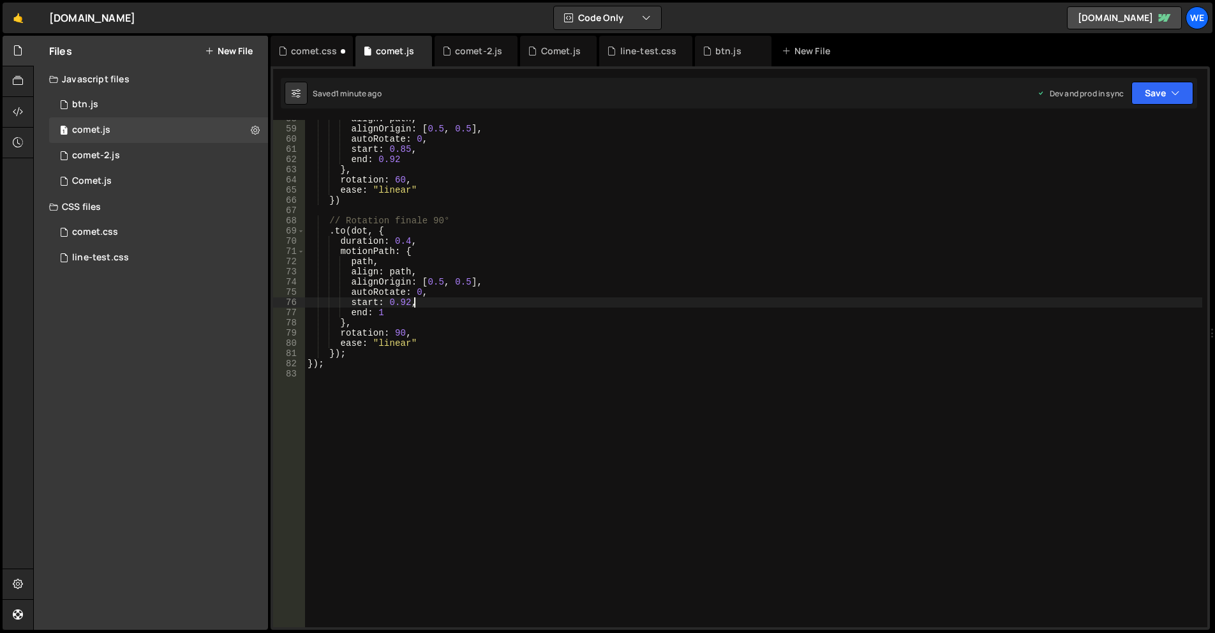
type textarea "});"
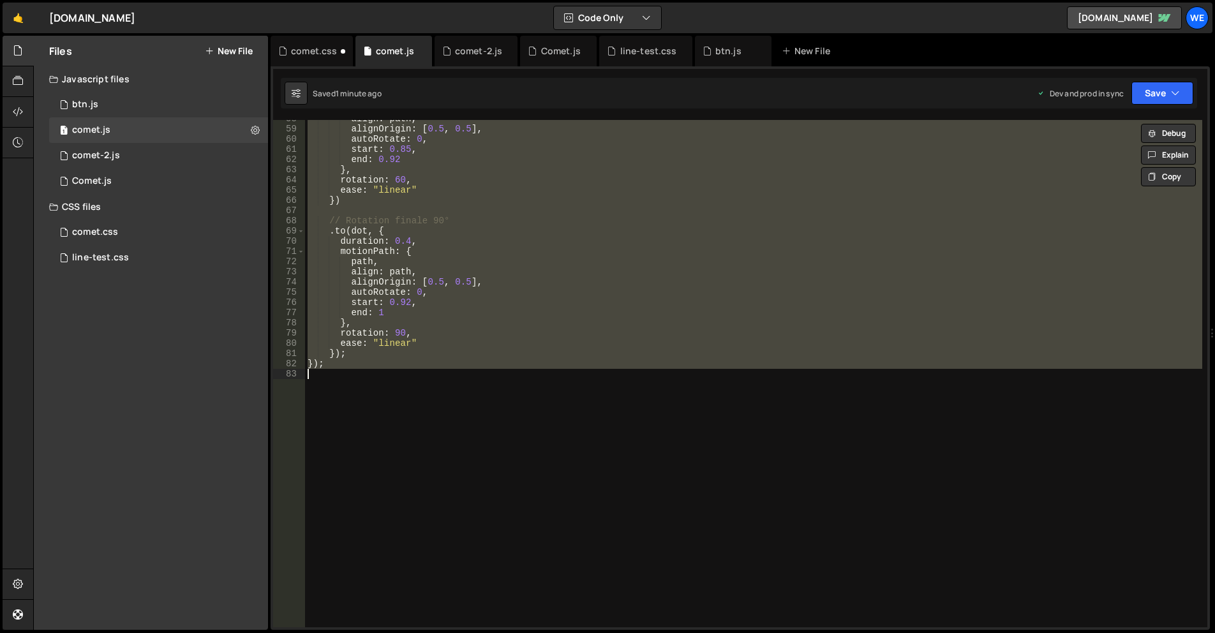
paste textarea
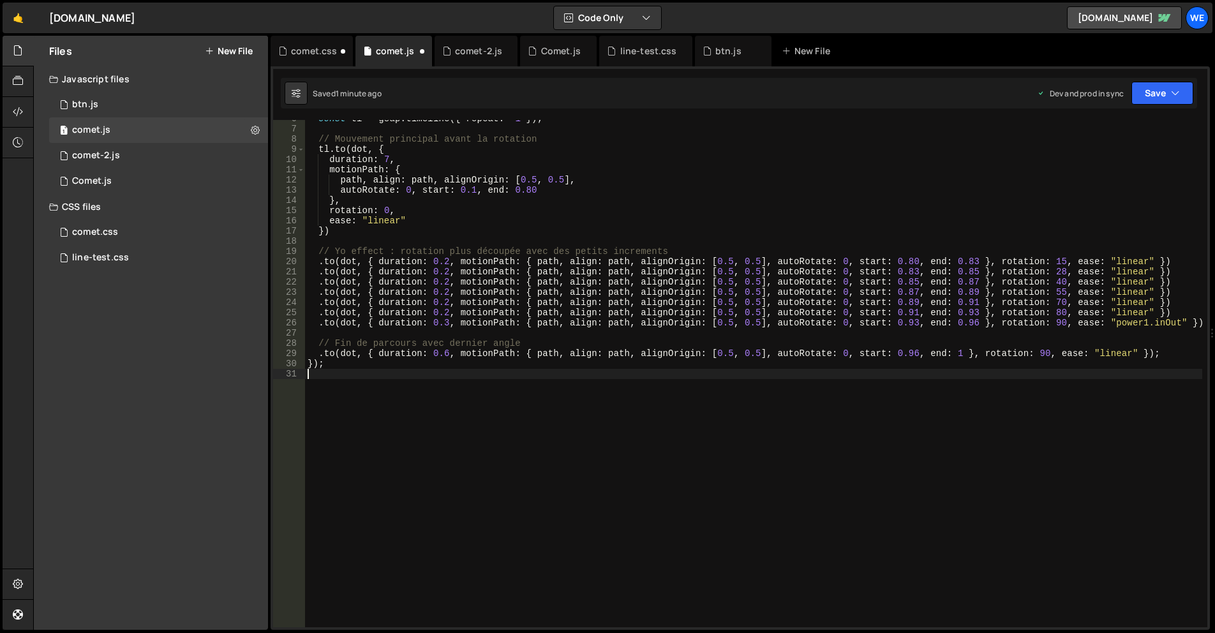
scroll to position [58, 0]
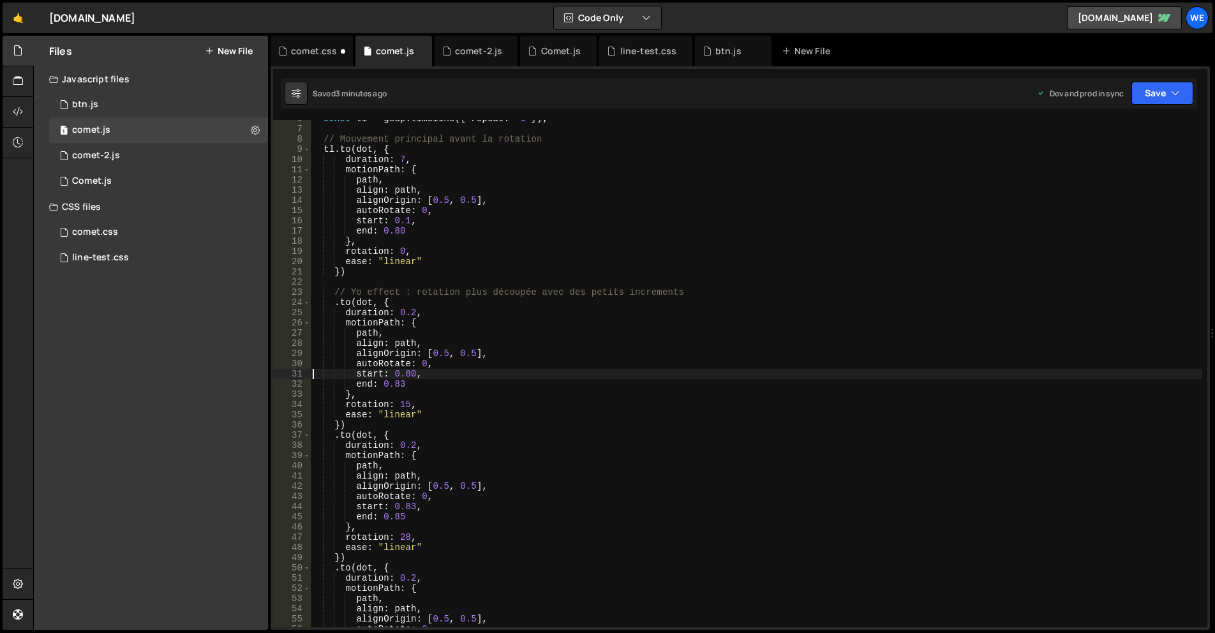
click at [563, 348] on div "const tl = gsap . timeline ({ repeat : - 1 }) ; // Mouvement principal avant la…" at bounding box center [756, 378] width 892 height 528
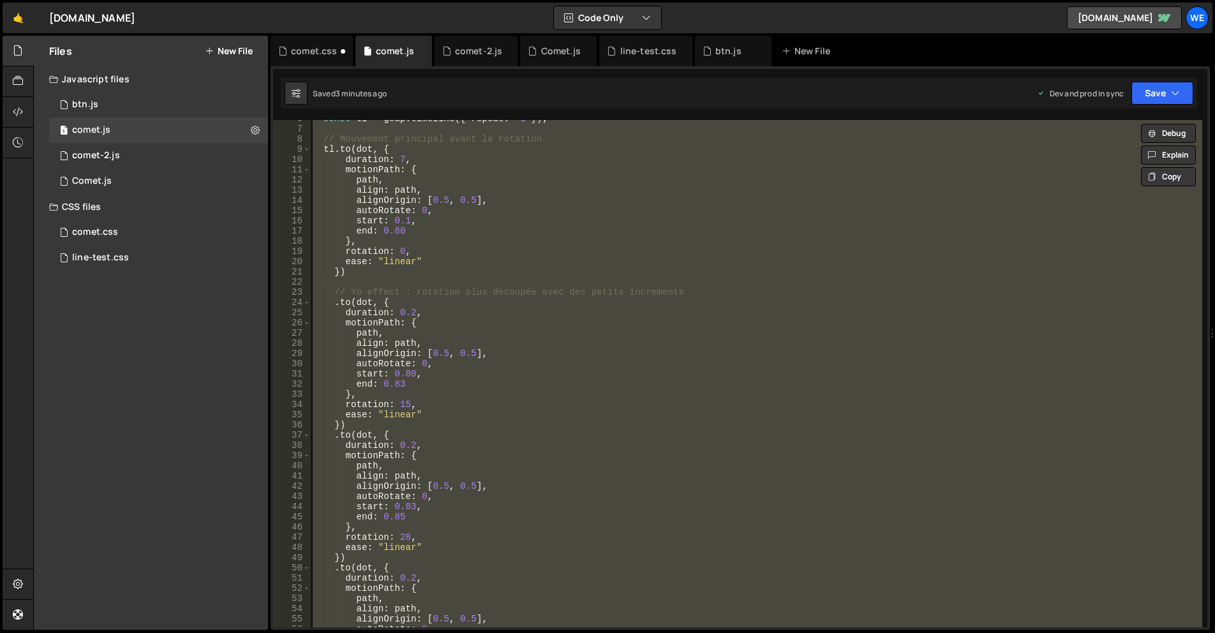
type textarea "// });"
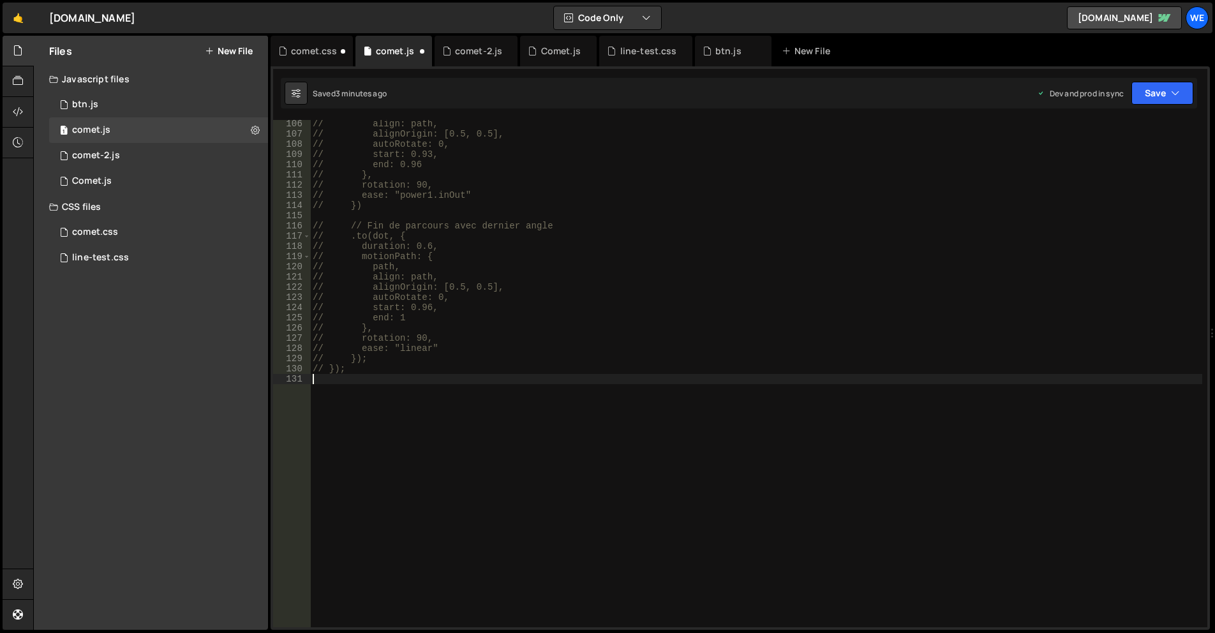
scroll to position [1074, 0]
click at [410, 257] on div "// align: path, // alignOrigin: [0.5, 0.5], // autoRotate: 0, // start: 0.93, /…" at bounding box center [756, 383] width 892 height 528
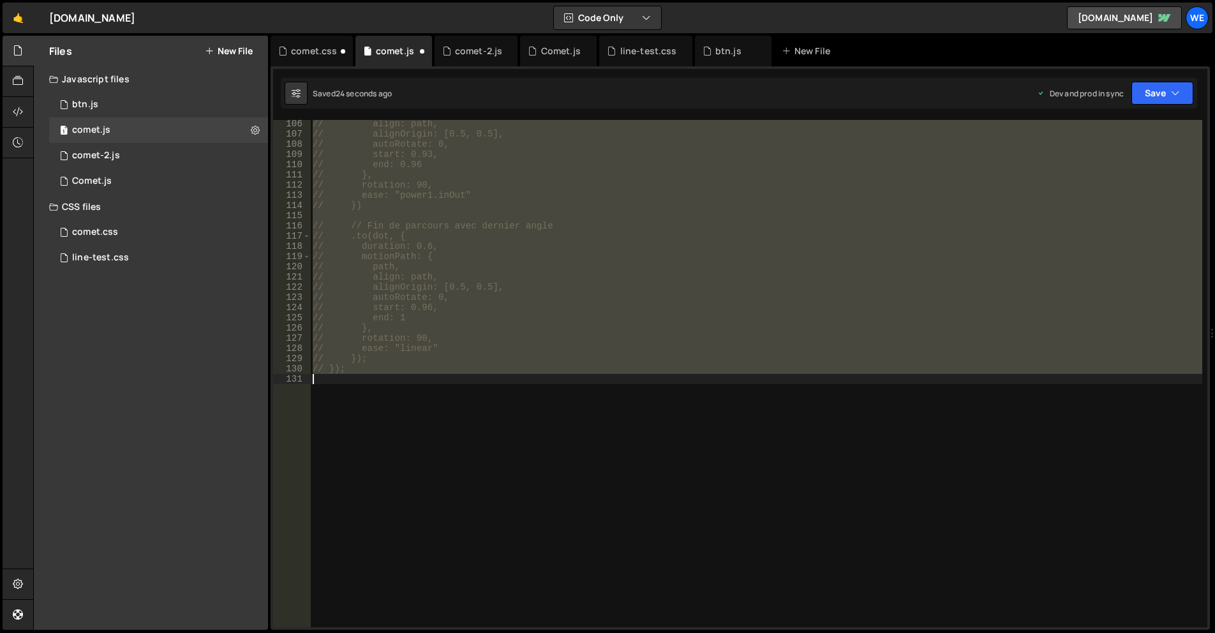
type textarea "gsap.registerPlugin(MotionPathPlugin);"
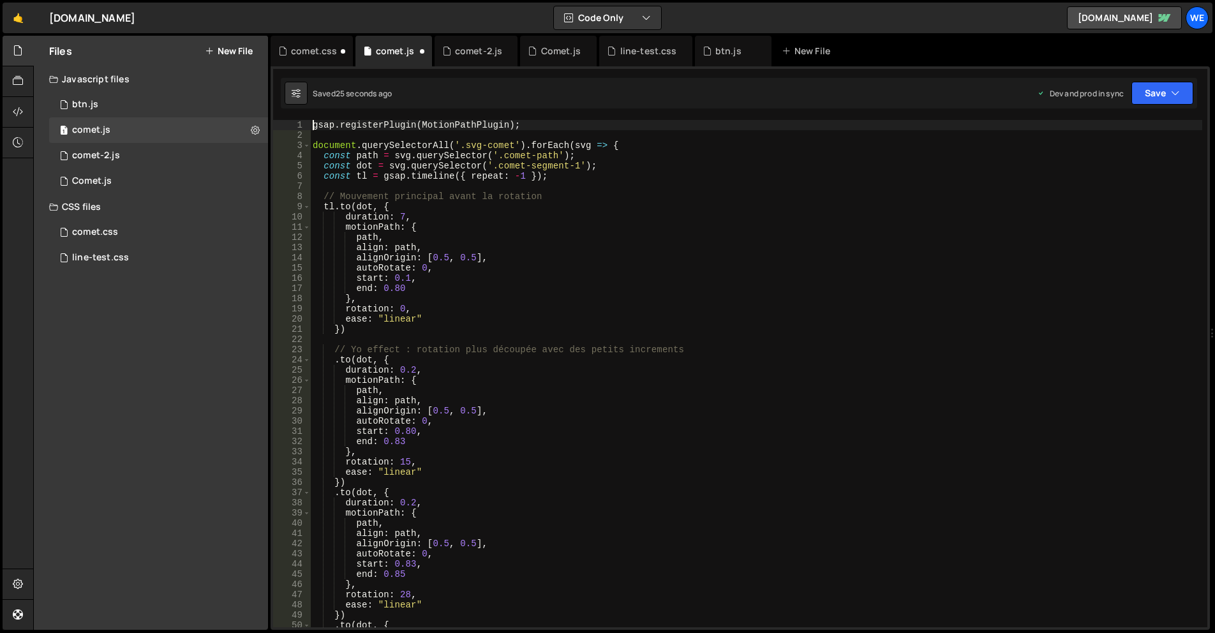
scroll to position [0, 0]
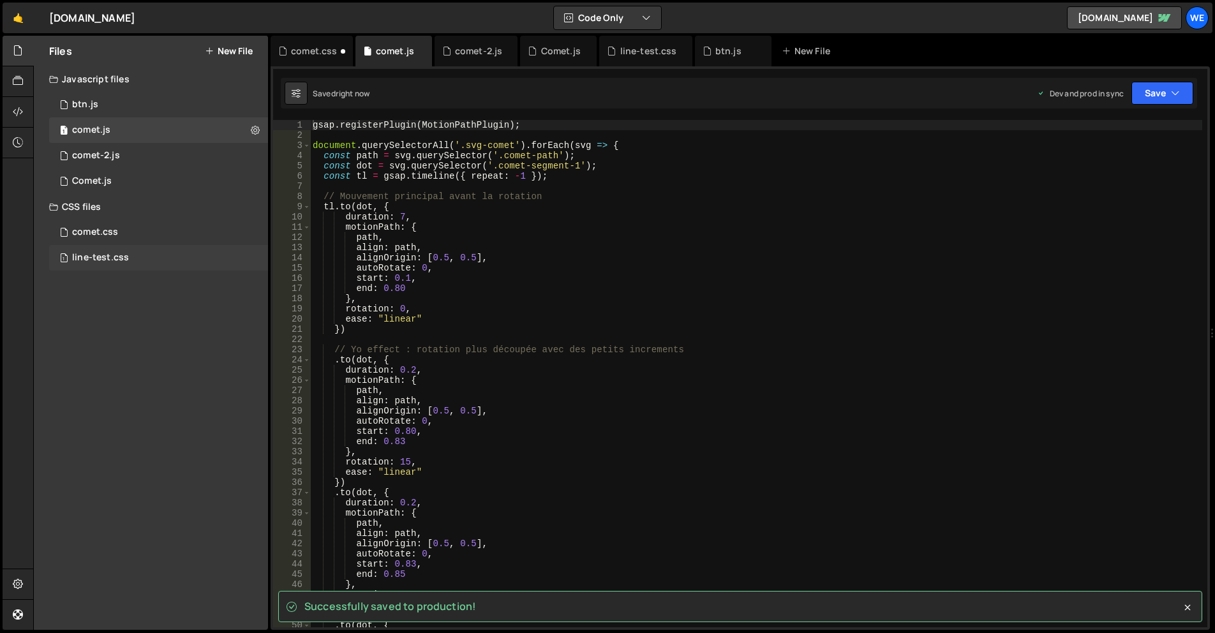
click at [177, 255] on div "1 line-test.css 0" at bounding box center [158, 258] width 219 height 26
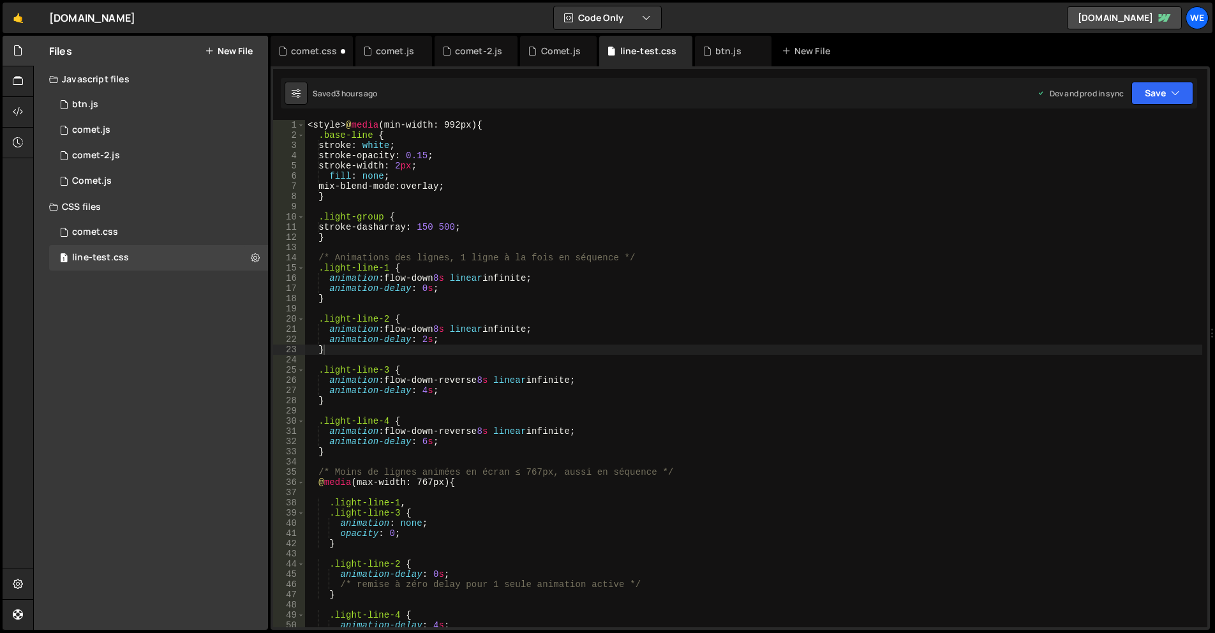
click at [164, 327] on div "Files New File Create your first file Get started by starting a Javascript or C…" at bounding box center [151, 333] width 234 height 594
type textarea "animation: flow-down 8s linear infinite;"
click at [459, 280] on div "< style > @ media (min-width: 992px) { .base-line { stroke : white ; stroke-opa…" at bounding box center [753, 384] width 897 height 528
click at [130, 228] on div "1 comet.css 0" at bounding box center [158, 233] width 219 height 26
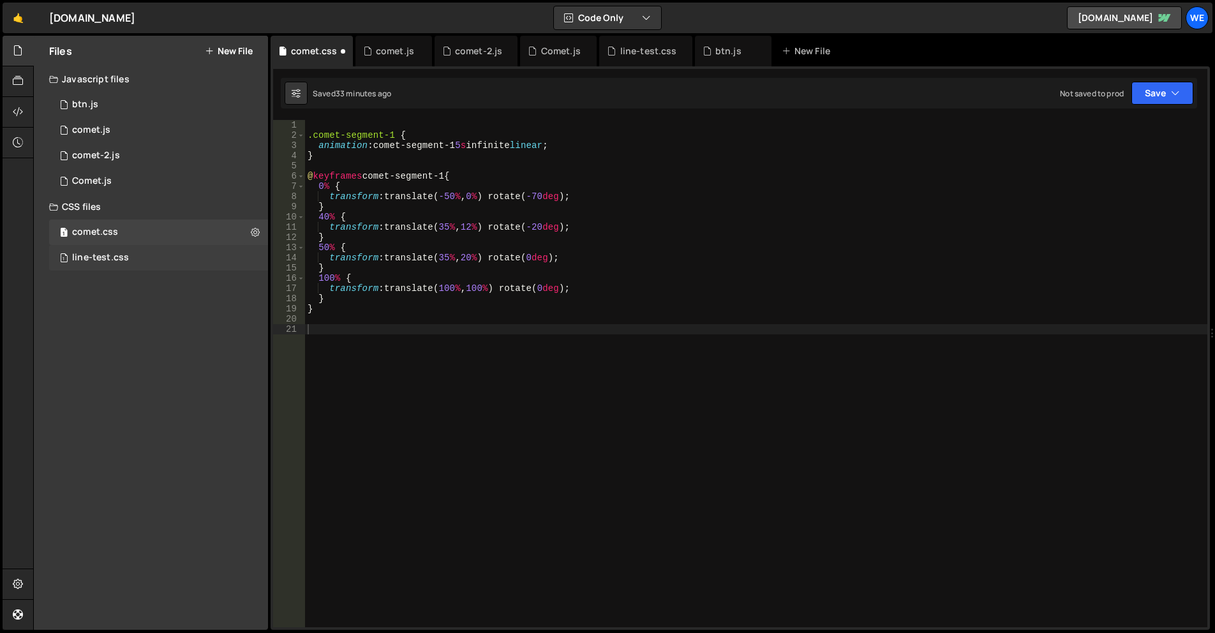
click at [103, 253] on div "line-test.css" at bounding box center [100, 257] width 57 height 11
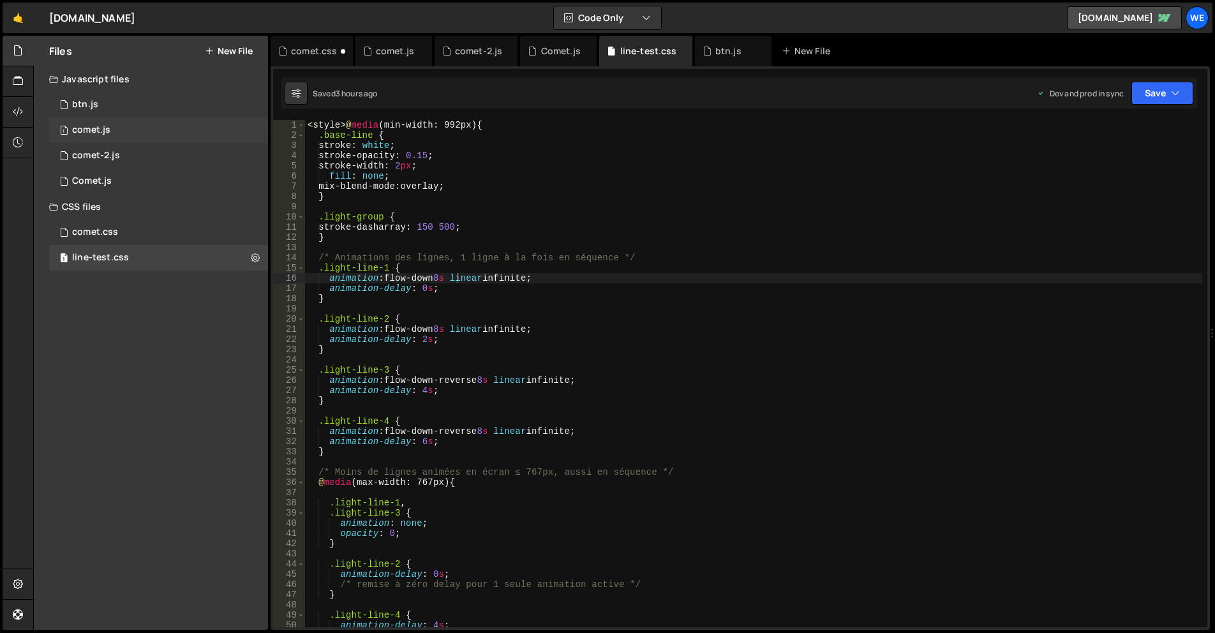
click at [119, 130] on div "1 comet.js 0" at bounding box center [158, 130] width 219 height 26
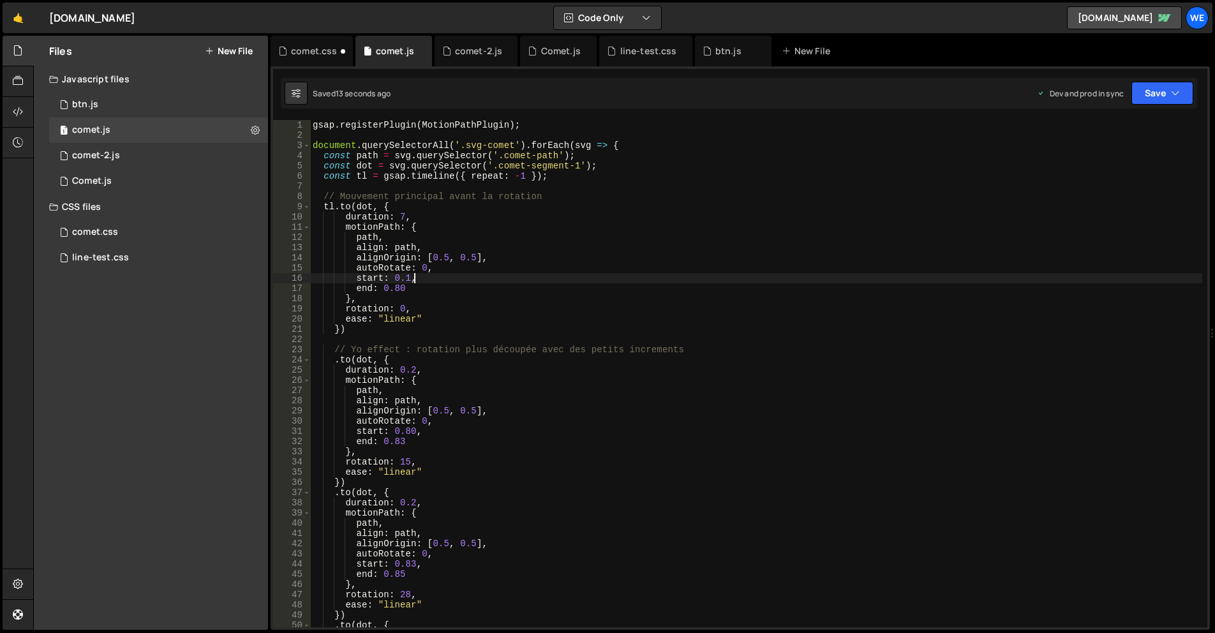
click at [643, 274] on div "gsap . registerPlugin ( MotionPathPlugin ) ; document . querySelectorAll ( '.sv…" at bounding box center [756, 384] width 892 height 528
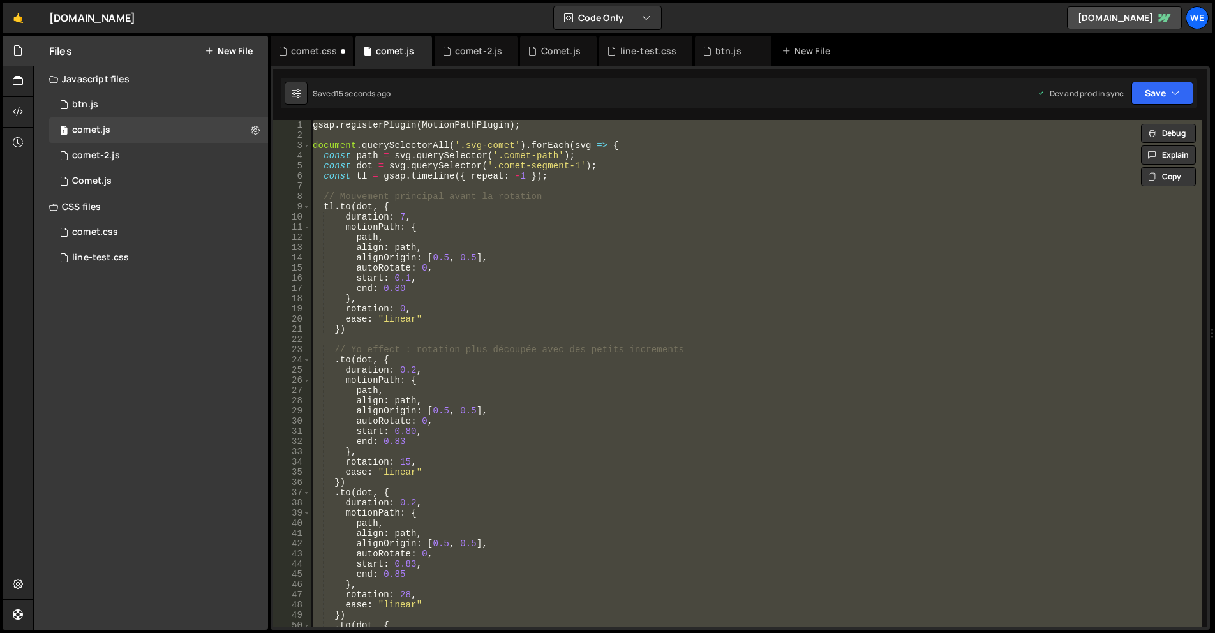
type textarea "// });"
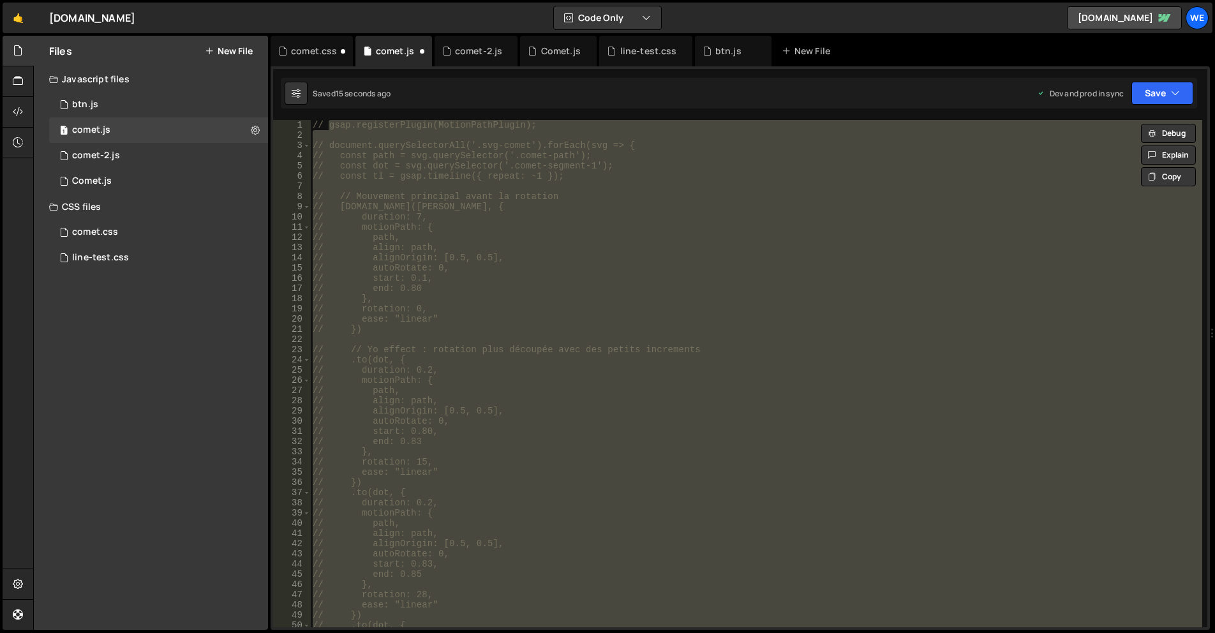
scroll to position [1074, 0]
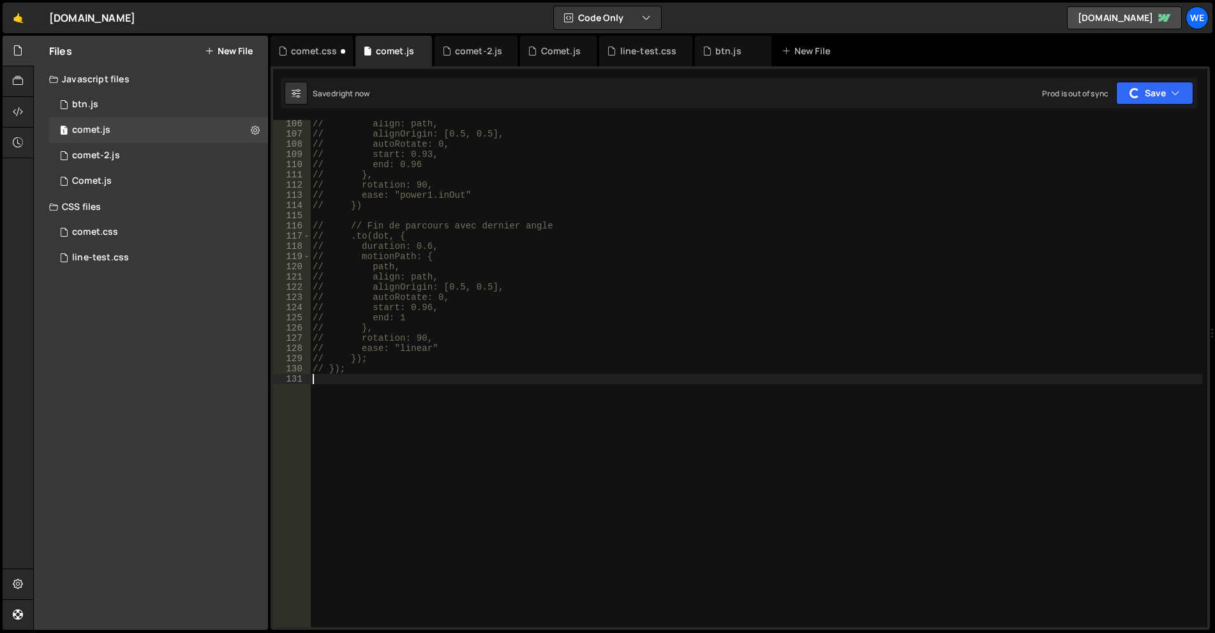
click at [603, 257] on div "// align: path, // alignOrigin: [0.5, 0.5], // autoRotate: 0, // start: 0.93, /…" at bounding box center [756, 383] width 892 height 528
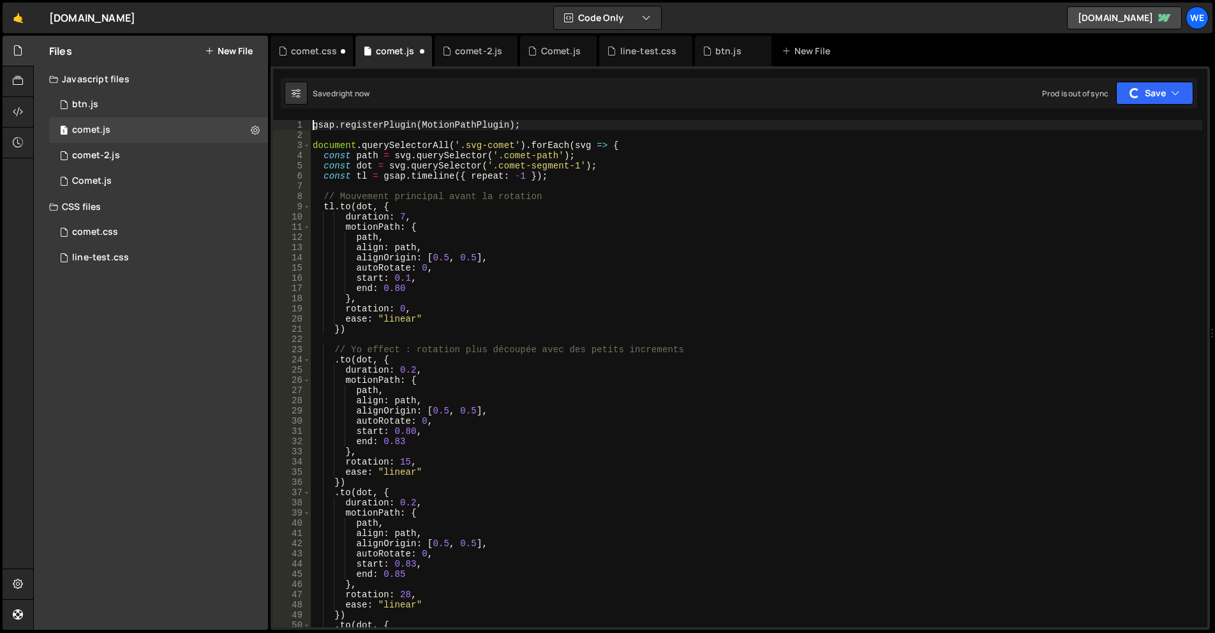
type textarea "});"
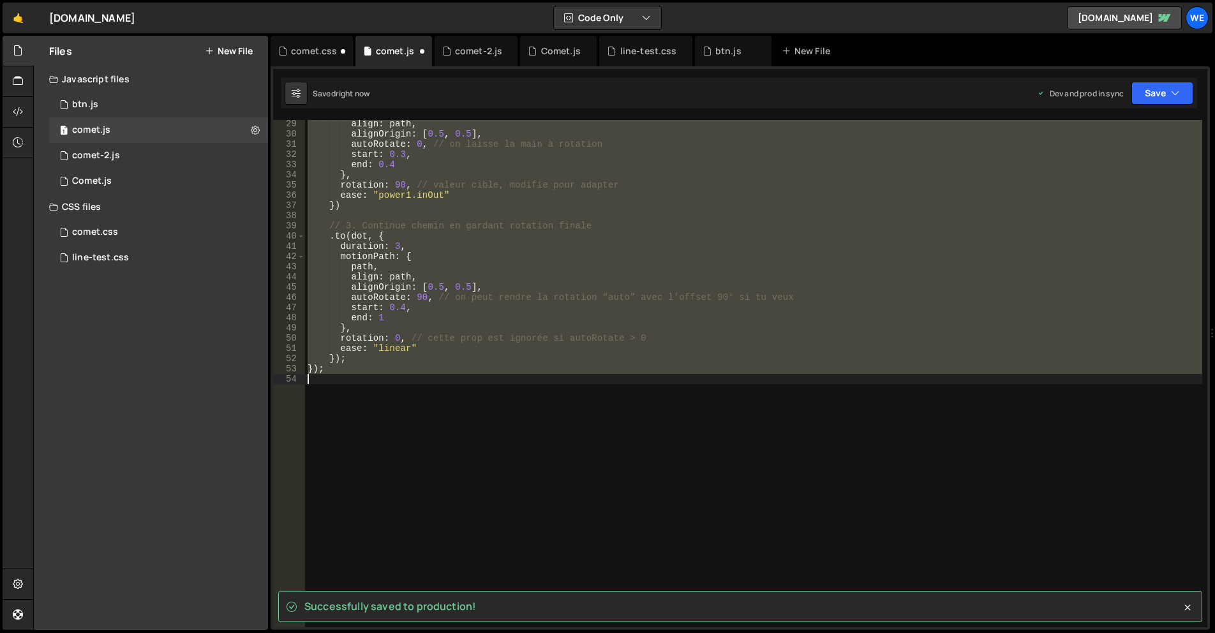
scroll to position [288, 0]
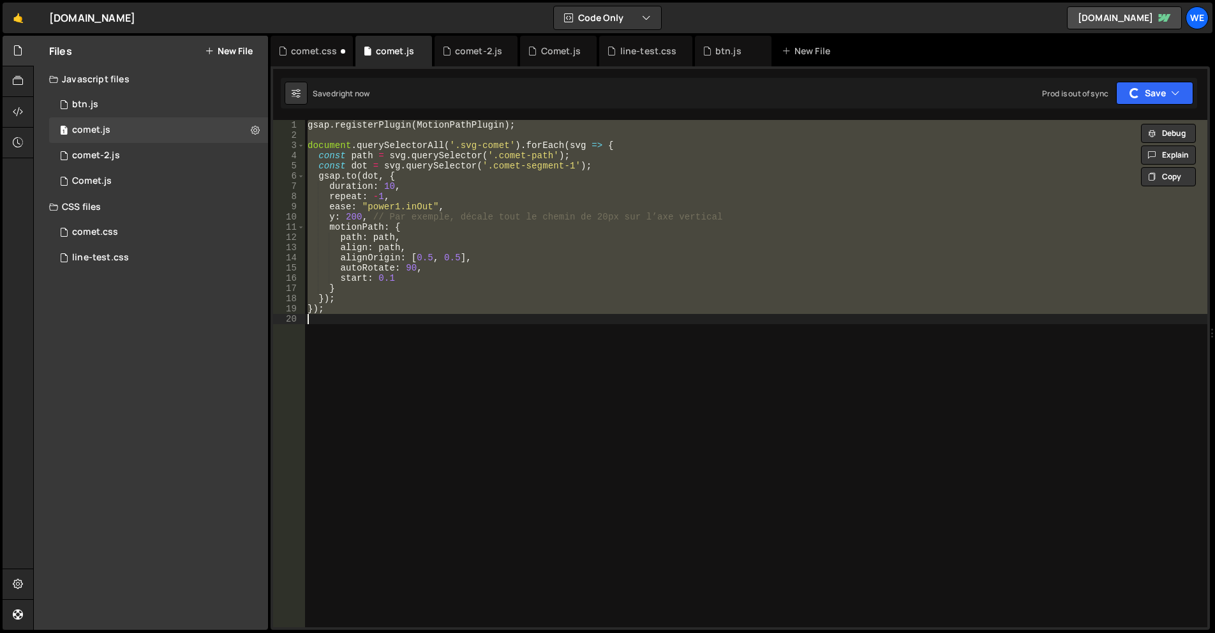
type textarea "// });"
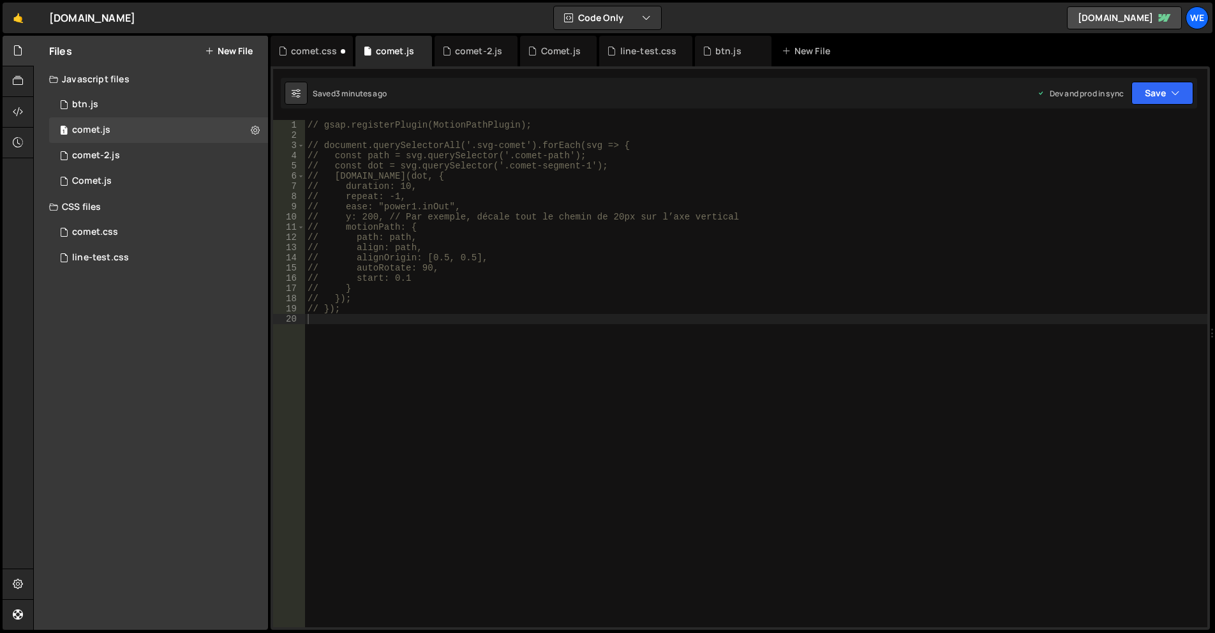
click at [200, 378] on div "Files New File Create your first file Get started by starting a Javascript or C…" at bounding box center [151, 333] width 234 height 594
click at [224, 420] on div "Files New File Create your first file Get started by starting a Javascript or C…" at bounding box center [151, 333] width 234 height 594
